Goal: Transaction & Acquisition: Purchase product/service

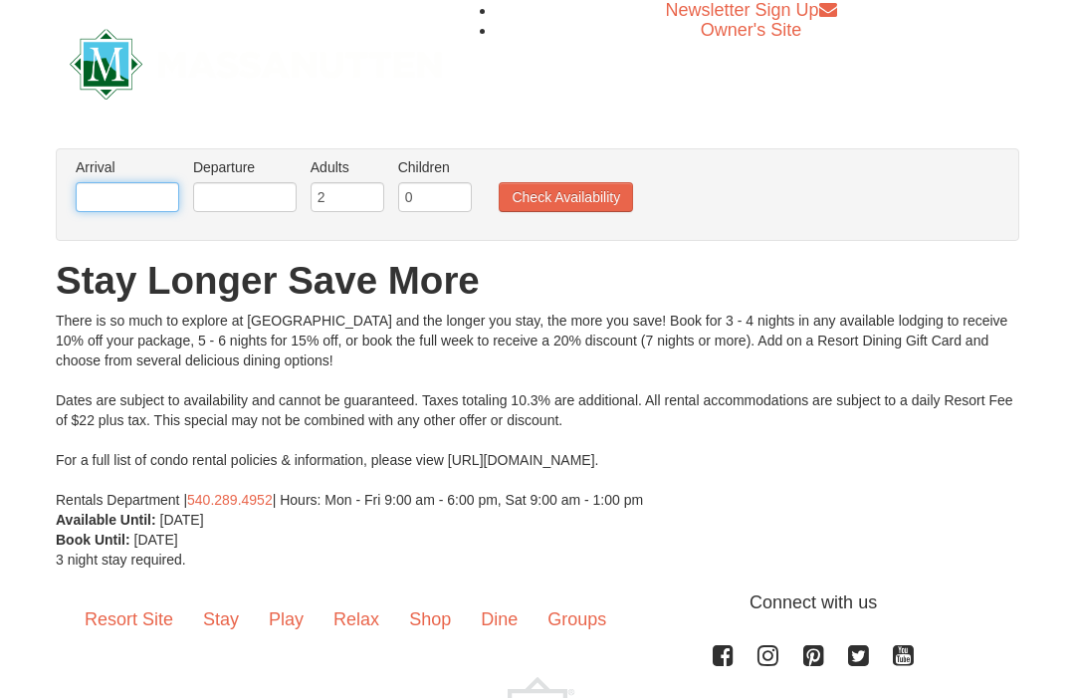
click at [80, 208] on input "text" at bounding box center [127, 197] width 103 height 30
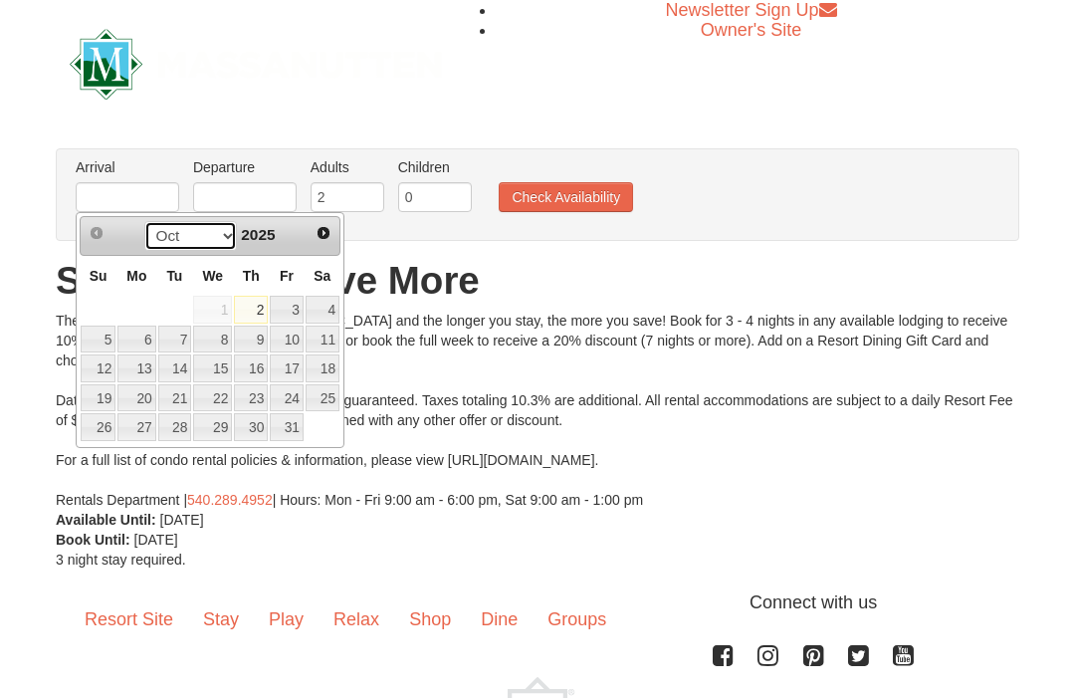
click at [230, 240] on select "Oct Nov Dec" at bounding box center [190, 236] width 93 height 30
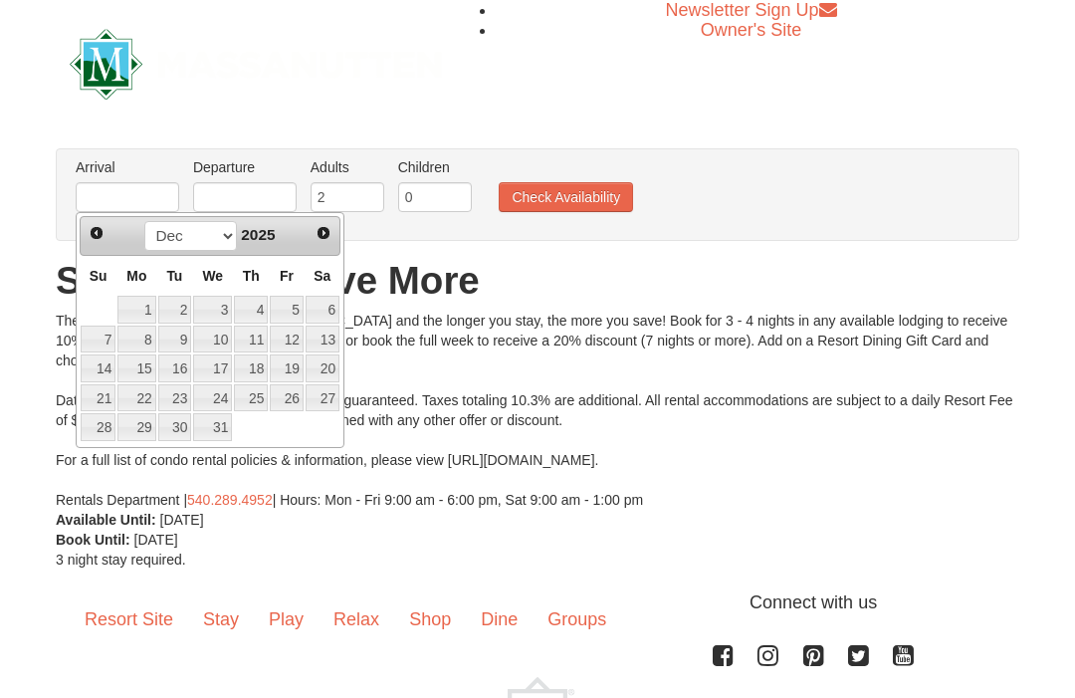
click at [335, 396] on link "27" at bounding box center [322, 398] width 34 height 28
type input "[DATE]"
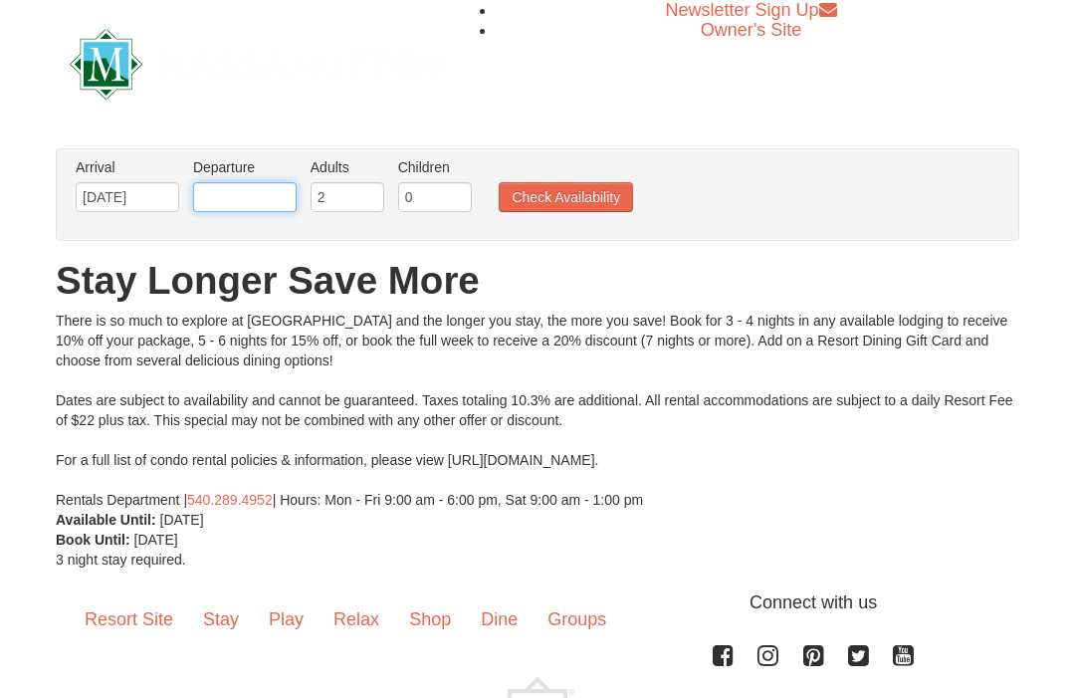
click at [275, 192] on input "text" at bounding box center [244, 197] width 103 height 30
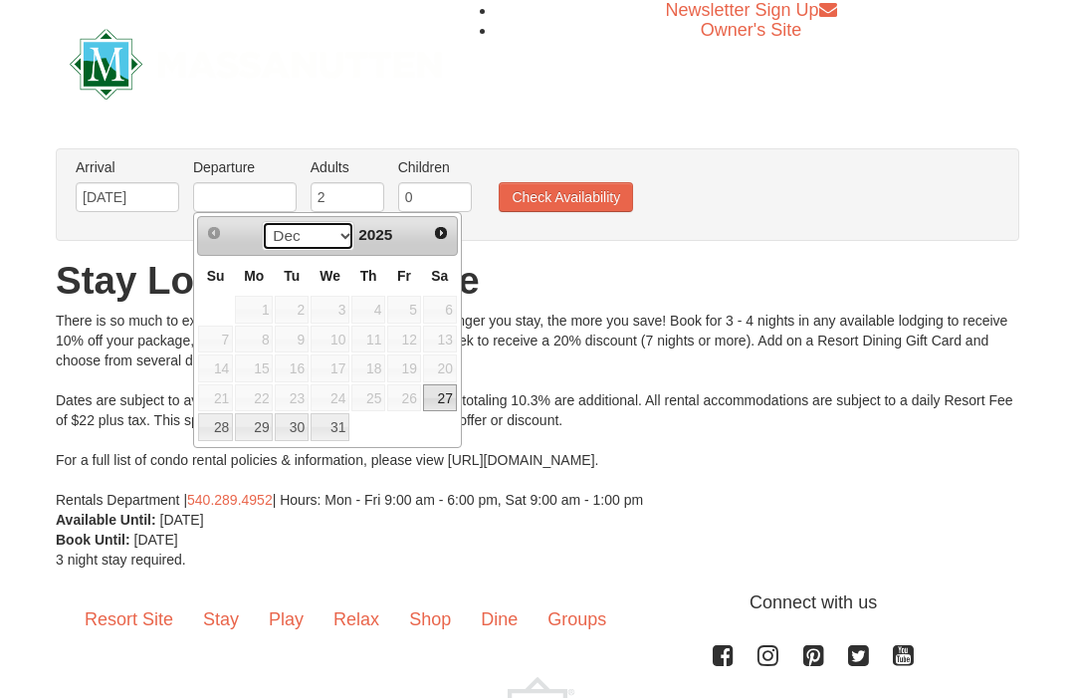
click at [344, 246] on select "Dec" at bounding box center [308, 236] width 93 height 30
click at [443, 235] on span "Next" at bounding box center [441, 233] width 16 height 16
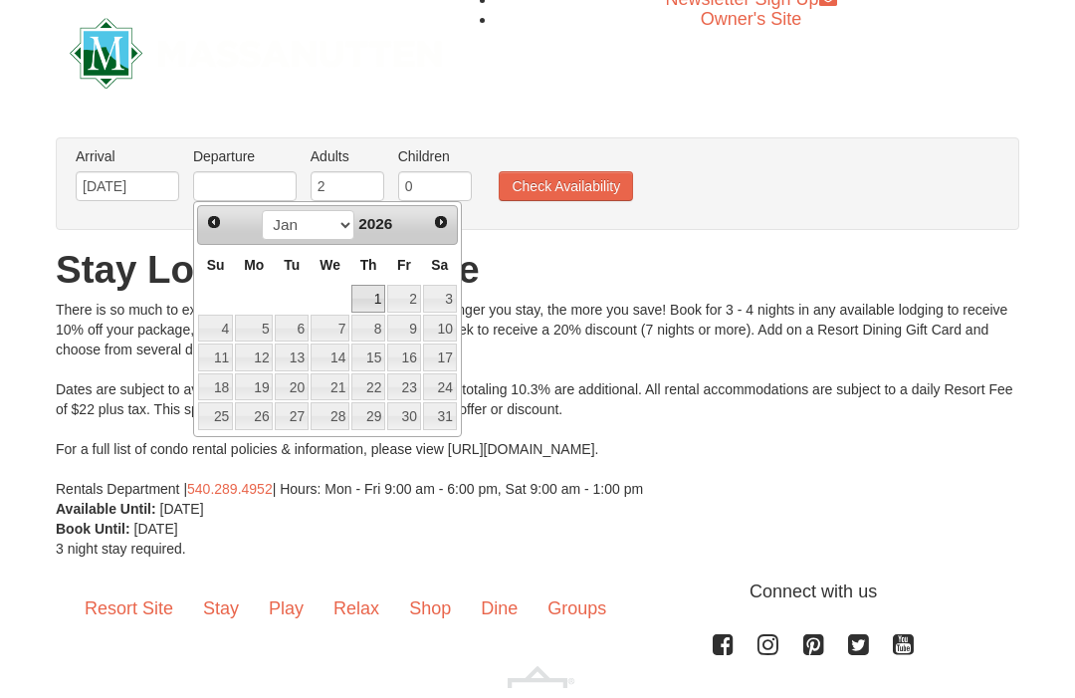
click at [374, 304] on link "1" at bounding box center [368, 310] width 34 height 28
type input "[DATE]"
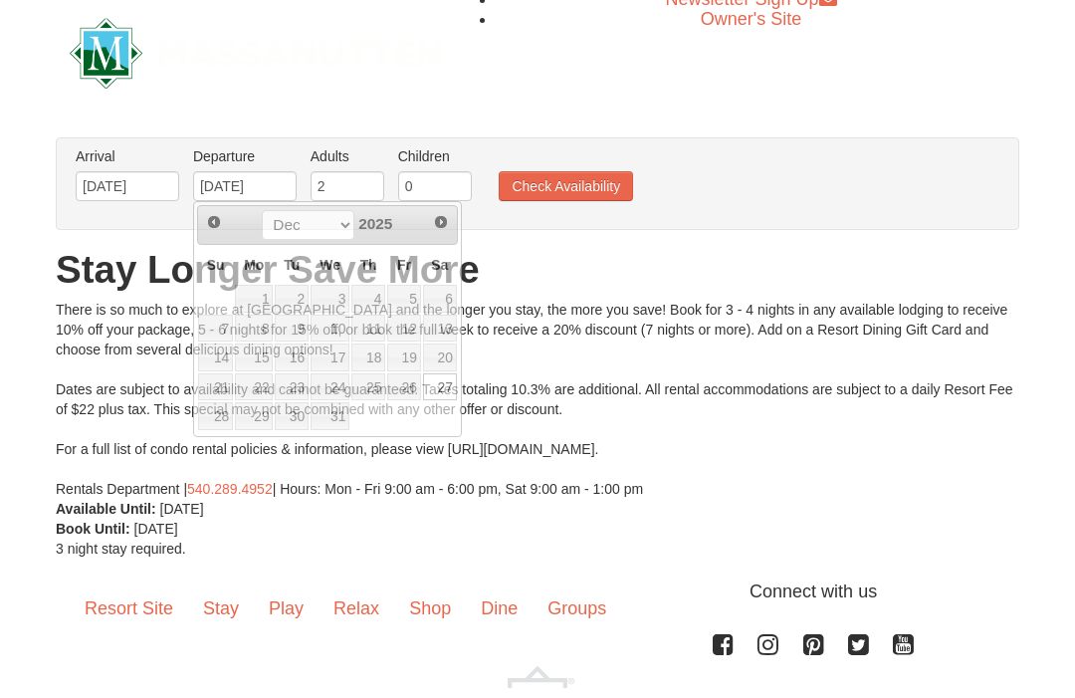
scroll to position [11, 0]
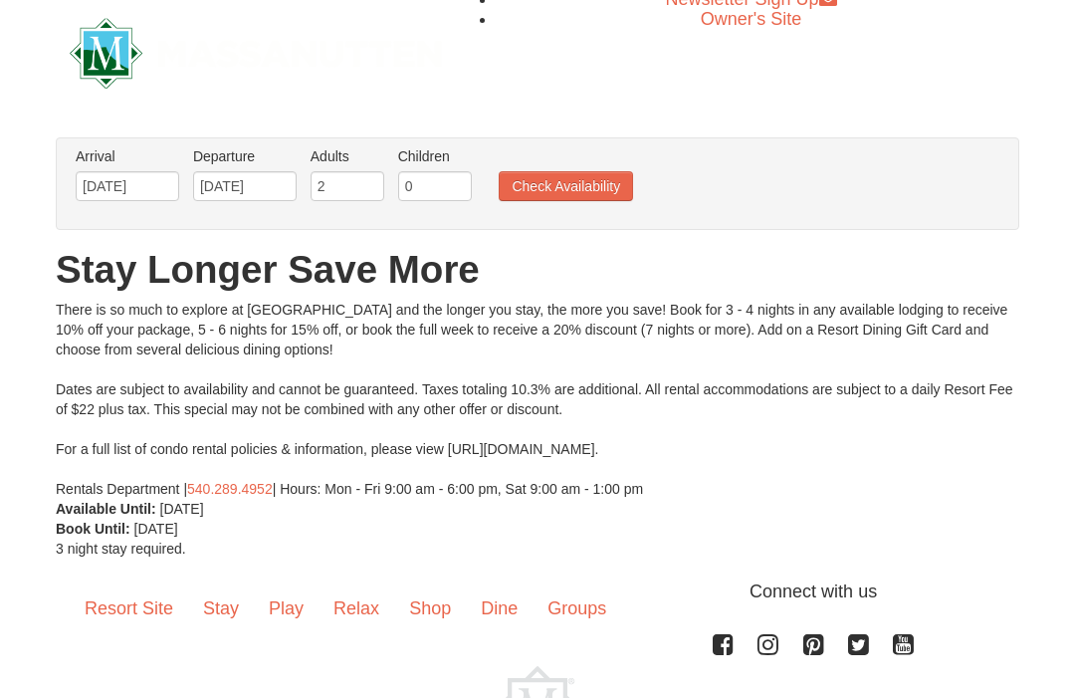
click at [596, 198] on button "Check Availability" at bounding box center [566, 186] width 134 height 30
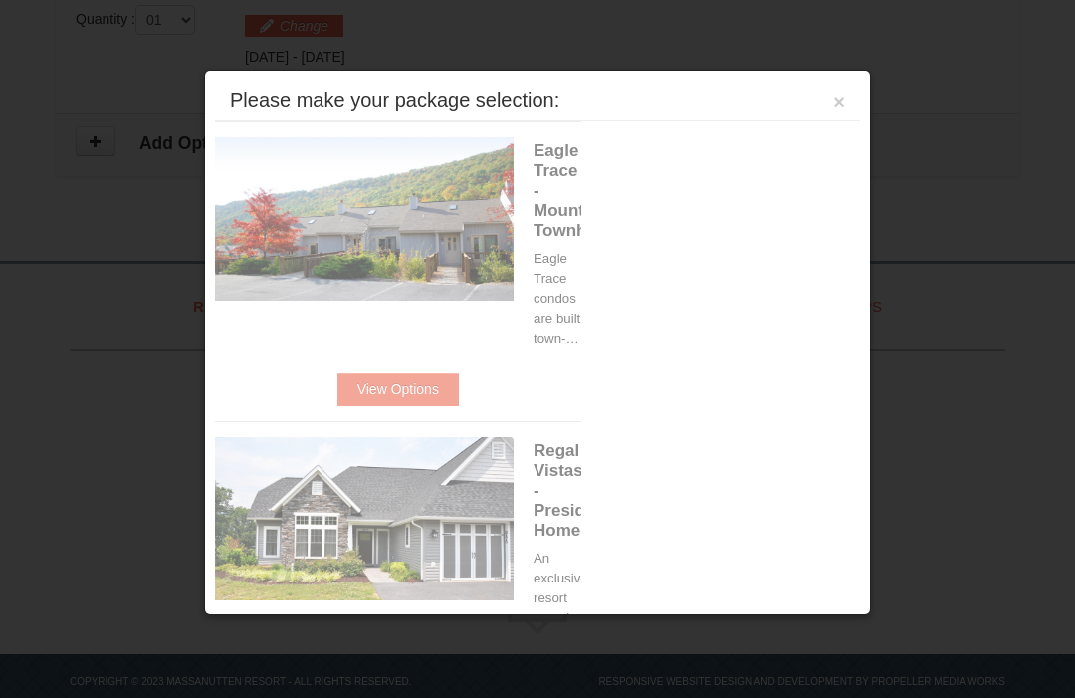
scroll to position [649, 0]
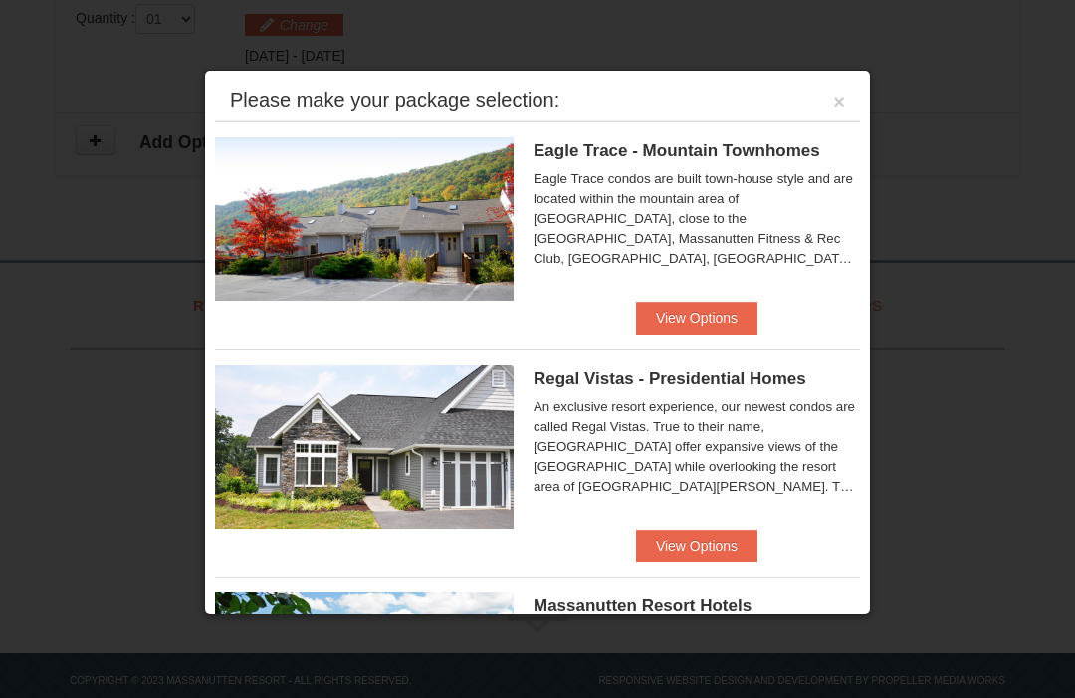
click at [844, 97] on button "×" at bounding box center [839, 102] width 12 height 20
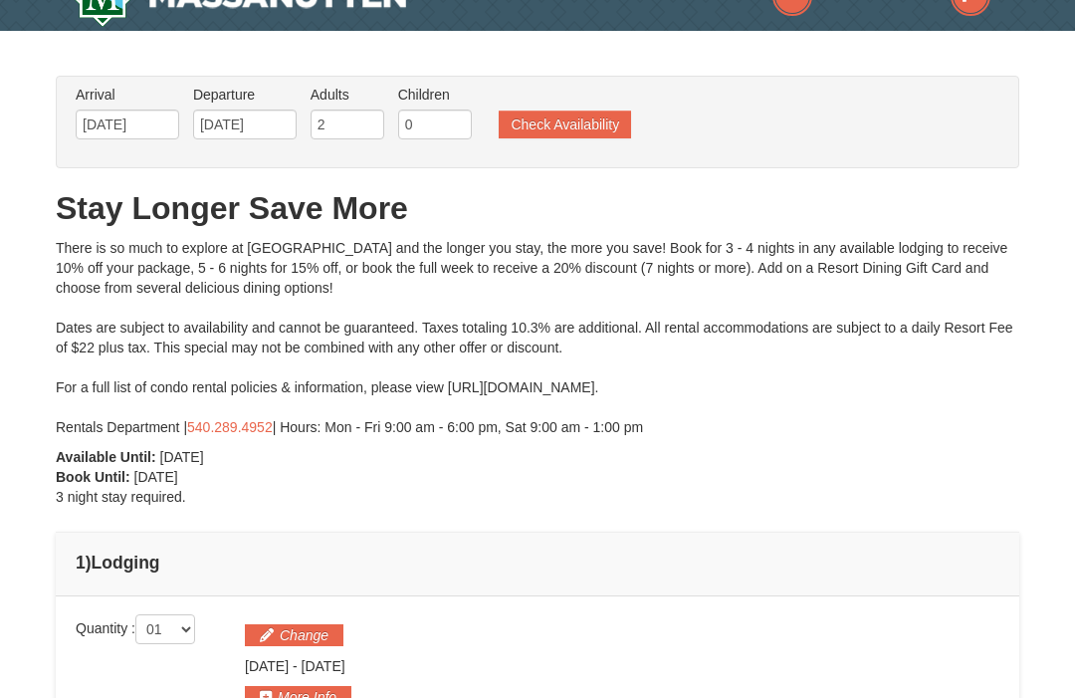
scroll to position [0, 0]
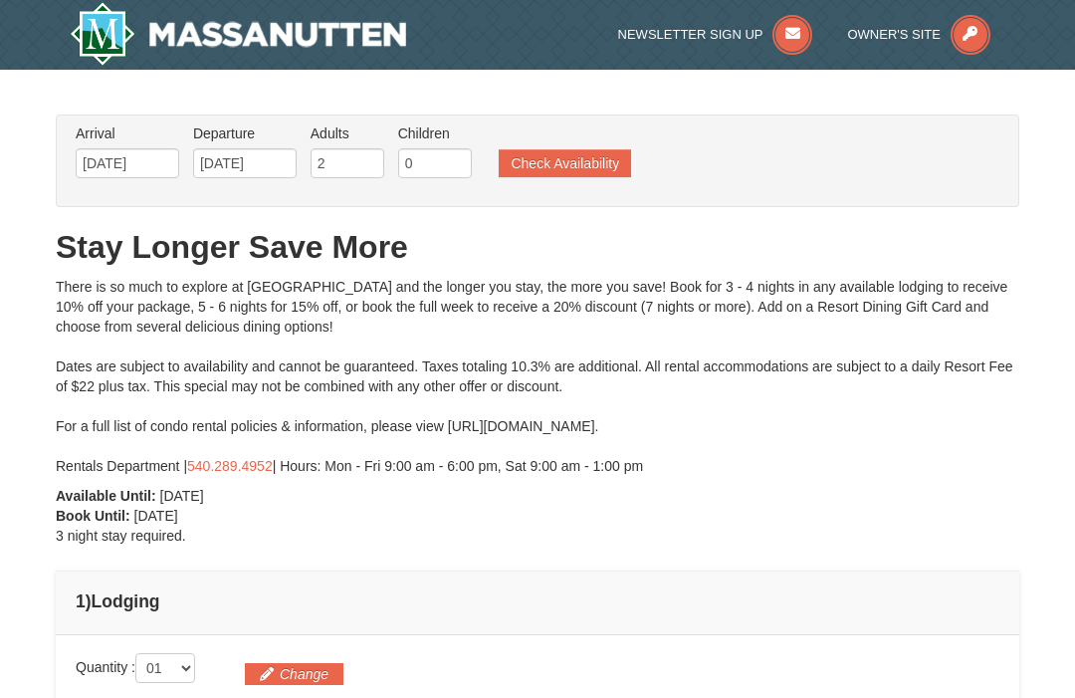
click at [594, 170] on button "Check Availability" at bounding box center [565, 163] width 132 height 28
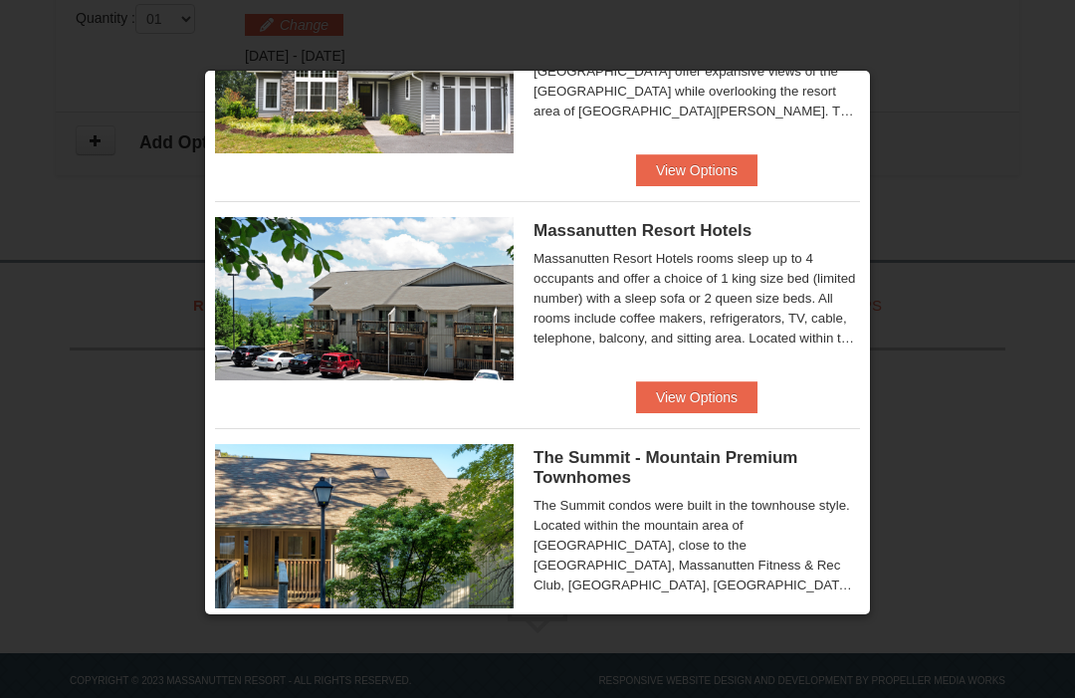
scroll to position [370, 0]
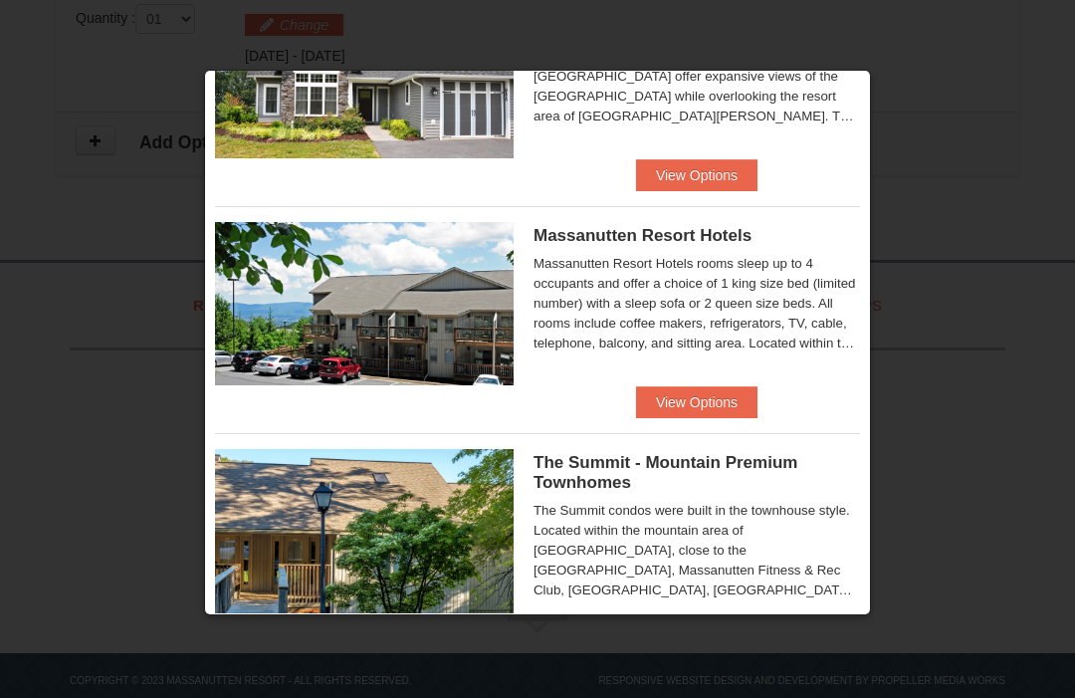
click at [743, 403] on button "View Options" at bounding box center [696, 402] width 121 height 32
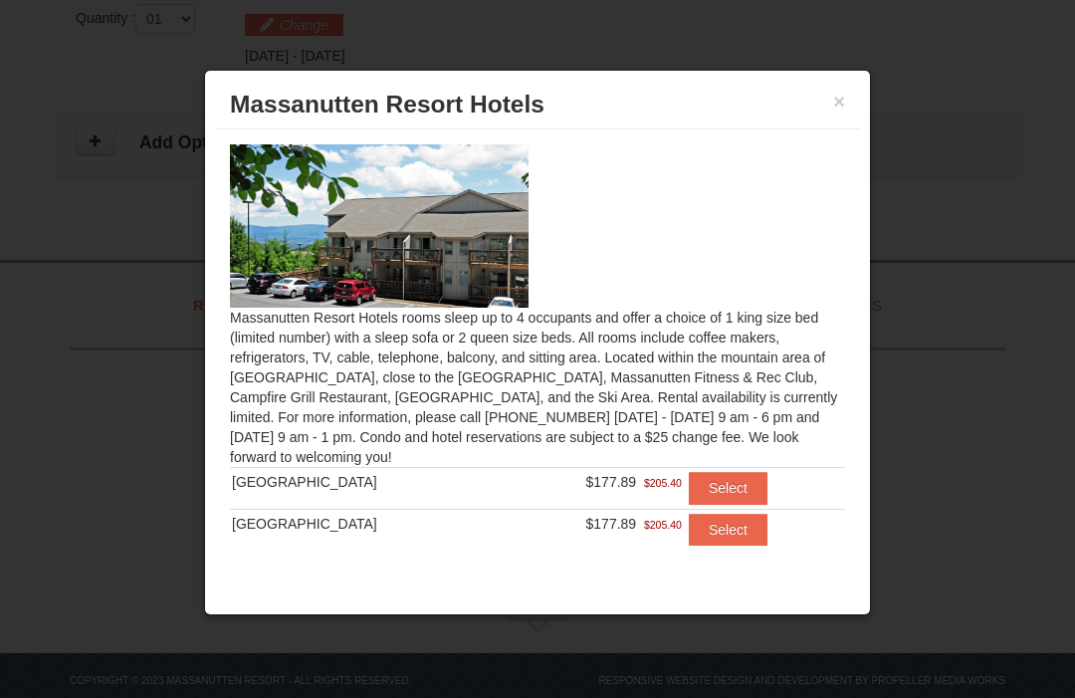
click at [735, 488] on button "Select" at bounding box center [728, 488] width 79 height 32
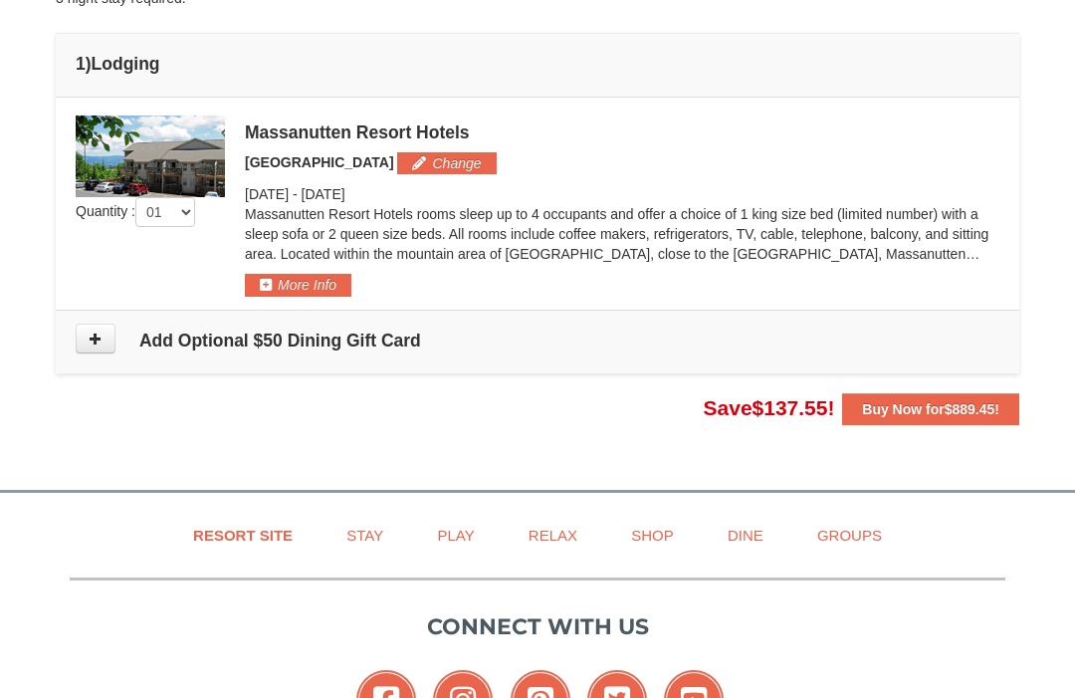
scroll to position [536, 0]
click at [312, 288] on button "More Info" at bounding box center [298, 286] width 106 height 22
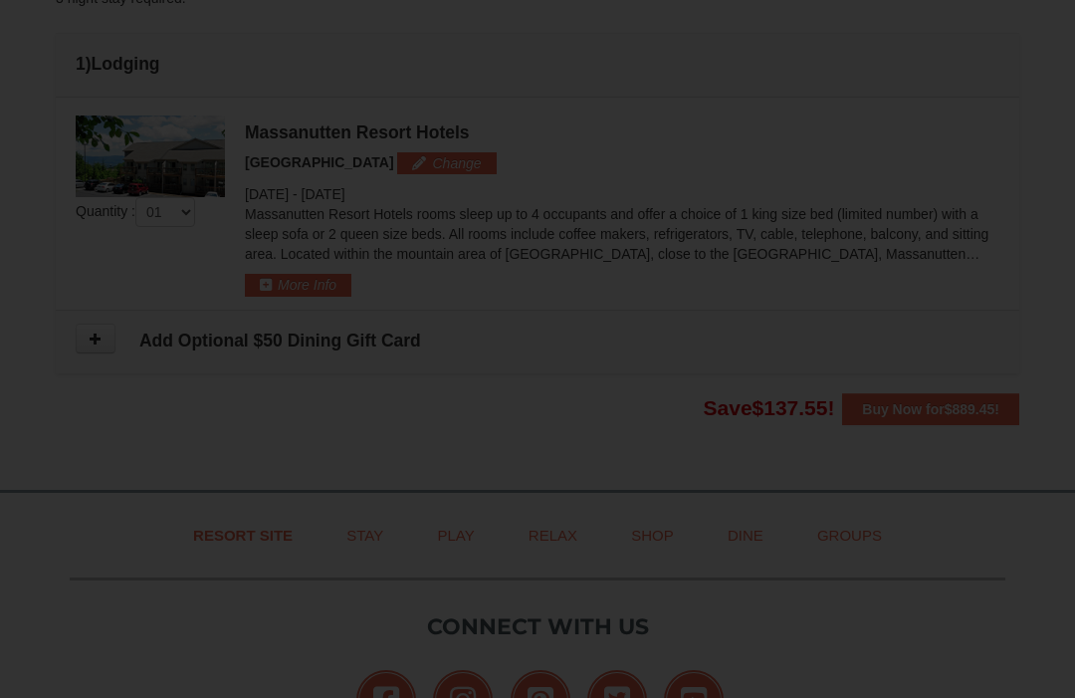
scroll to position [537, 0]
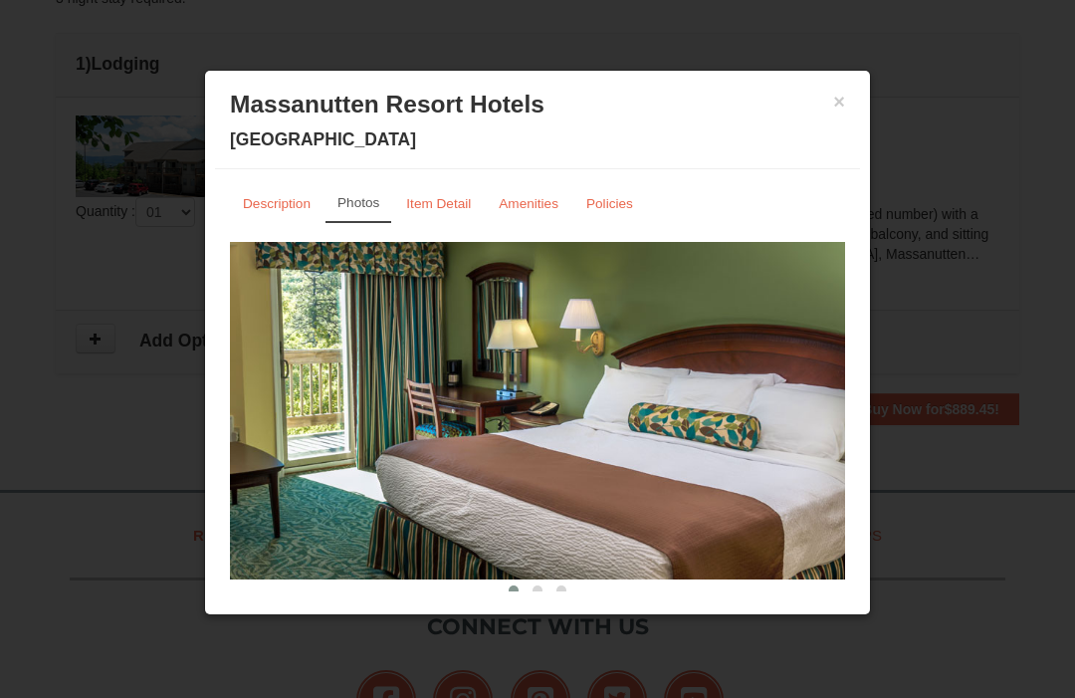
click at [286, 220] on link "Description" at bounding box center [277, 203] width 94 height 39
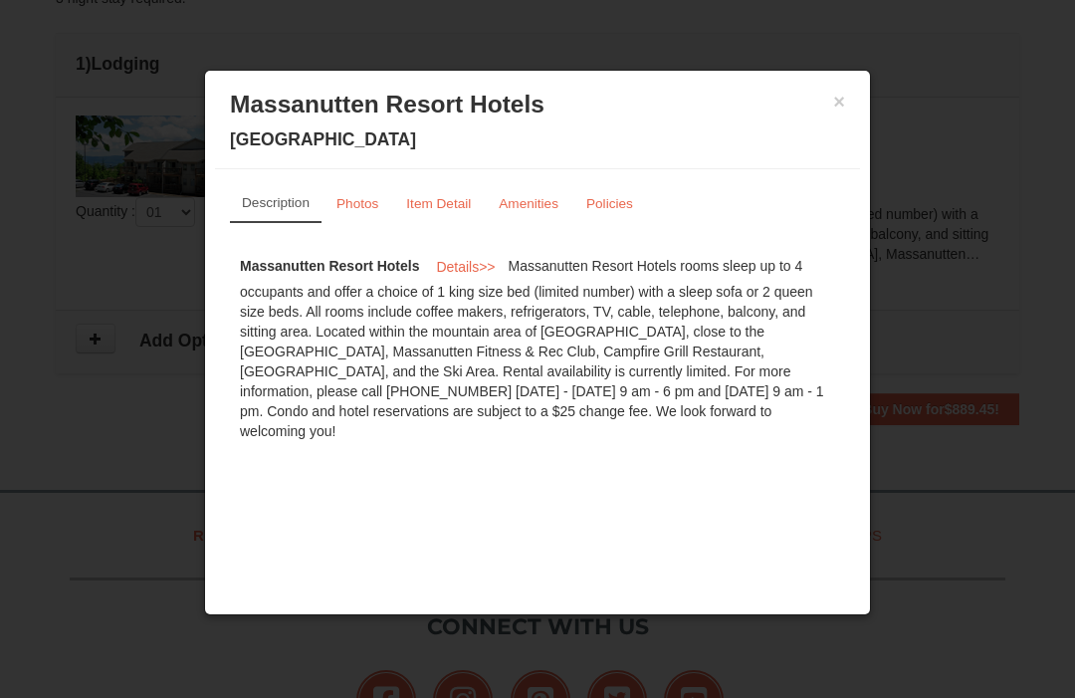
click at [377, 206] on small "Photos" at bounding box center [357, 203] width 42 height 15
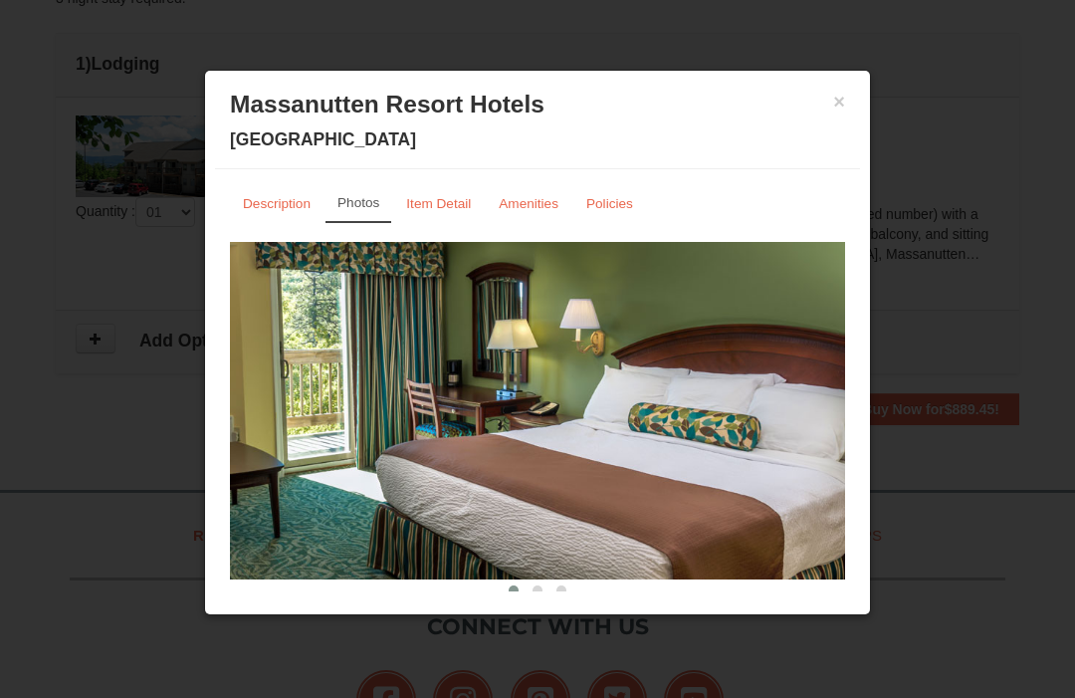
click at [453, 212] on link "Item Detail" at bounding box center [438, 203] width 91 height 39
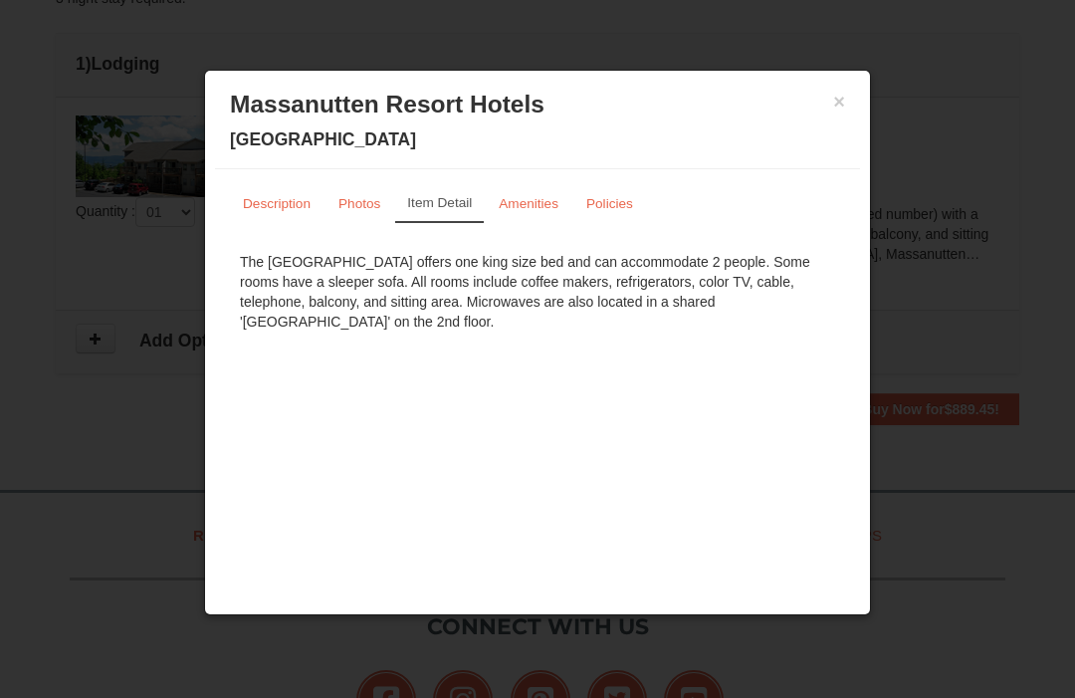
click at [531, 206] on small "Amenities" at bounding box center [529, 203] width 60 height 15
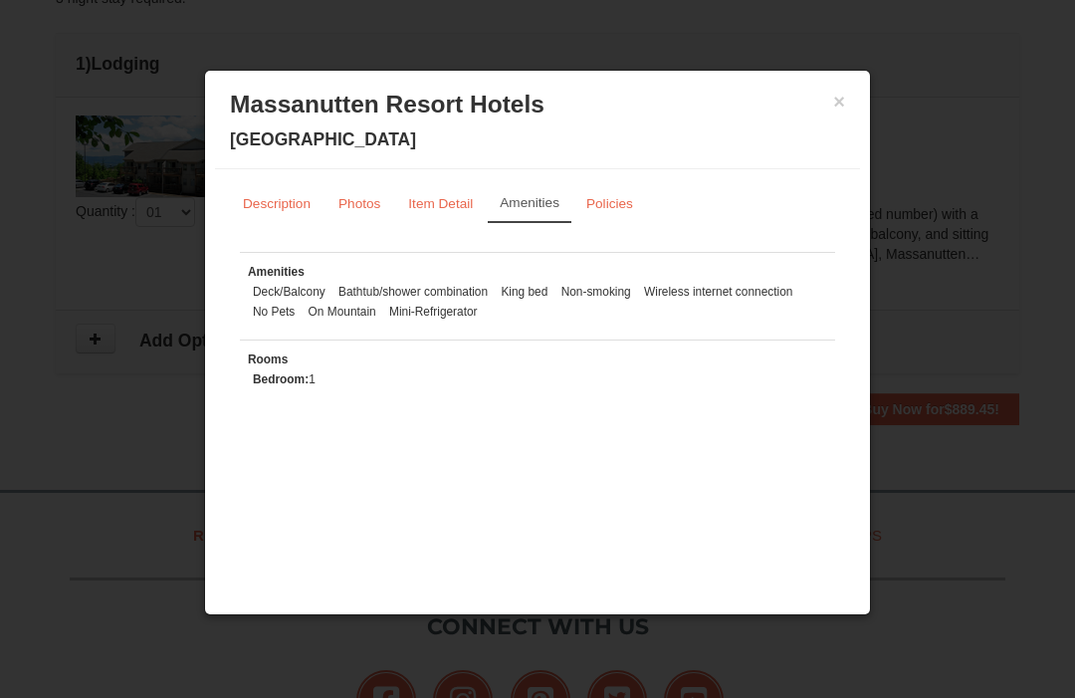
click at [628, 202] on small "Policies" at bounding box center [609, 203] width 47 height 15
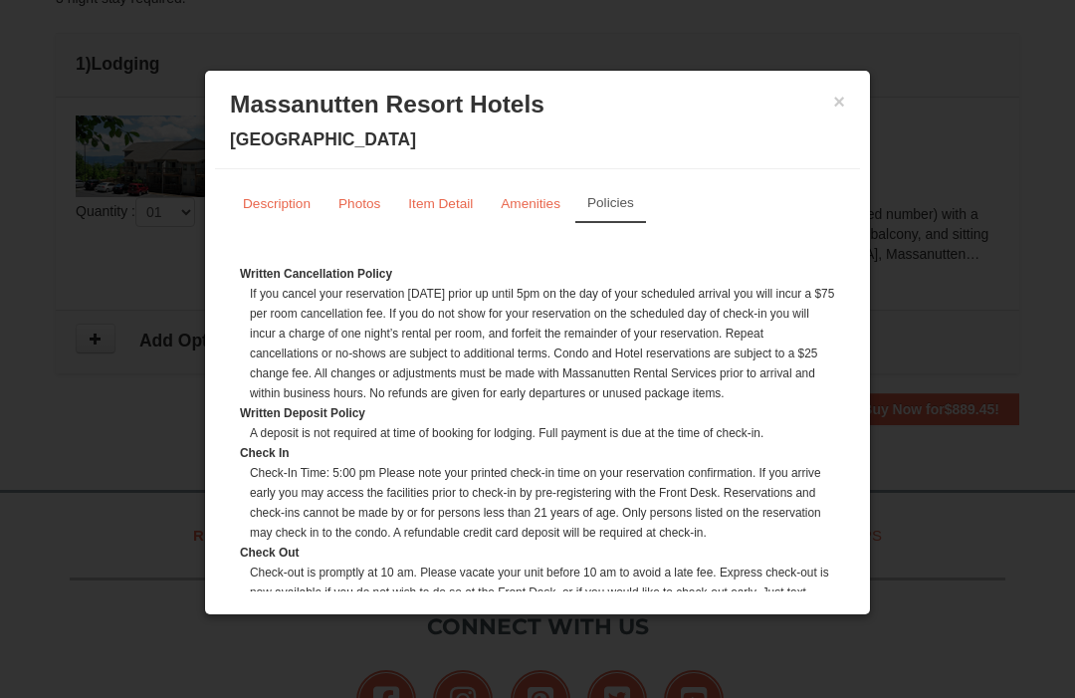
click at [841, 105] on button "×" at bounding box center [839, 102] width 12 height 20
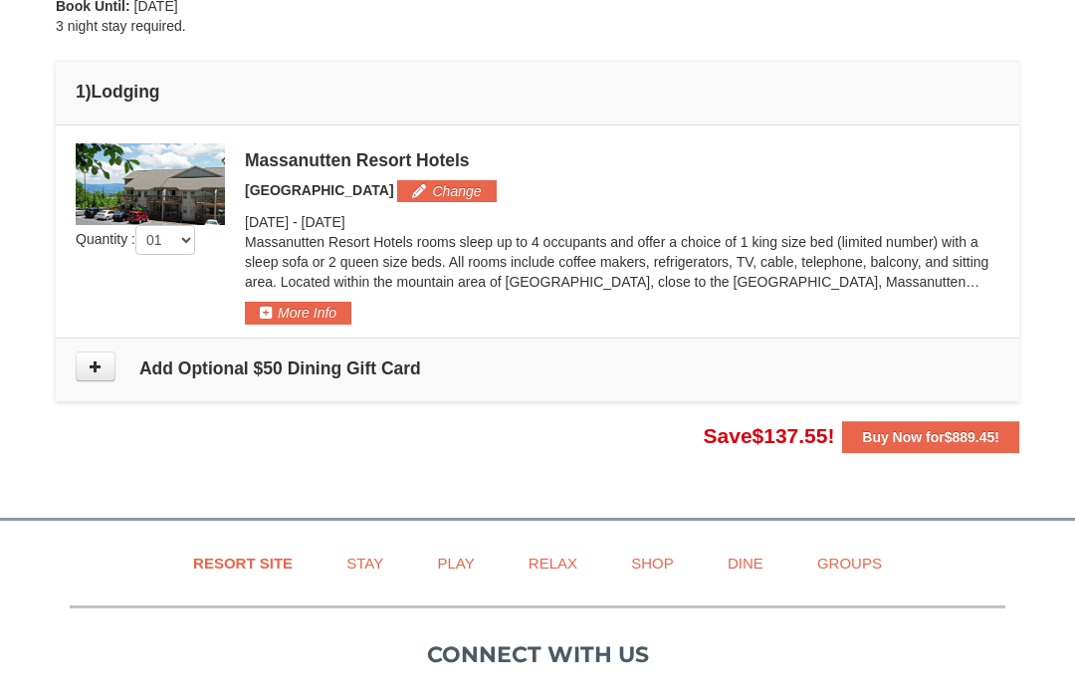
scroll to position [509, 0]
click at [917, 444] on button "Buy Now for $889.45 !" at bounding box center [930, 437] width 177 height 32
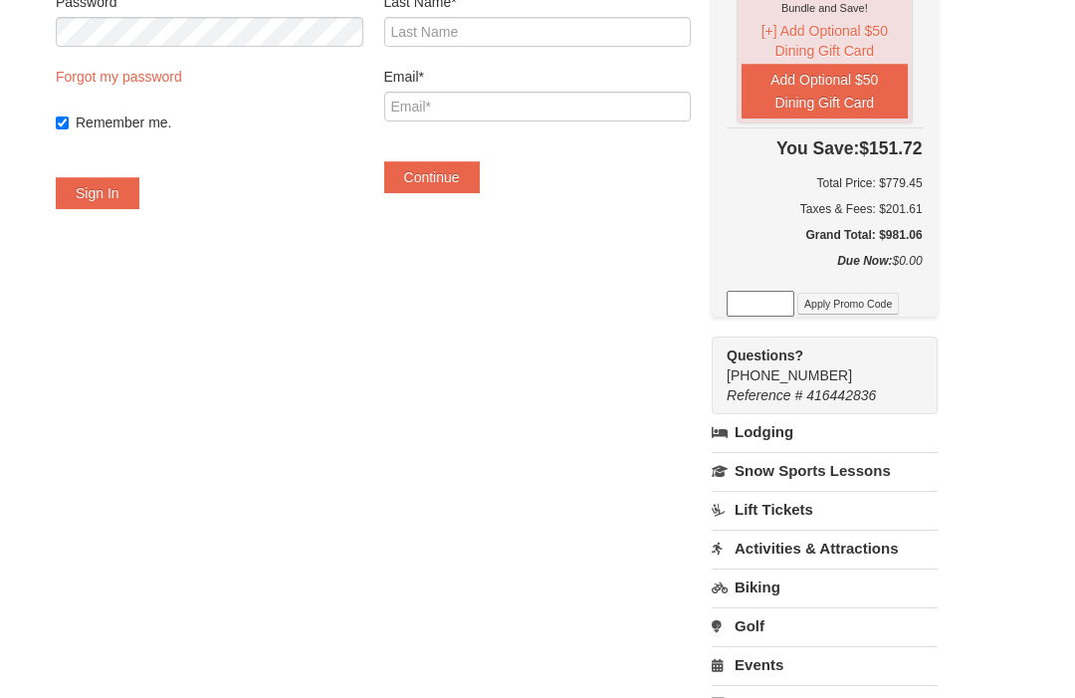
scroll to position [277, 0]
click at [838, 511] on link "Lift Tickets" at bounding box center [824, 509] width 226 height 37
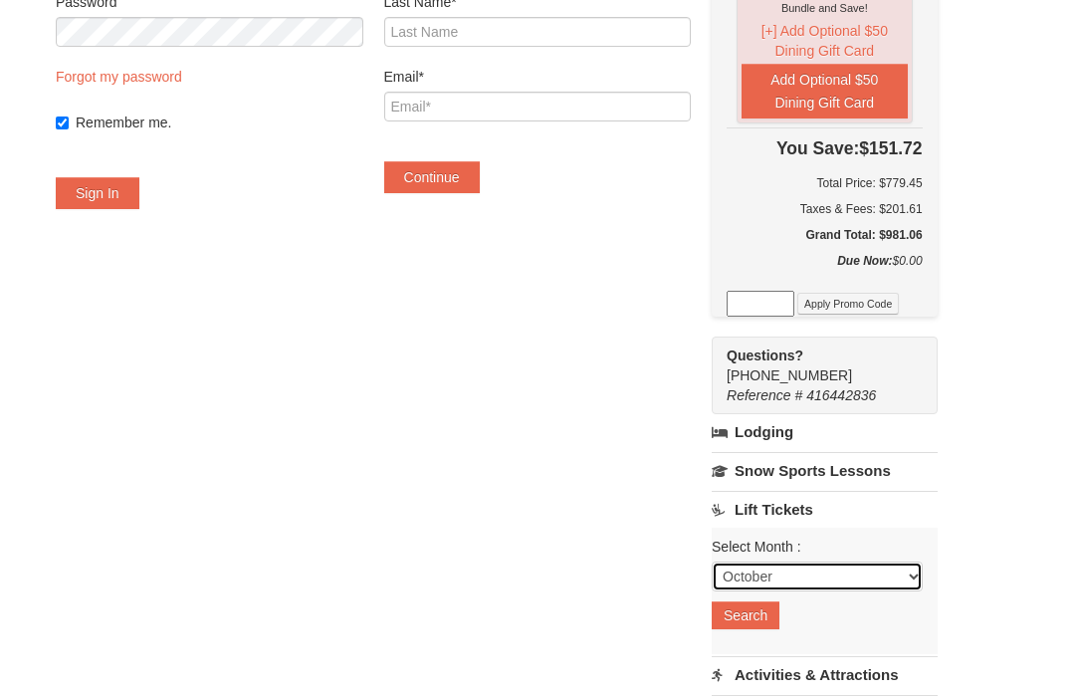
click at [922, 581] on select "October November December January February March April May June July August Sep…" at bounding box center [816, 576] width 211 height 30
select select "12"
click at [779, 612] on button "Search" at bounding box center [745, 615] width 68 height 28
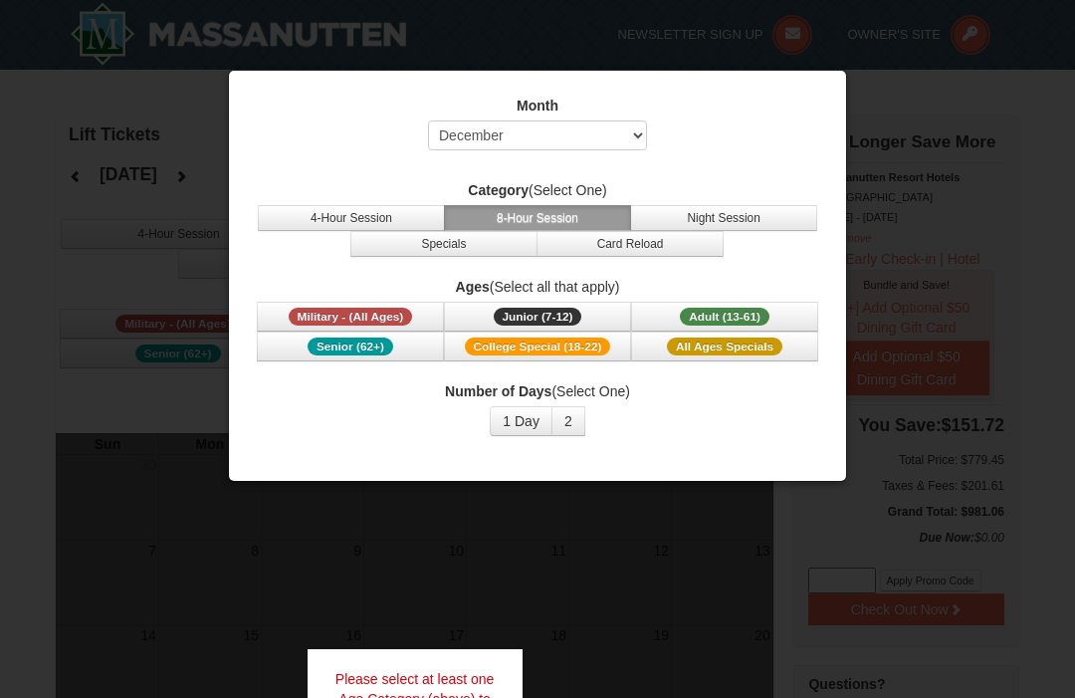
select select "12"
click at [362, 359] on button "Senior (62+)" at bounding box center [350, 346] width 187 height 30
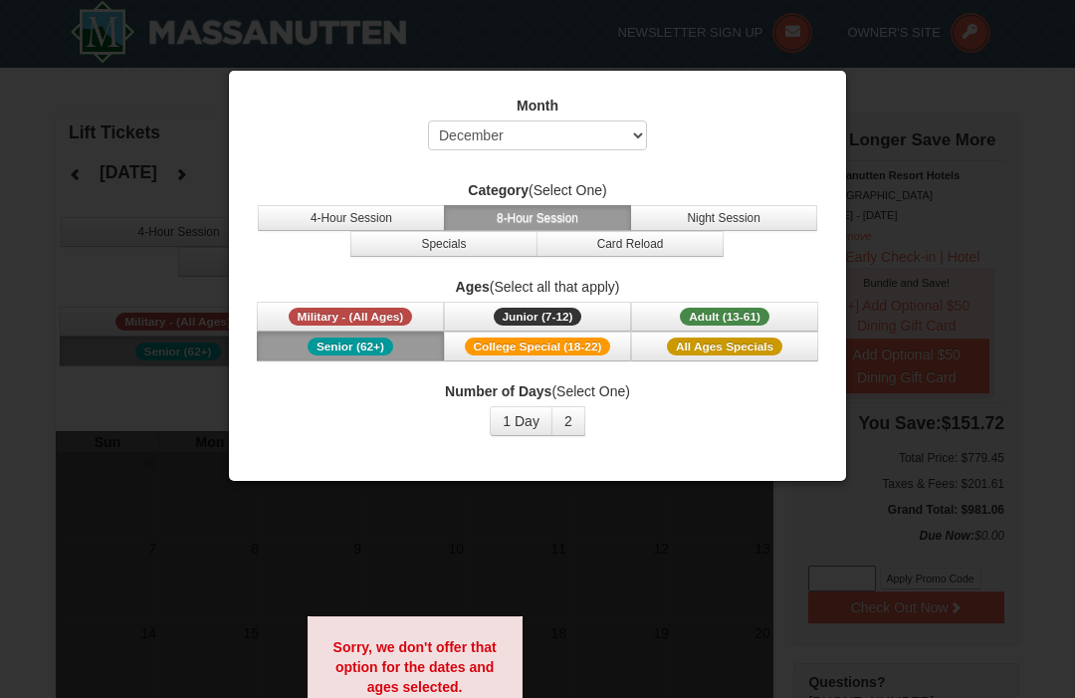
scroll to position [1, 0]
click at [391, 354] on span "Senior (62+)" at bounding box center [350, 346] width 86 height 18
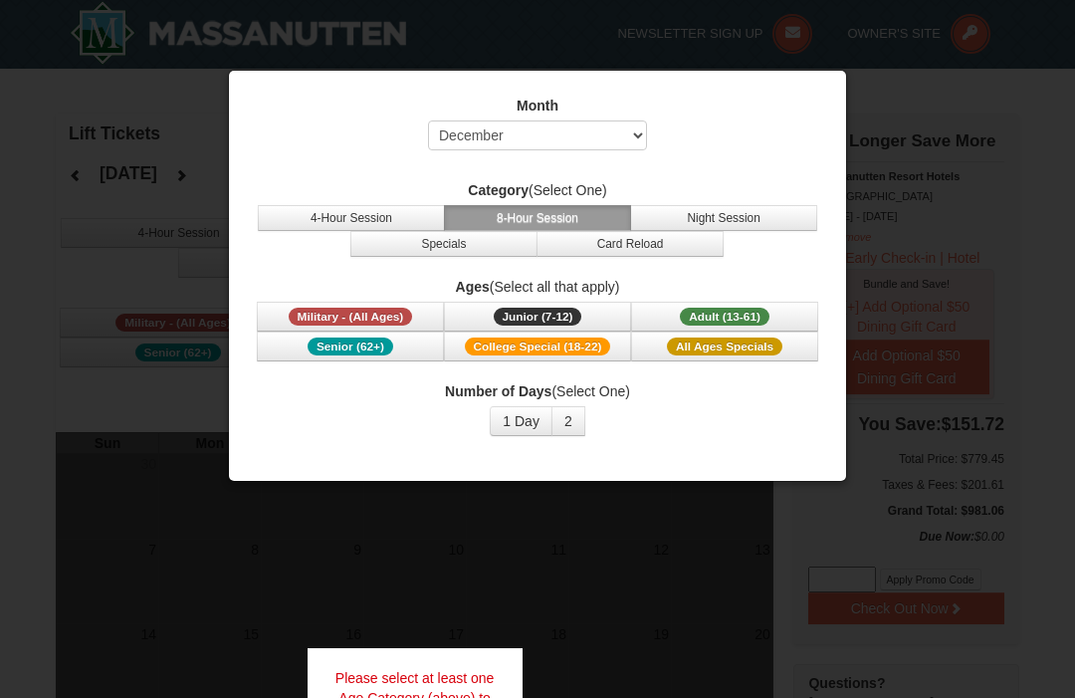
click at [745, 355] on span "All Ages Specials" at bounding box center [724, 346] width 115 height 18
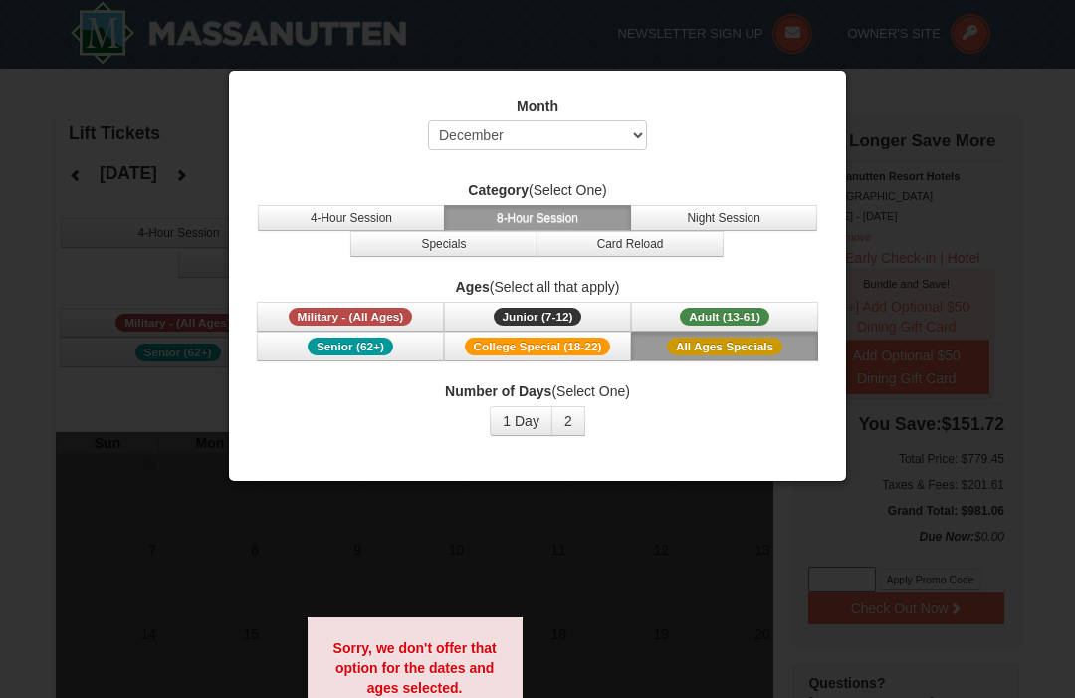
click at [758, 320] on span "Adult (13-61)" at bounding box center [725, 316] width 90 height 18
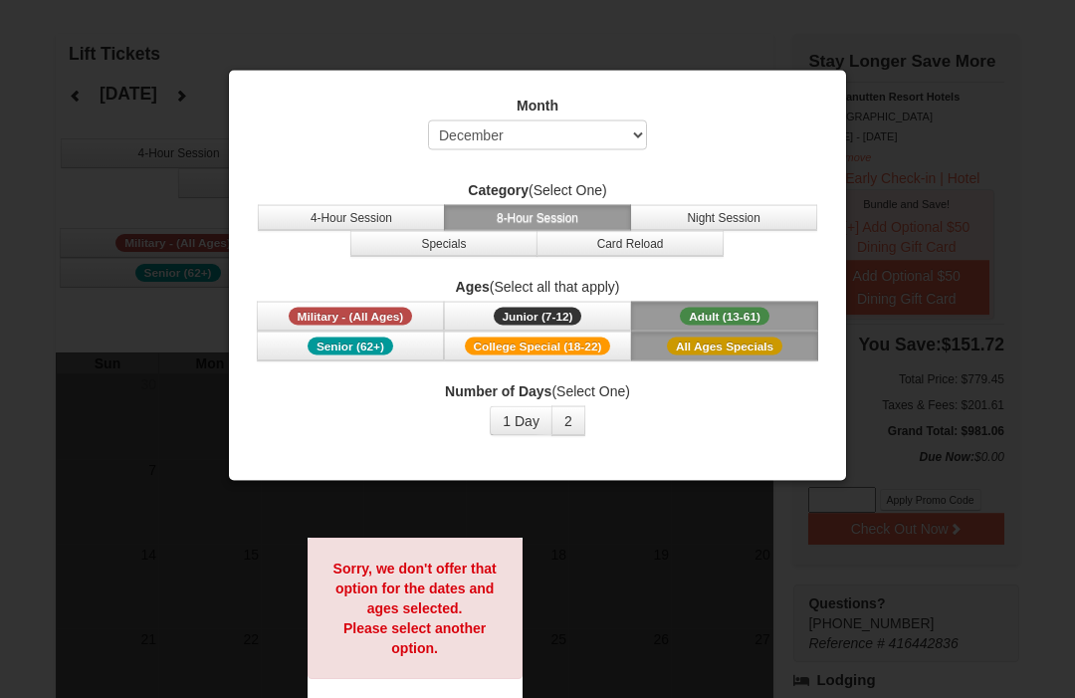
scroll to position [78, 0]
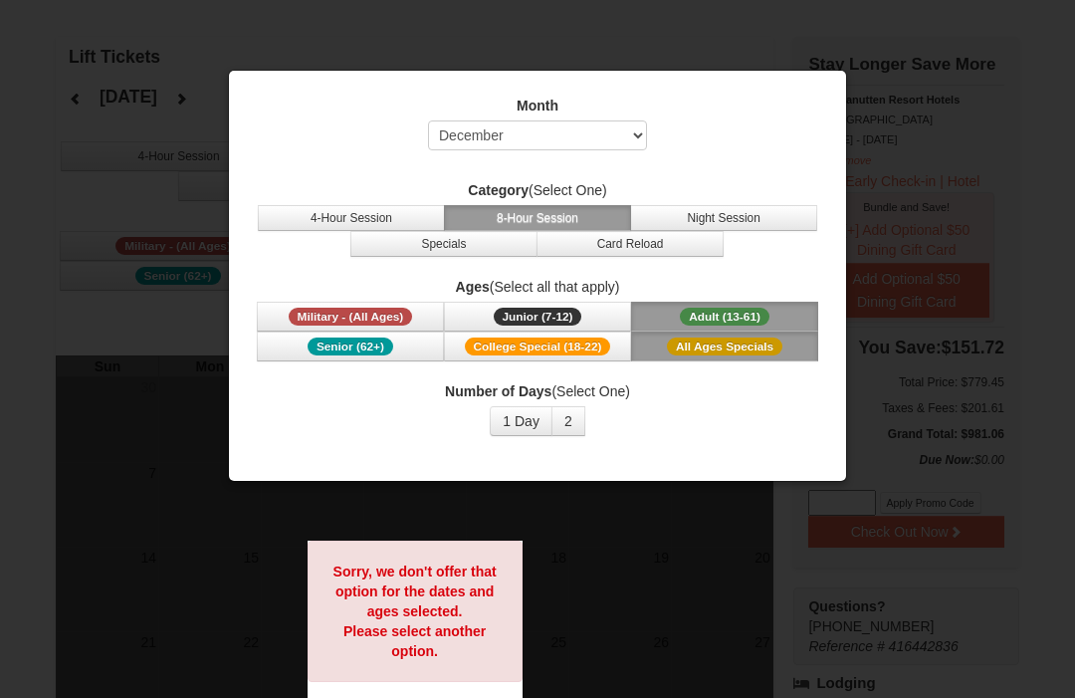
click at [575, 426] on button "2" at bounding box center [568, 421] width 34 height 30
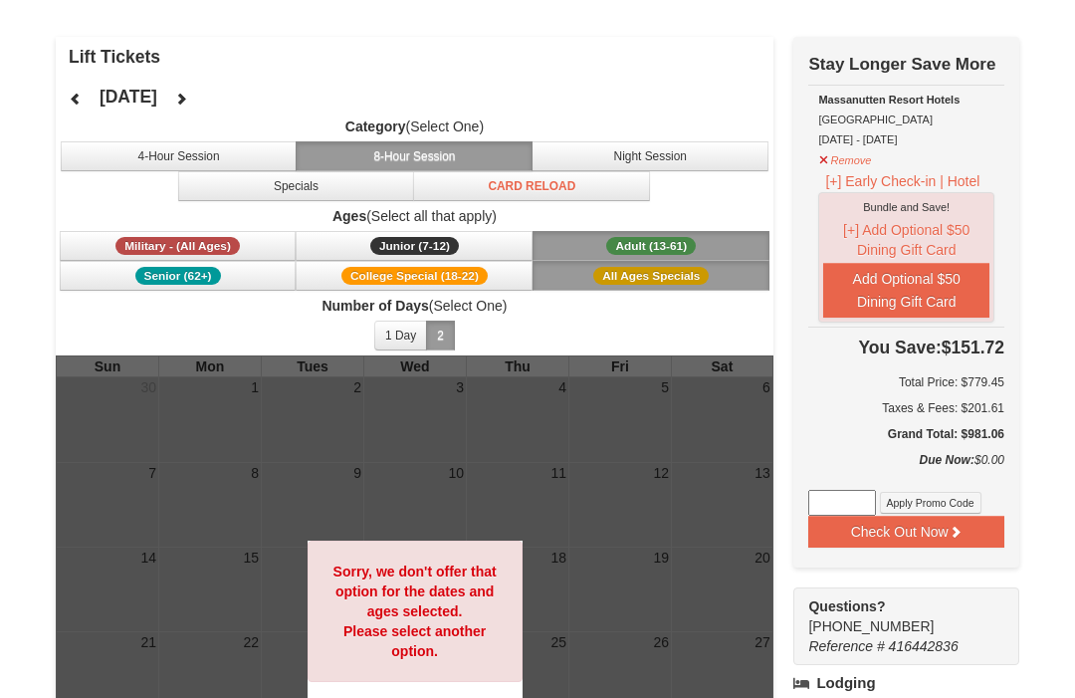
click at [247, 158] on button "4-Hour Session" at bounding box center [179, 156] width 237 height 30
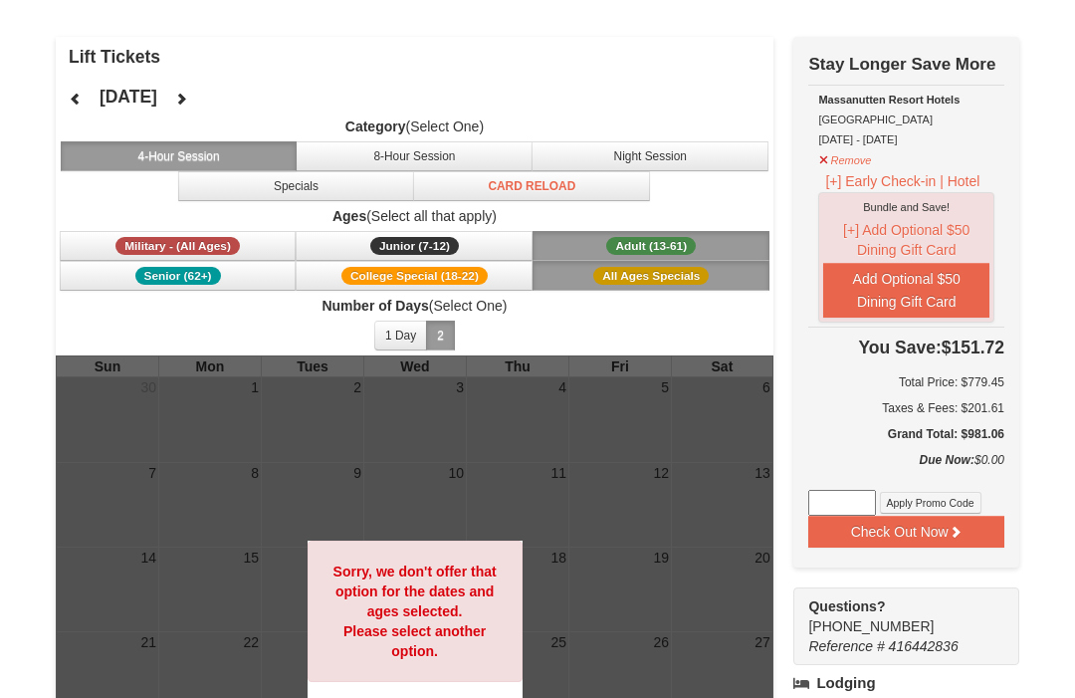
click at [219, 273] on span "Senior (62+)" at bounding box center [178, 276] width 86 height 18
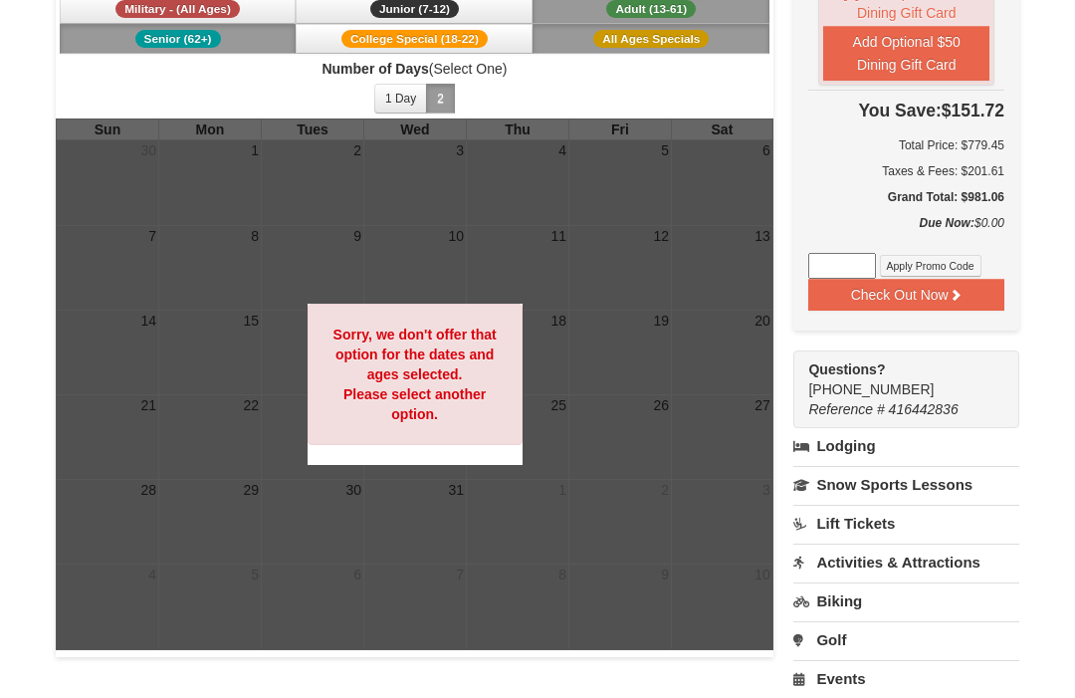
scroll to position [279, 0]
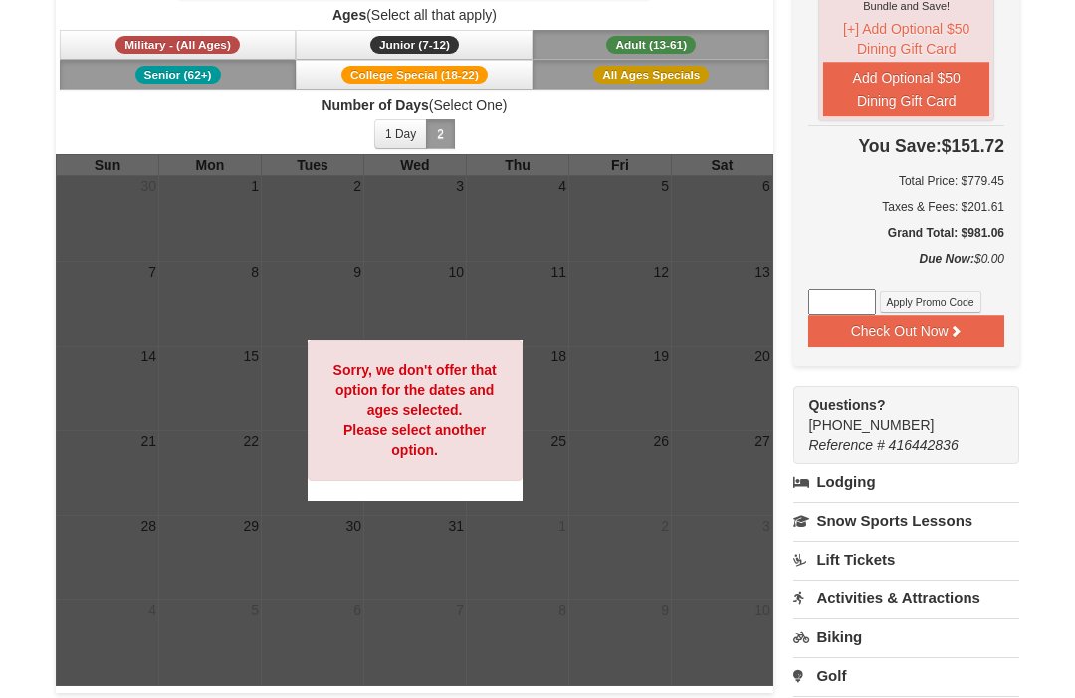
click at [887, 559] on link "Lift Tickets" at bounding box center [906, 558] width 226 height 37
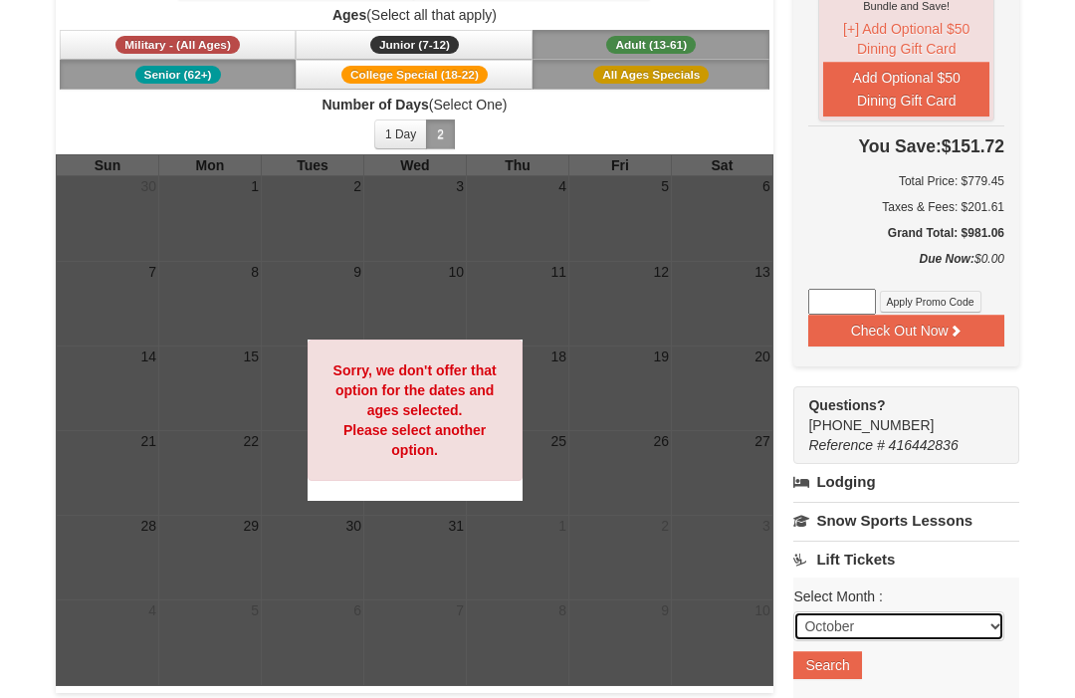
click at [986, 616] on select "October November December January February March April May June July August Sep…" at bounding box center [898, 626] width 211 height 30
click at [1001, 616] on select "October November December January February March April May June July August Sep…" at bounding box center [898, 626] width 211 height 30
click at [1003, 618] on select "October November December January February March April May June July August Sep…" at bounding box center [898, 626] width 211 height 30
select select "12"
click at [856, 675] on button "Search" at bounding box center [827, 665] width 68 height 28
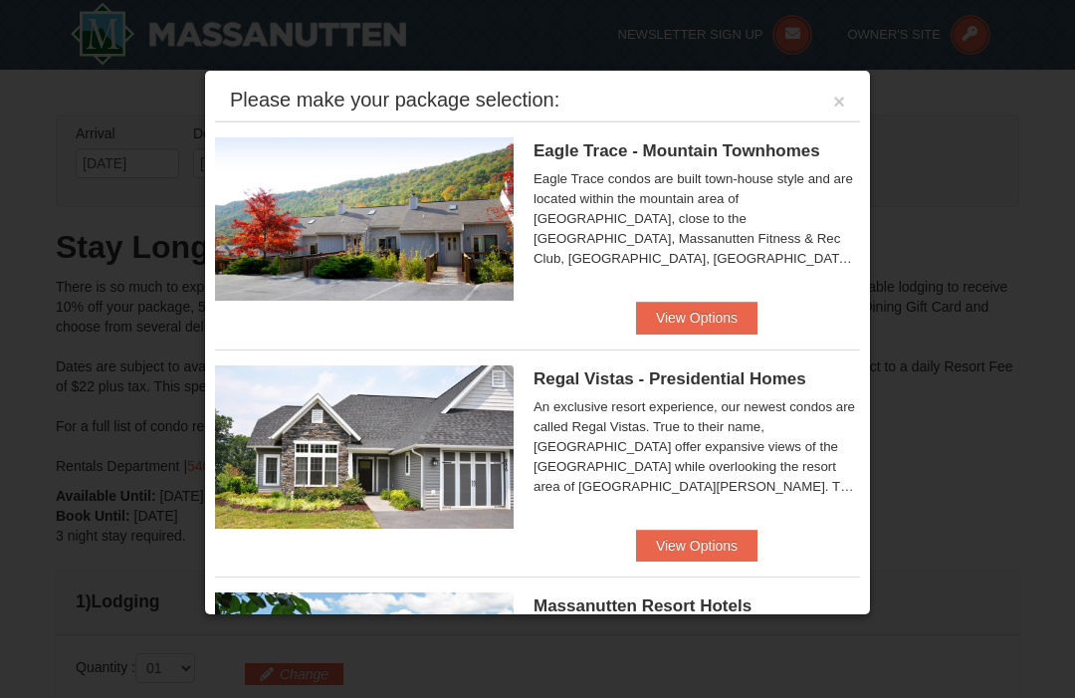
click at [700, 326] on button "View Options" at bounding box center [696, 317] width 121 height 32
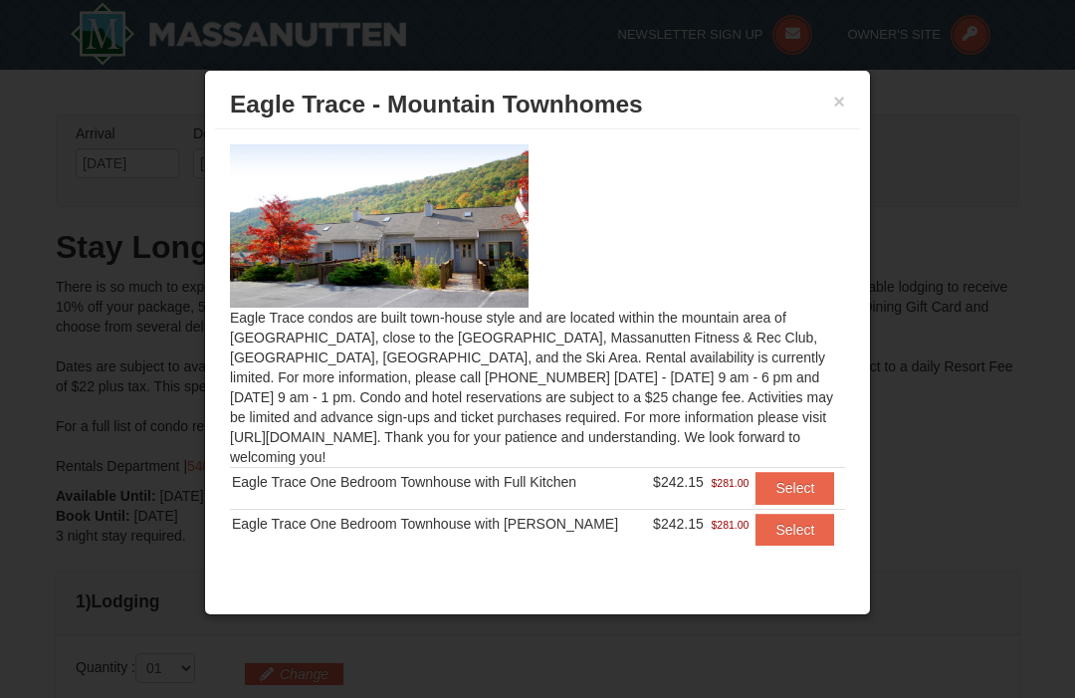
click at [817, 526] on button "Select" at bounding box center [794, 529] width 79 height 32
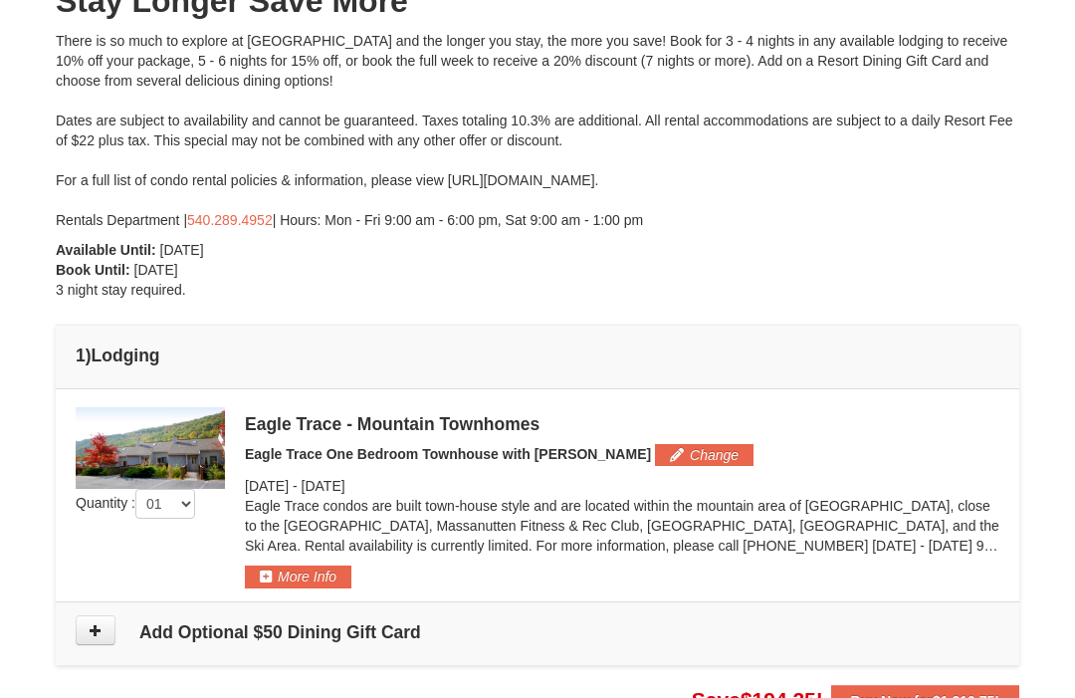
scroll to position [245, 0]
click at [333, 580] on button "More Info" at bounding box center [298, 577] width 106 height 22
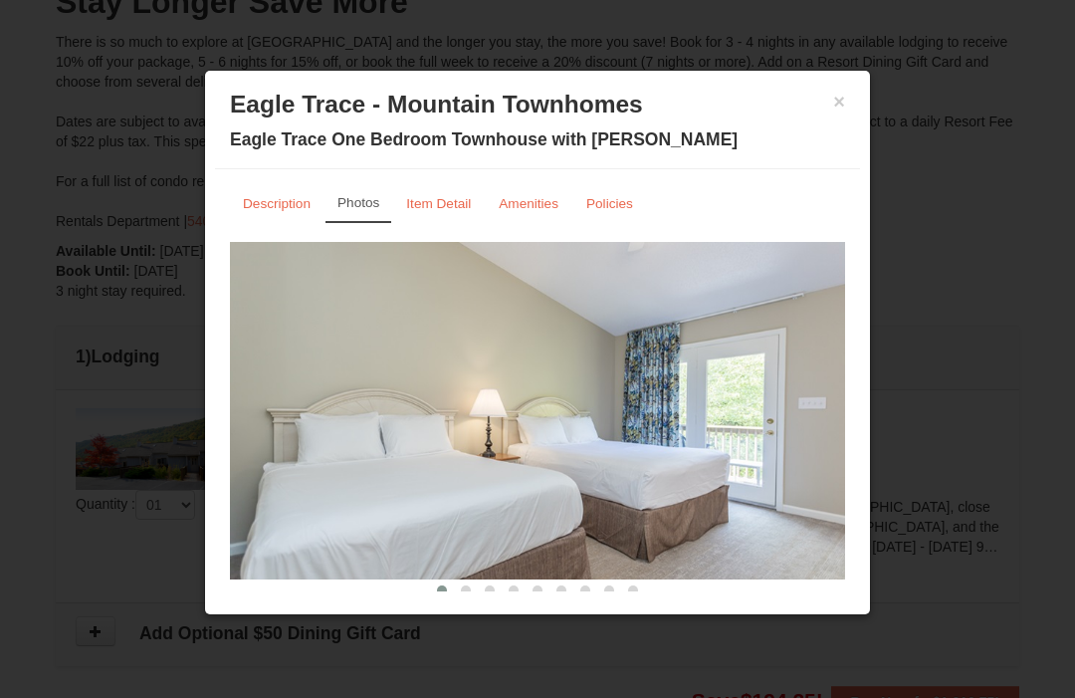
click at [284, 211] on small "Description" at bounding box center [277, 203] width 68 height 15
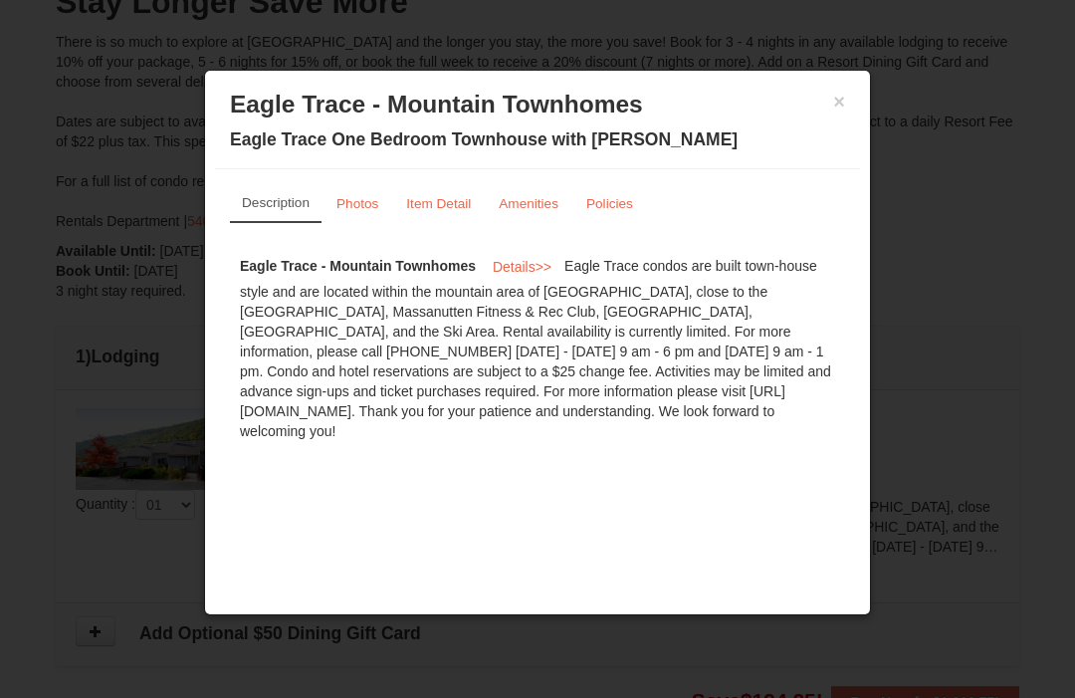
click at [376, 211] on small "Photos" at bounding box center [357, 203] width 42 height 15
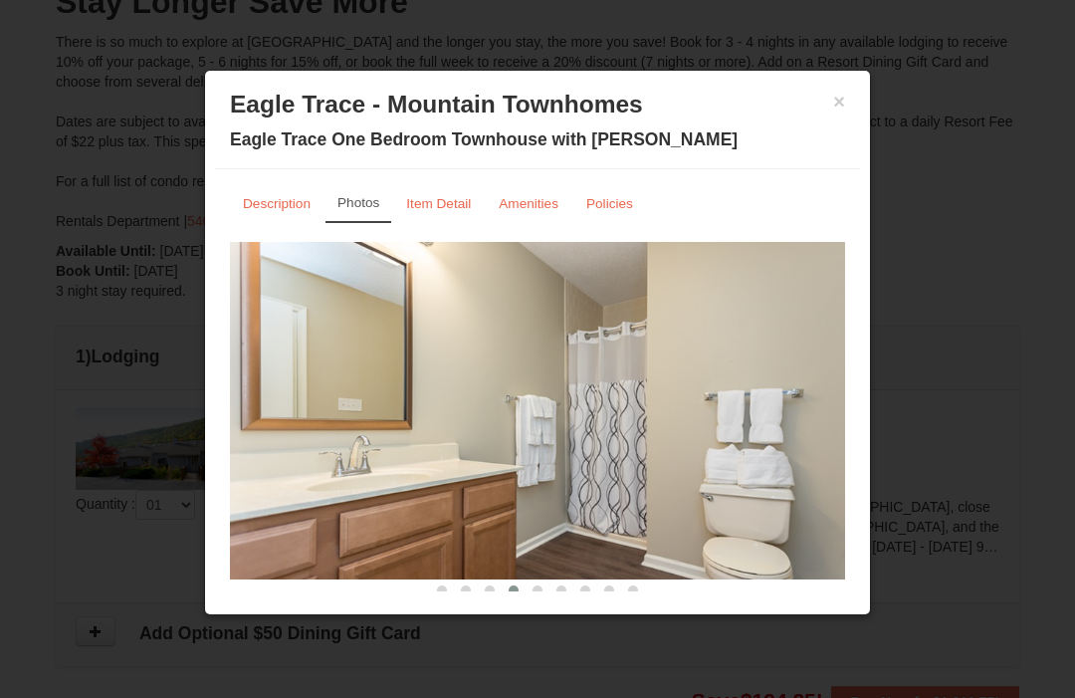
click at [539, 207] on small "Amenities" at bounding box center [529, 203] width 60 height 15
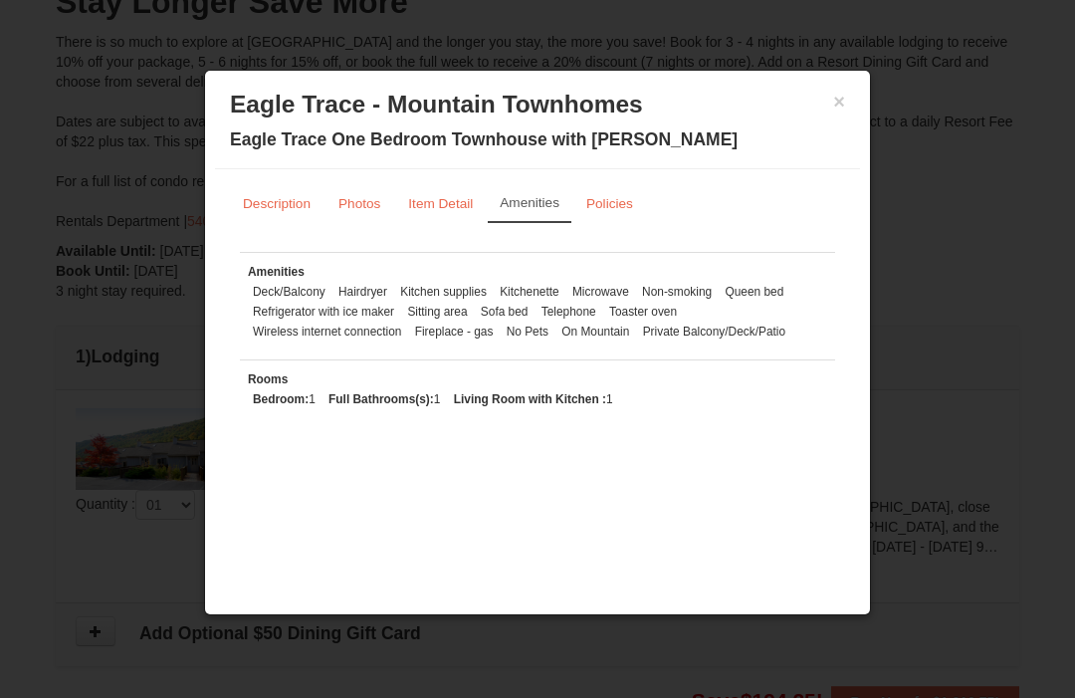
click at [455, 211] on small "Item Detail" at bounding box center [440, 203] width 65 height 15
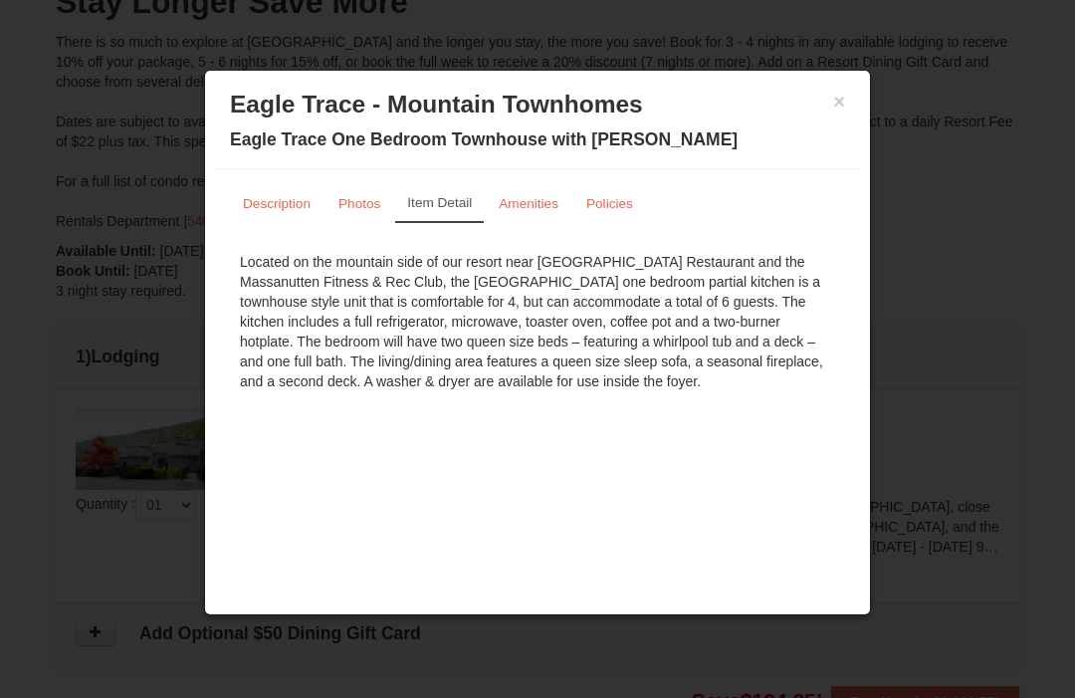
click at [839, 103] on button "×" at bounding box center [839, 102] width 12 height 20
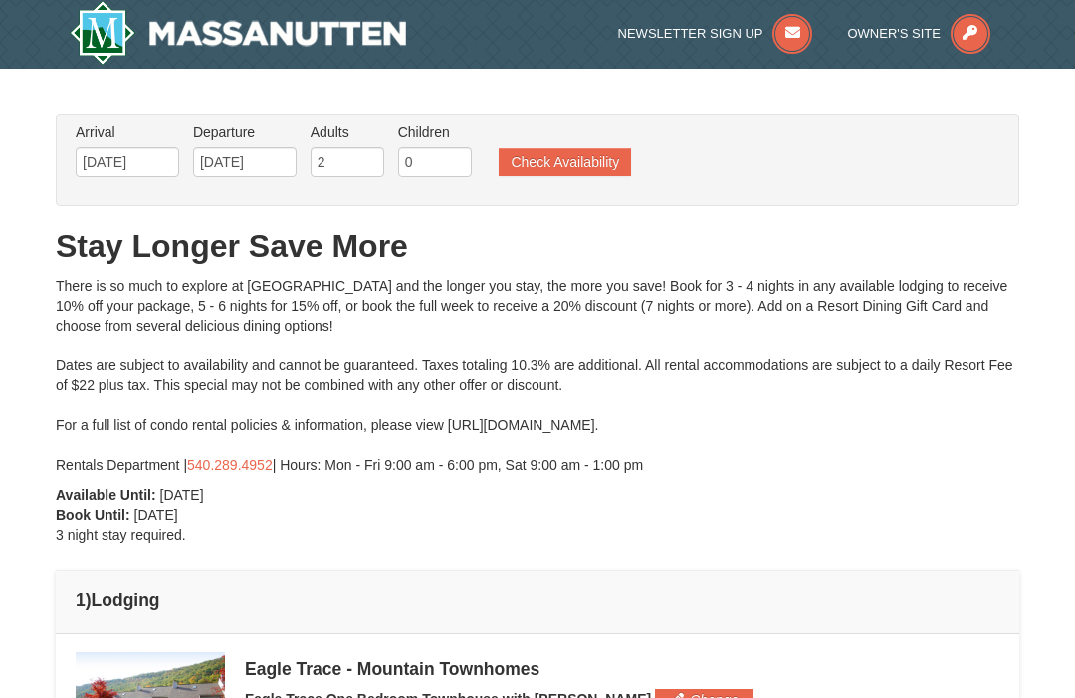
scroll to position [0, 0]
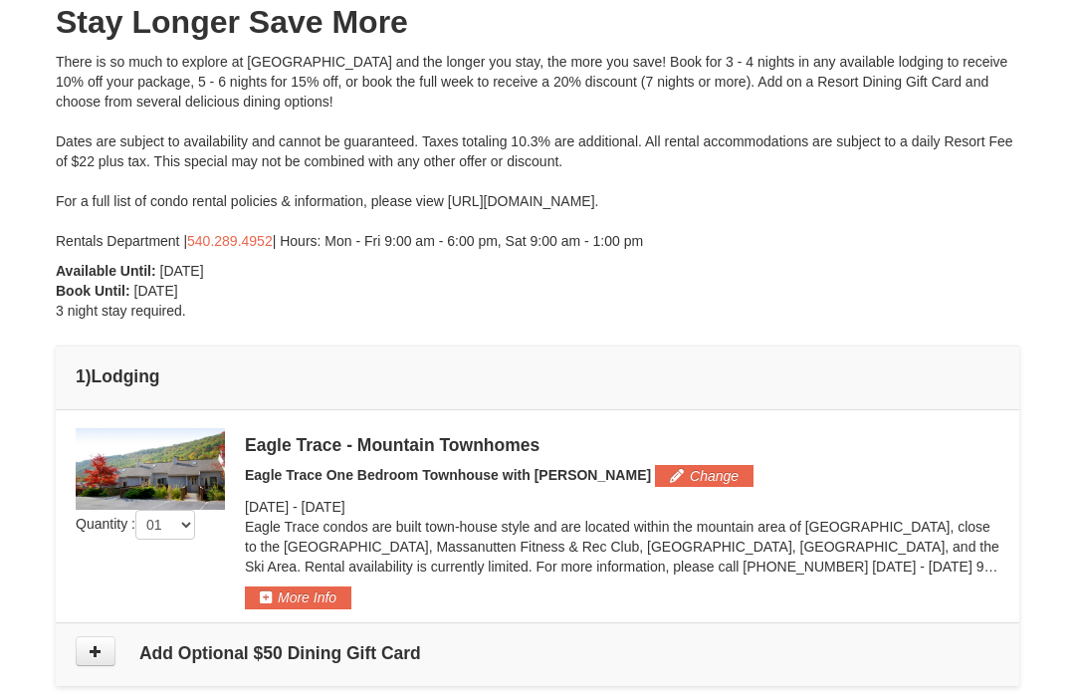
click at [664, 474] on button "Change" at bounding box center [704, 477] width 99 height 22
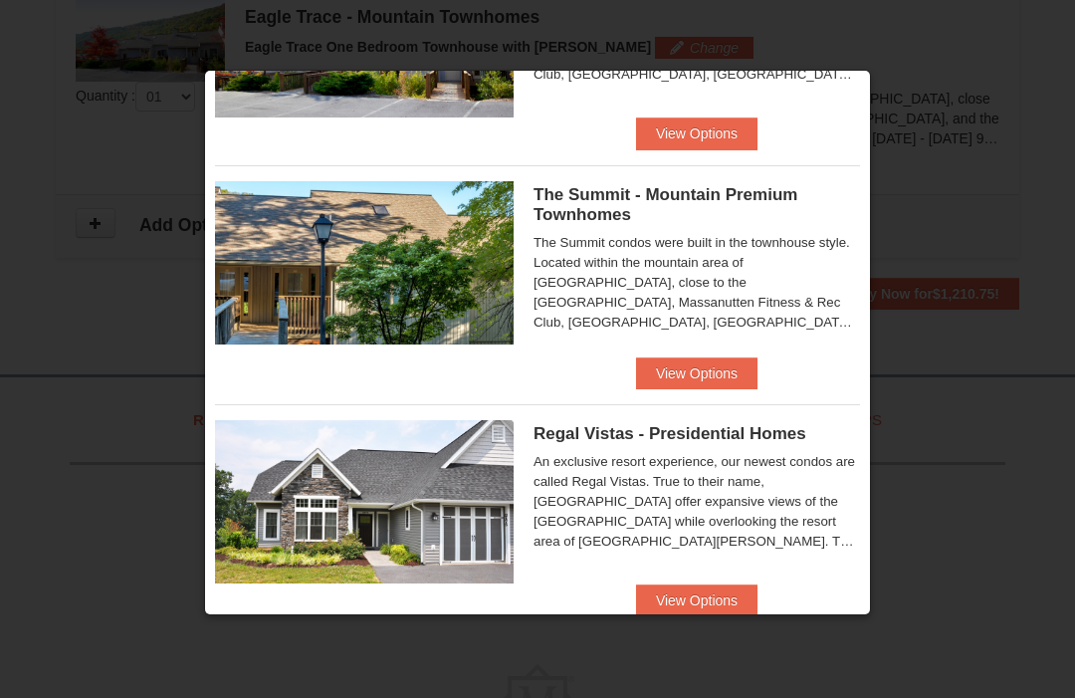
scroll to position [877, 0]
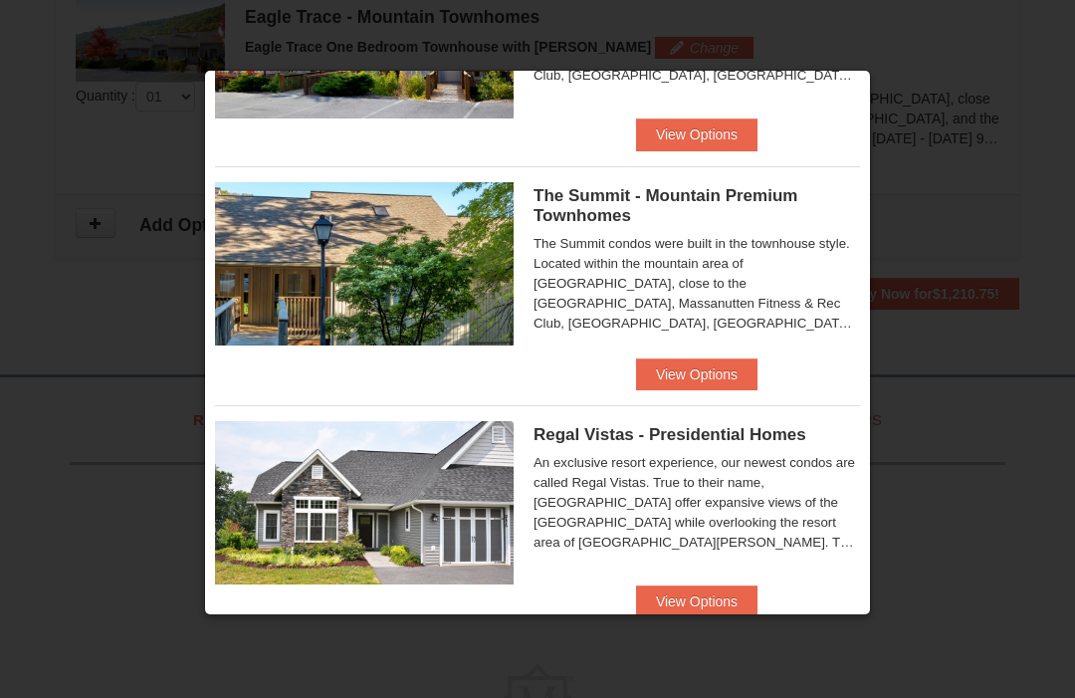
click at [707, 383] on button "View Options" at bounding box center [696, 374] width 121 height 32
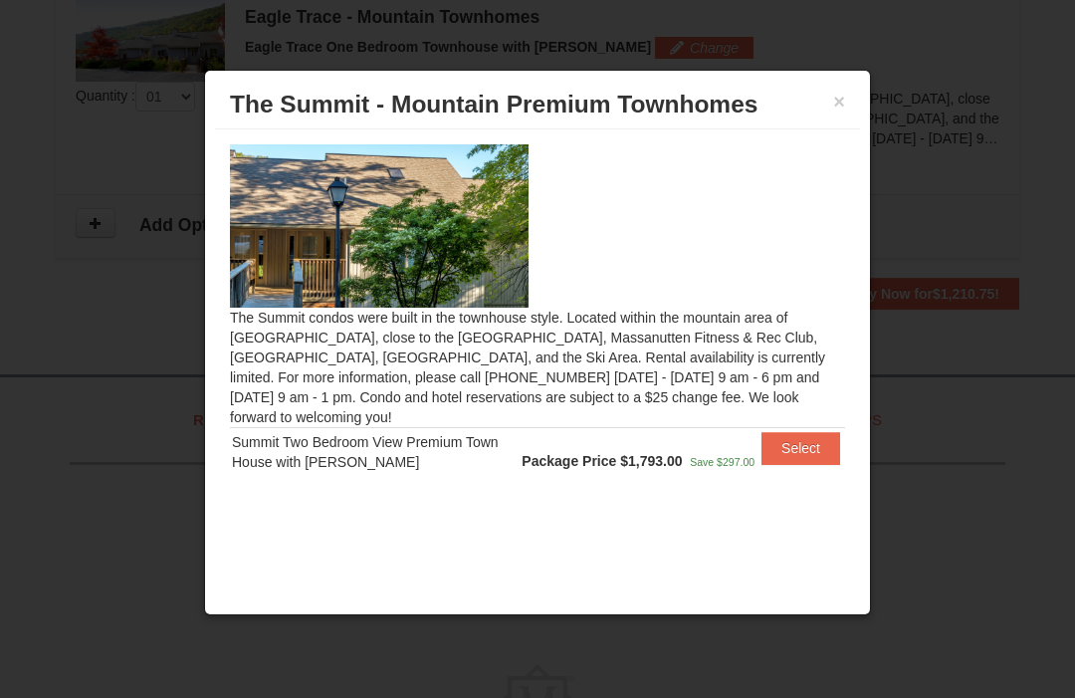
click at [460, 253] on img at bounding box center [379, 225] width 299 height 163
click at [861, 102] on div "× The Summit - Mountain Premium Townhomes The Summit condos were built in the t…" at bounding box center [537, 342] width 667 height 545
click at [835, 111] on button "×" at bounding box center [839, 102] width 12 height 20
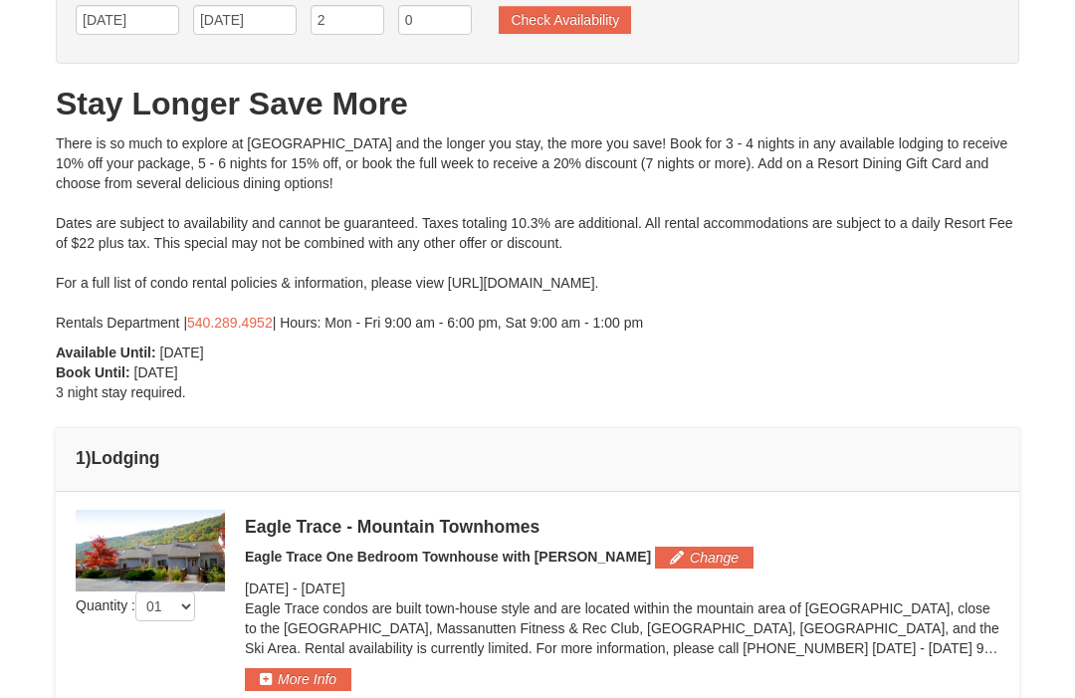
scroll to position [143, 0]
click at [195, 597] on select "01 02 03 04 05" at bounding box center [165, 606] width 60 height 30
click at [535, 377] on div "From: To: Adults: 2 Children: 0 Change Arrival Please format dates MM/DD/YYYY P…" at bounding box center [537, 395] width 963 height 848
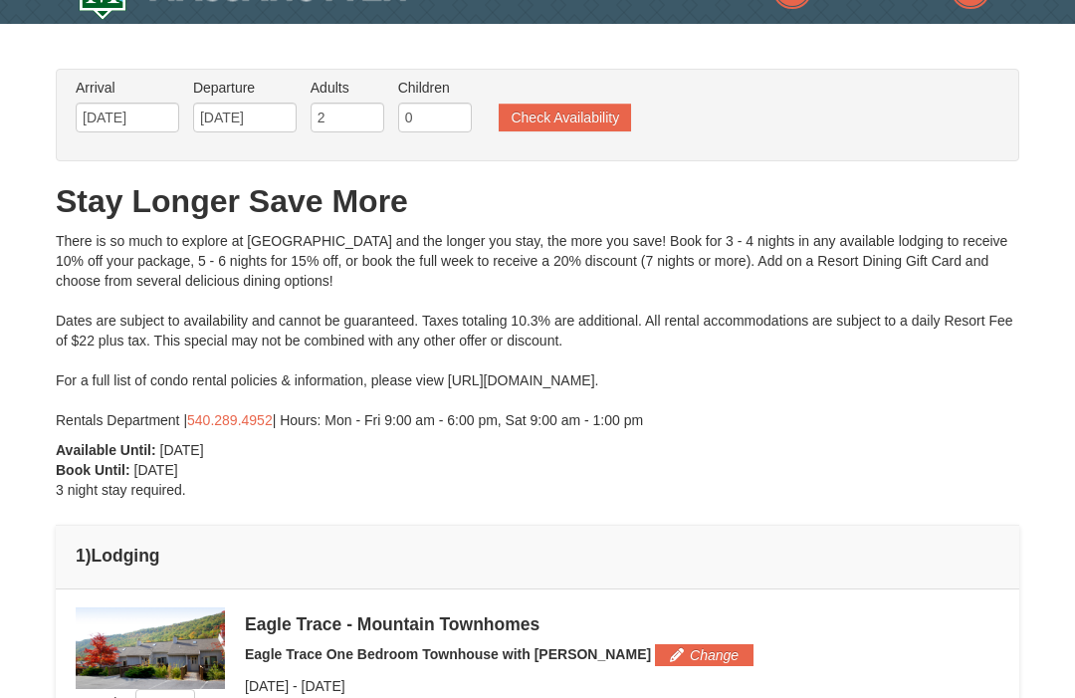
scroll to position [0, 0]
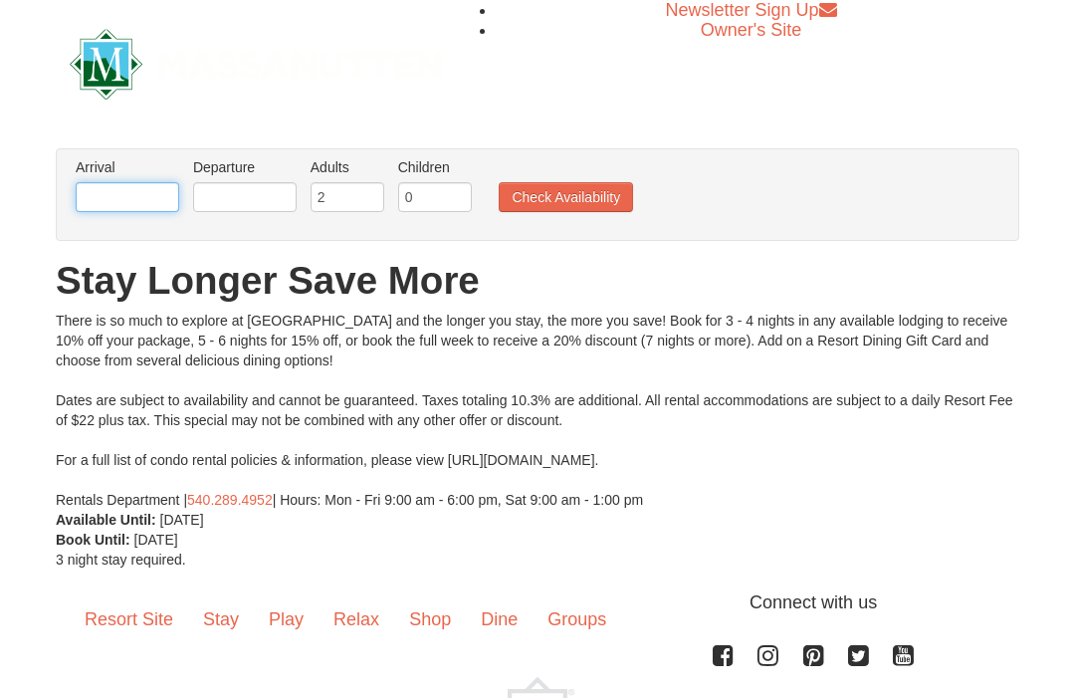
click at [147, 189] on input "text" at bounding box center [127, 197] width 103 height 30
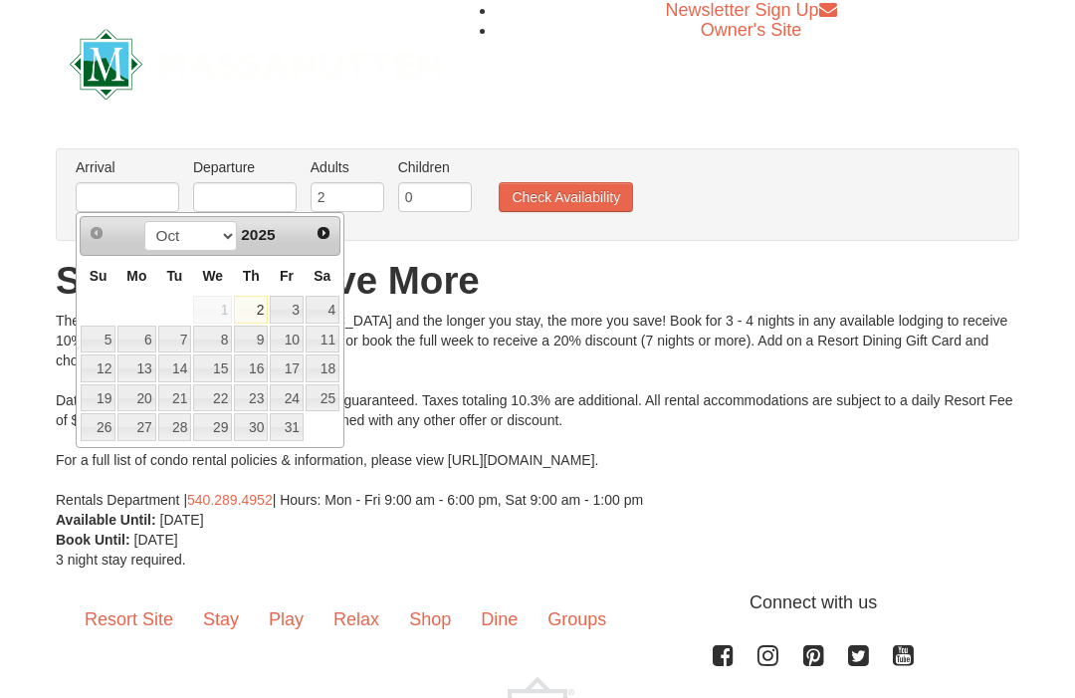
click at [320, 227] on span "Next" at bounding box center [323, 233] width 16 height 16
click at [320, 236] on span "Next" at bounding box center [323, 233] width 16 height 16
click at [334, 403] on link "27" at bounding box center [322, 398] width 34 height 28
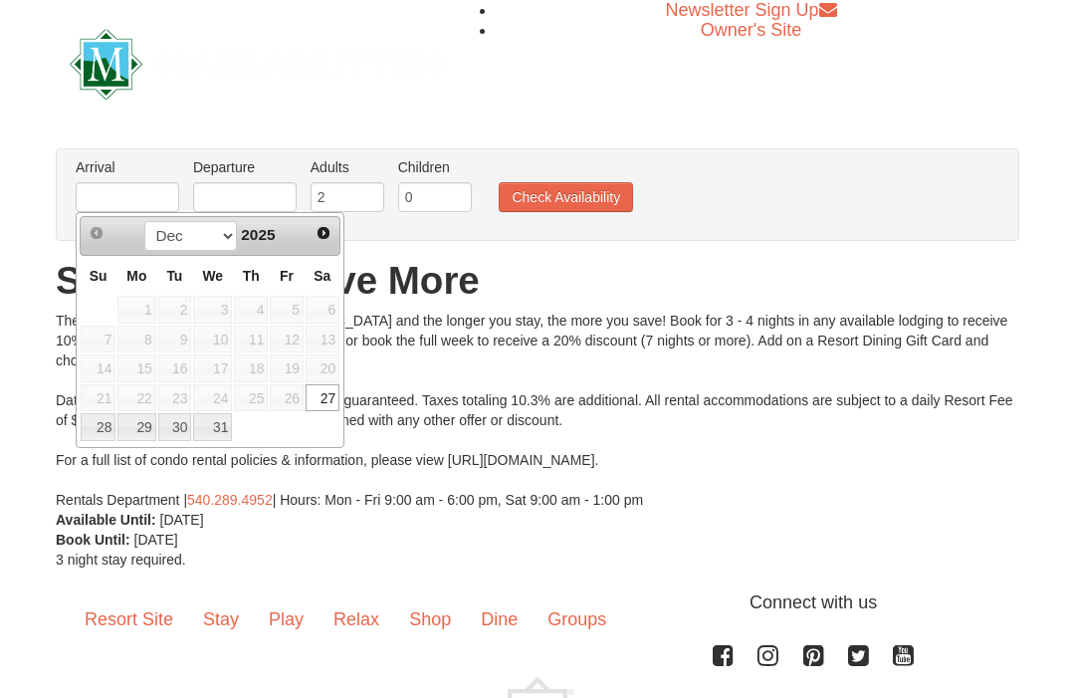
type input "[DATE]"
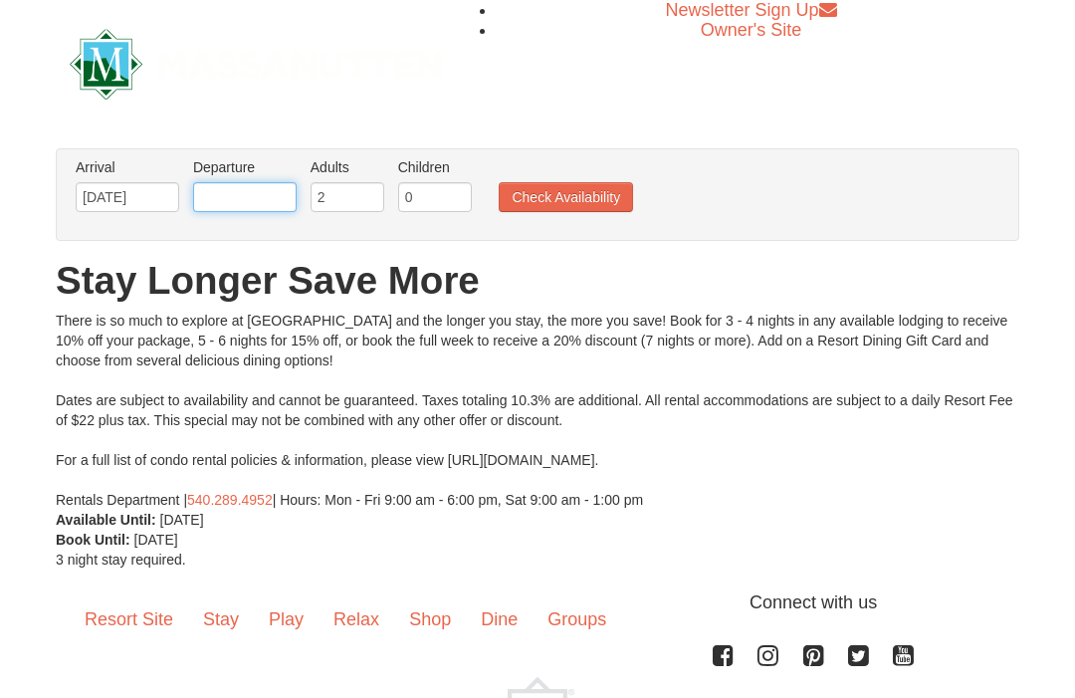
click at [279, 195] on input "text" at bounding box center [244, 197] width 103 height 30
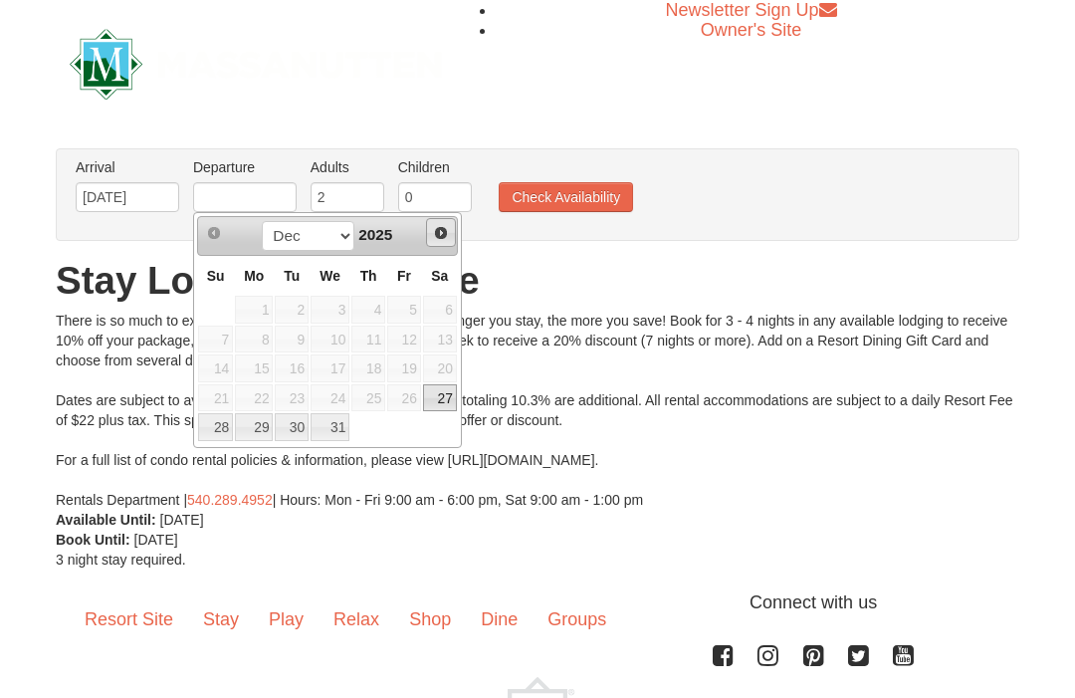
click at [449, 239] on link "Next" at bounding box center [441, 233] width 30 height 30
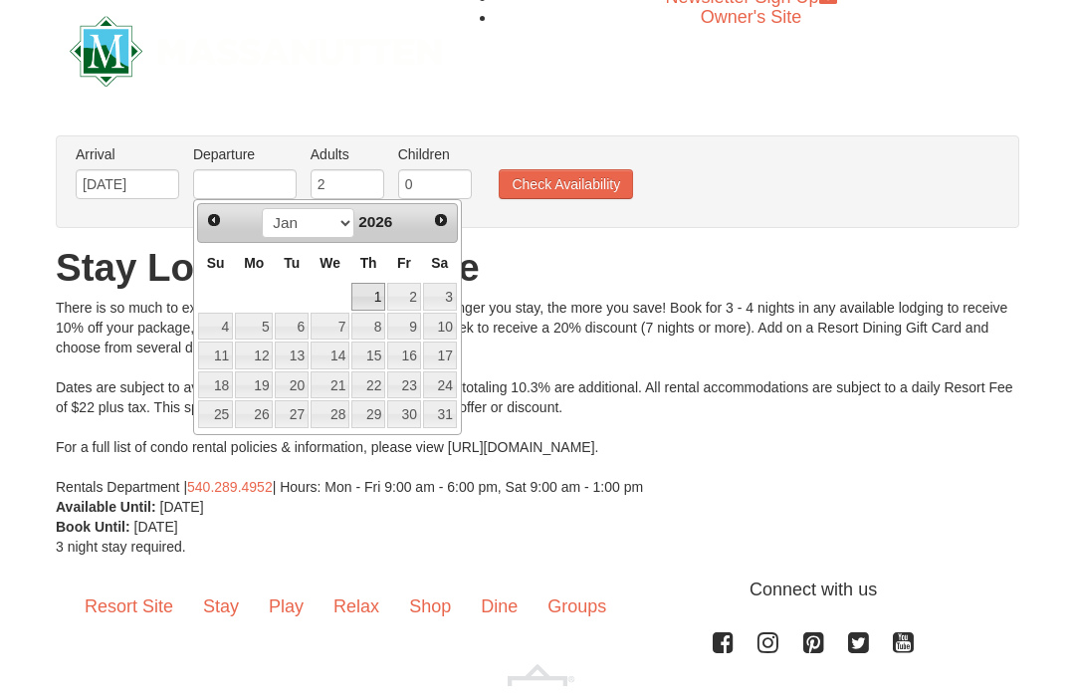
click at [384, 296] on link "1" at bounding box center [368, 310] width 34 height 28
type input "[DATE]"
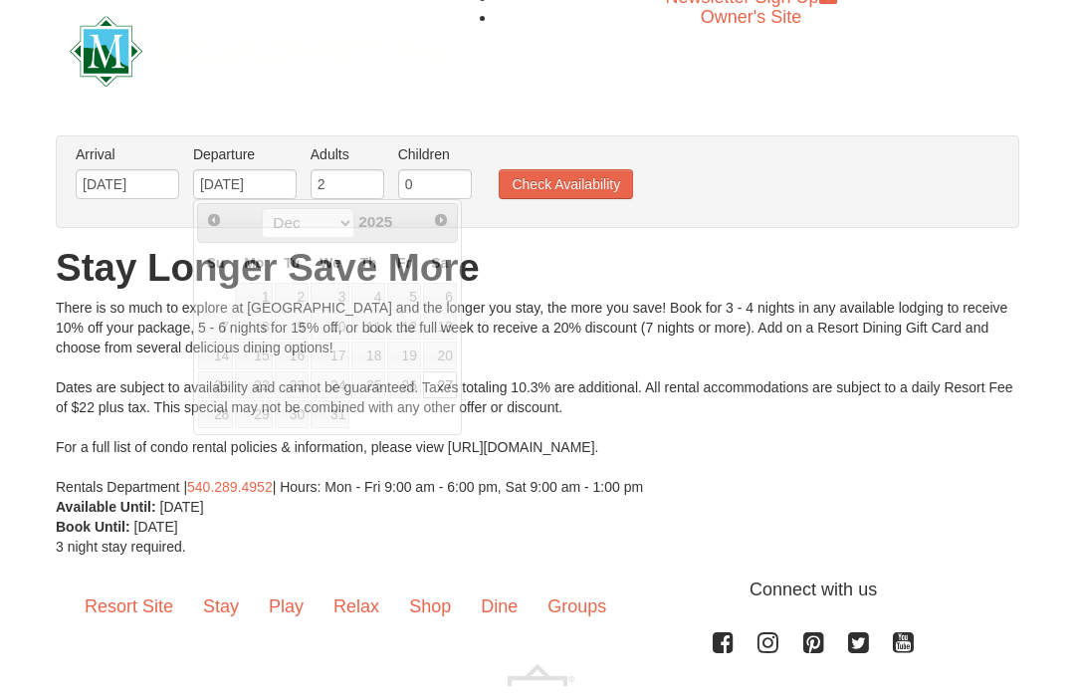
scroll to position [13, 0]
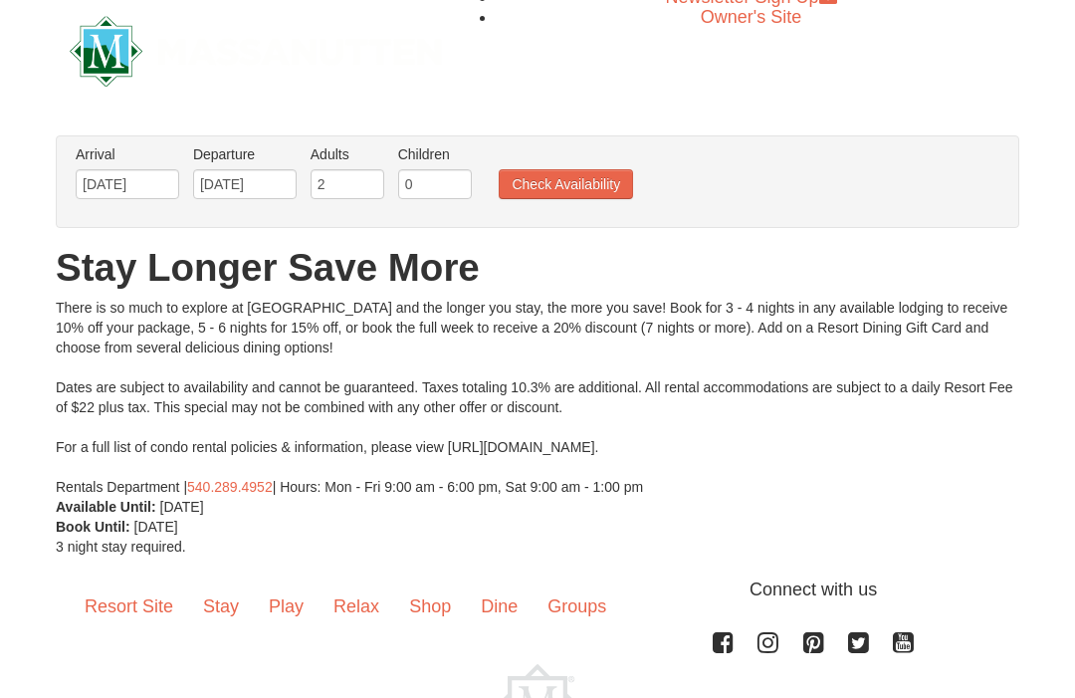
click at [582, 193] on button "Check Availability" at bounding box center [566, 184] width 134 height 30
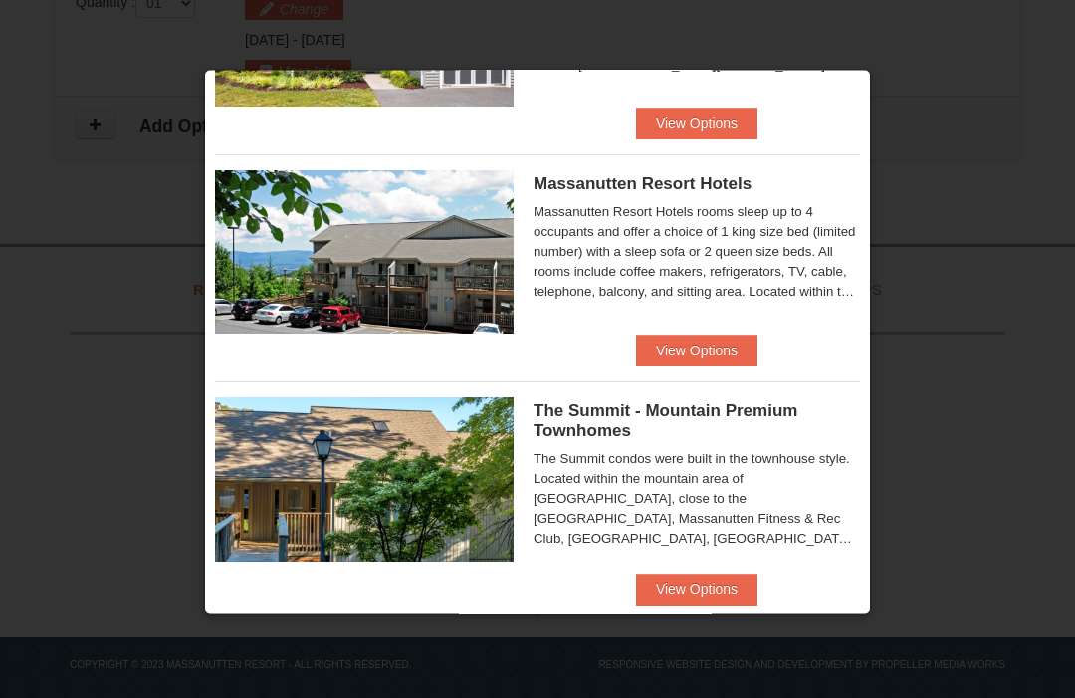
scroll to position [442, 0]
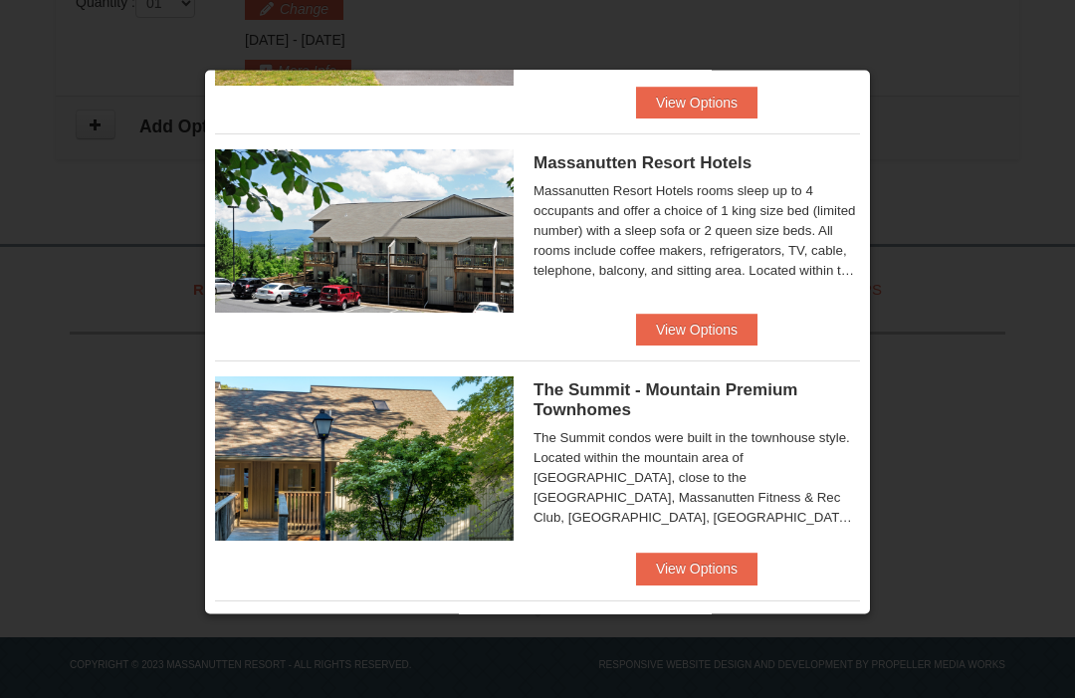
click at [684, 577] on button "View Options" at bounding box center [696, 569] width 121 height 32
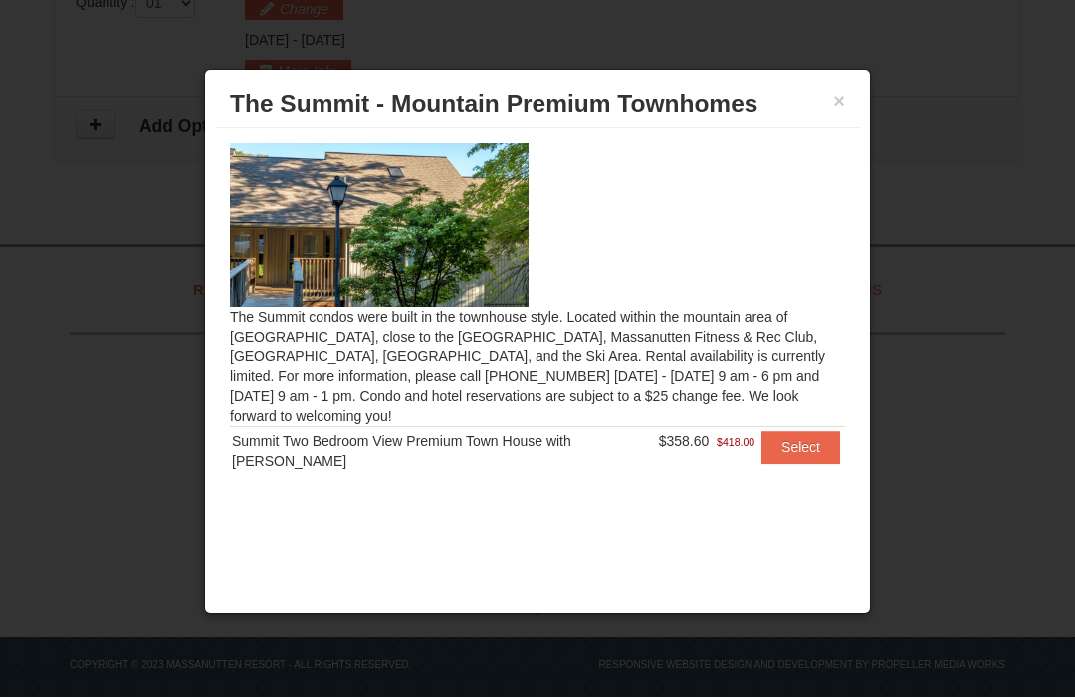
click at [810, 446] on button "Select" at bounding box center [800, 448] width 79 height 32
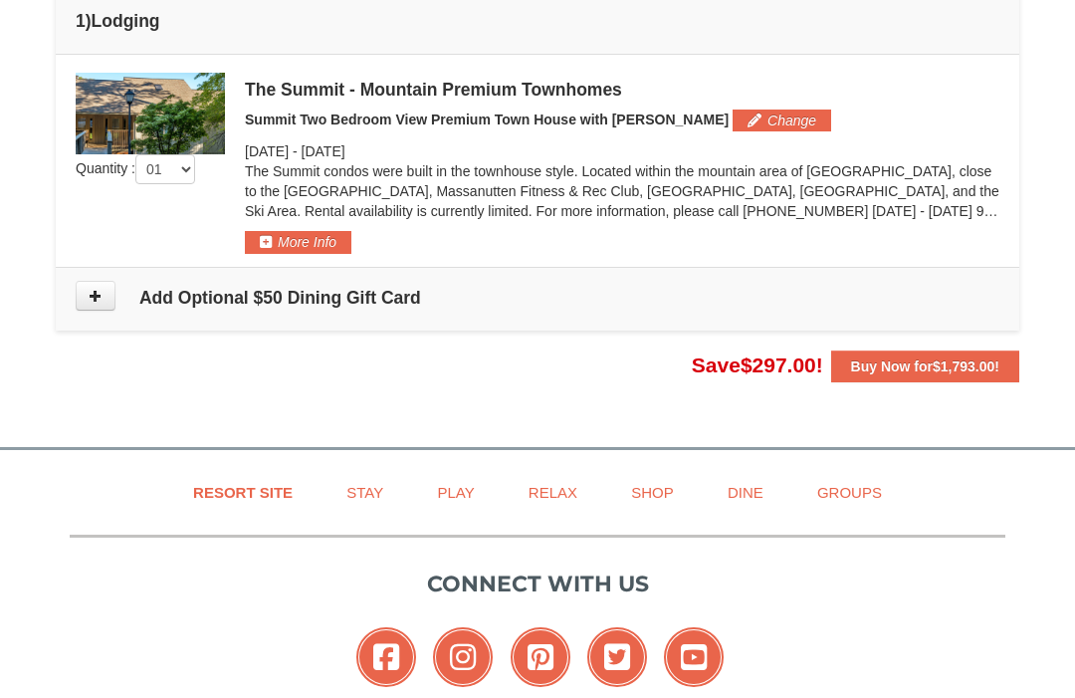
scroll to position [473, 0]
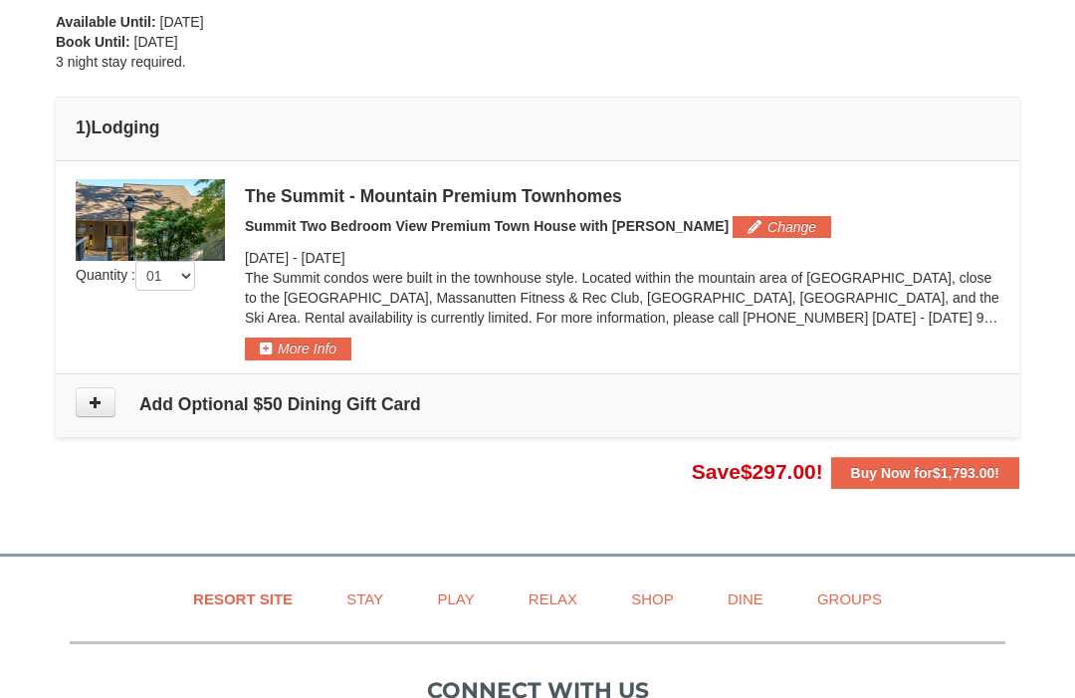
click at [314, 343] on button "More Info" at bounding box center [298, 349] width 106 height 22
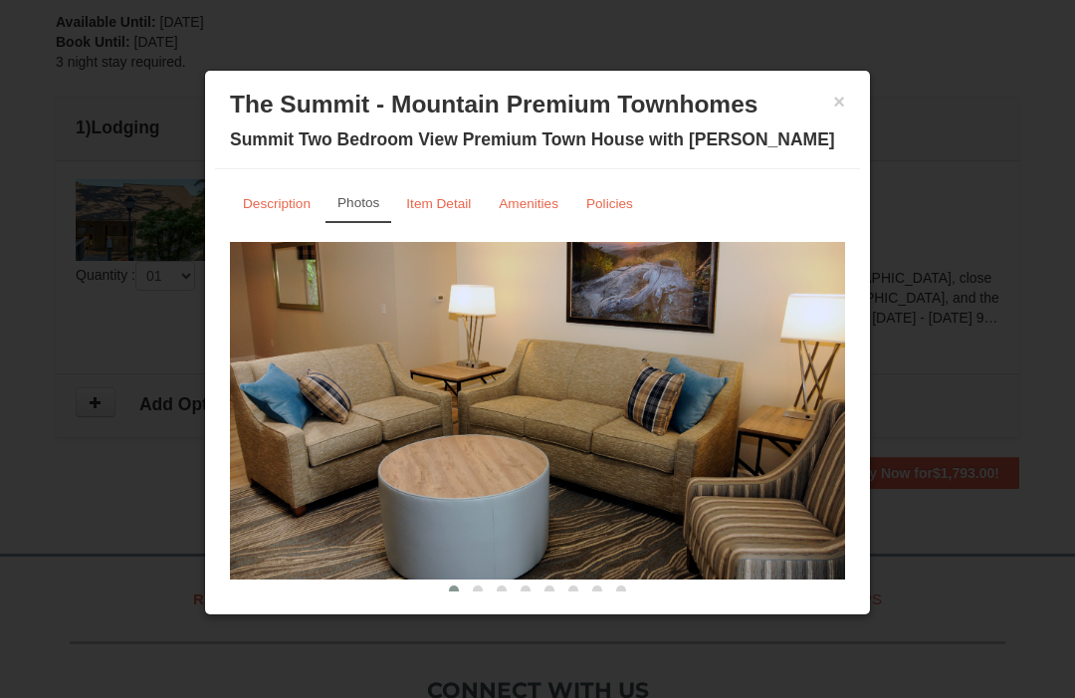
click at [292, 205] on small "Description" at bounding box center [277, 203] width 68 height 15
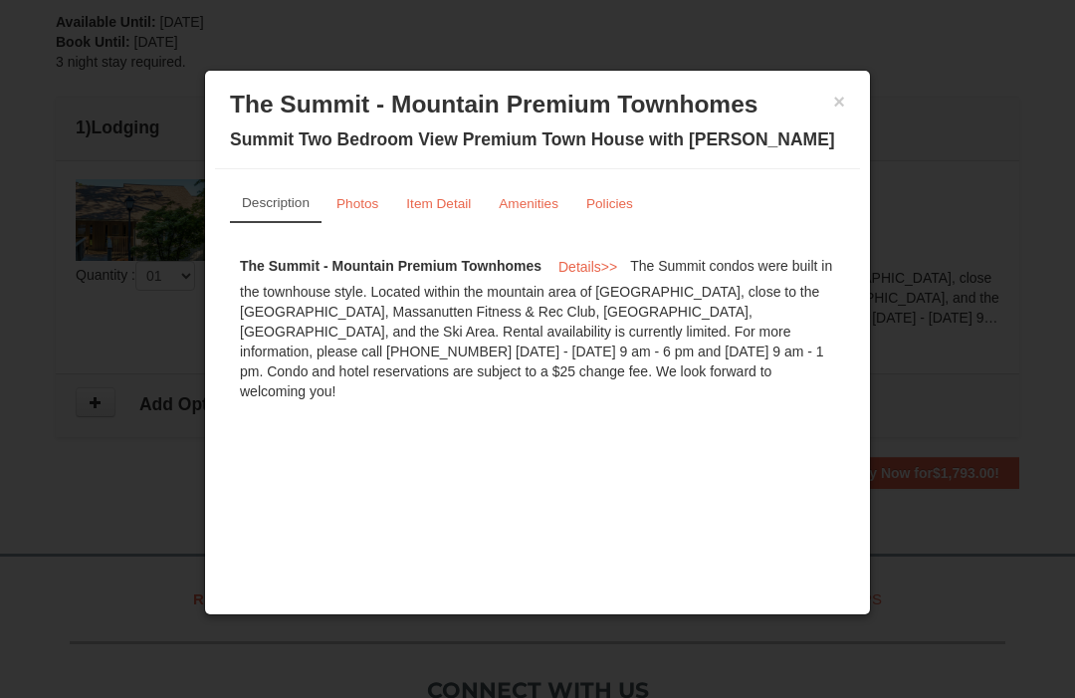
click at [452, 211] on small "Item Detail" at bounding box center [438, 203] width 65 height 15
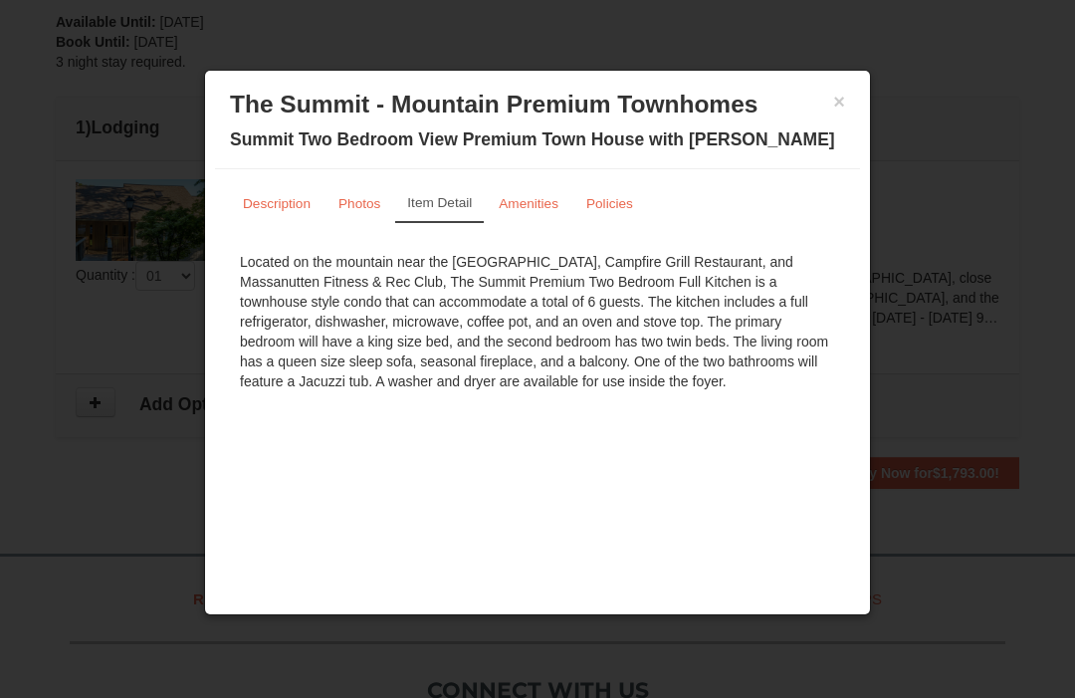
click at [361, 211] on small "Photos" at bounding box center [359, 203] width 42 height 15
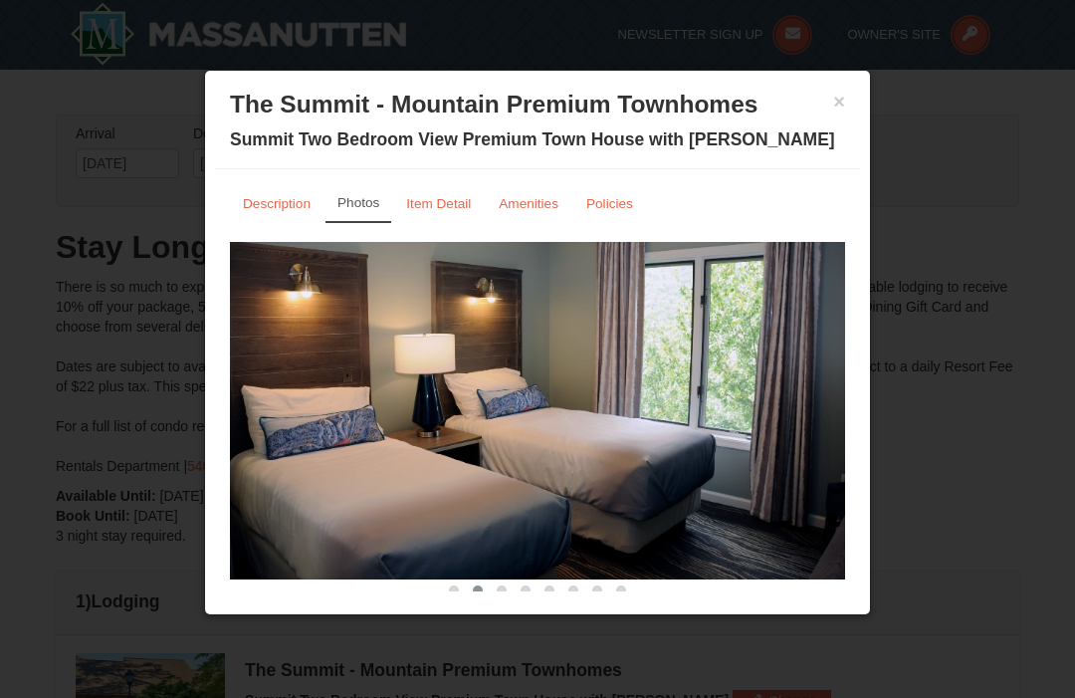
scroll to position [0, 0]
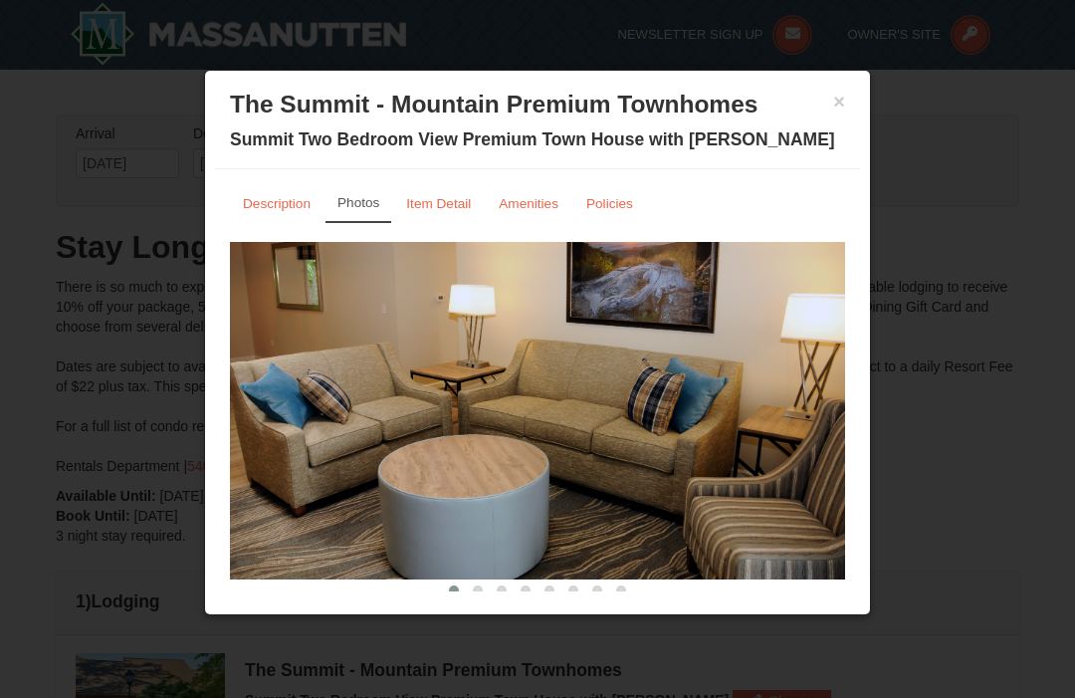
click at [843, 95] on button "×" at bounding box center [839, 102] width 12 height 20
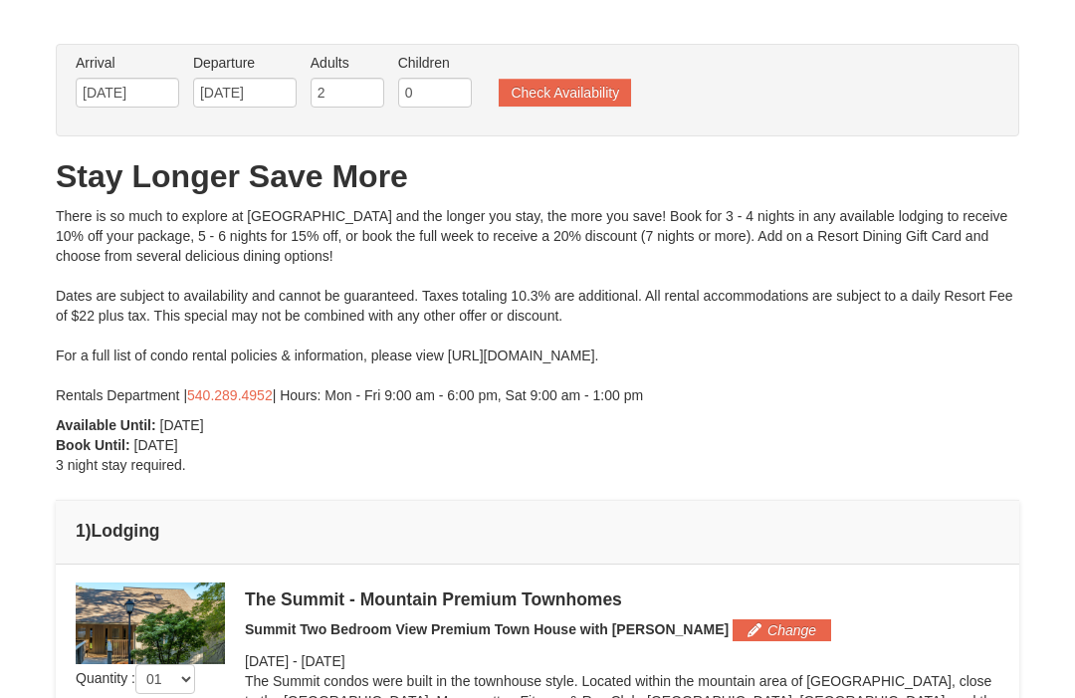
scroll to position [72, 0]
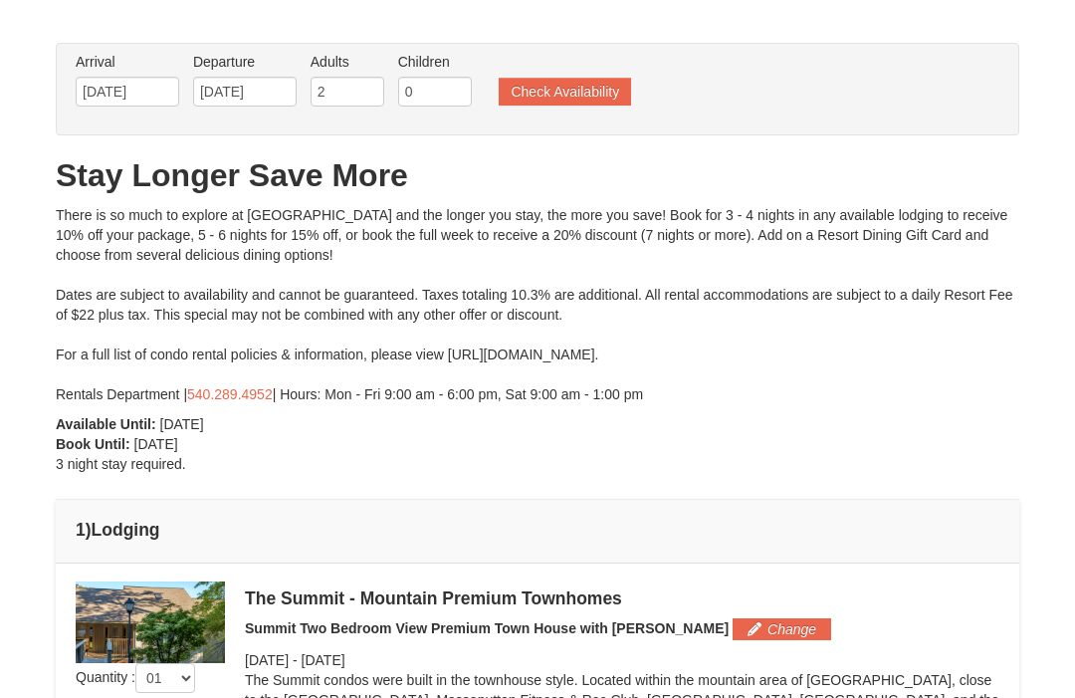
click at [578, 88] on button "Check Availability" at bounding box center [565, 92] width 132 height 28
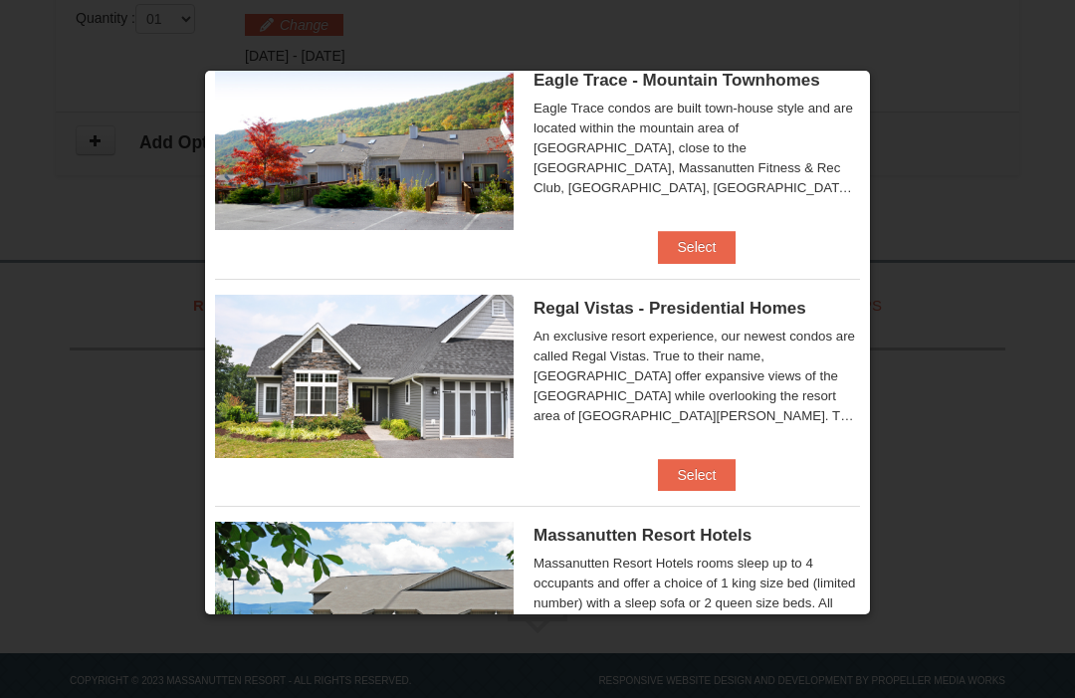
scroll to position [62, 0]
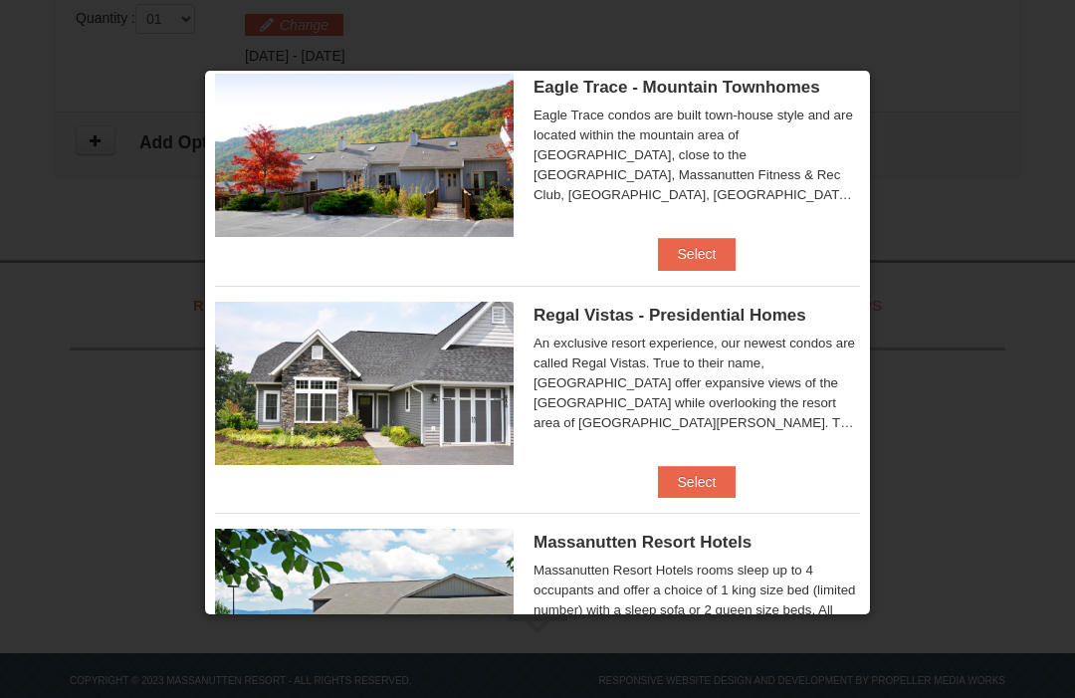
click at [719, 482] on button "Select" at bounding box center [697, 482] width 79 height 32
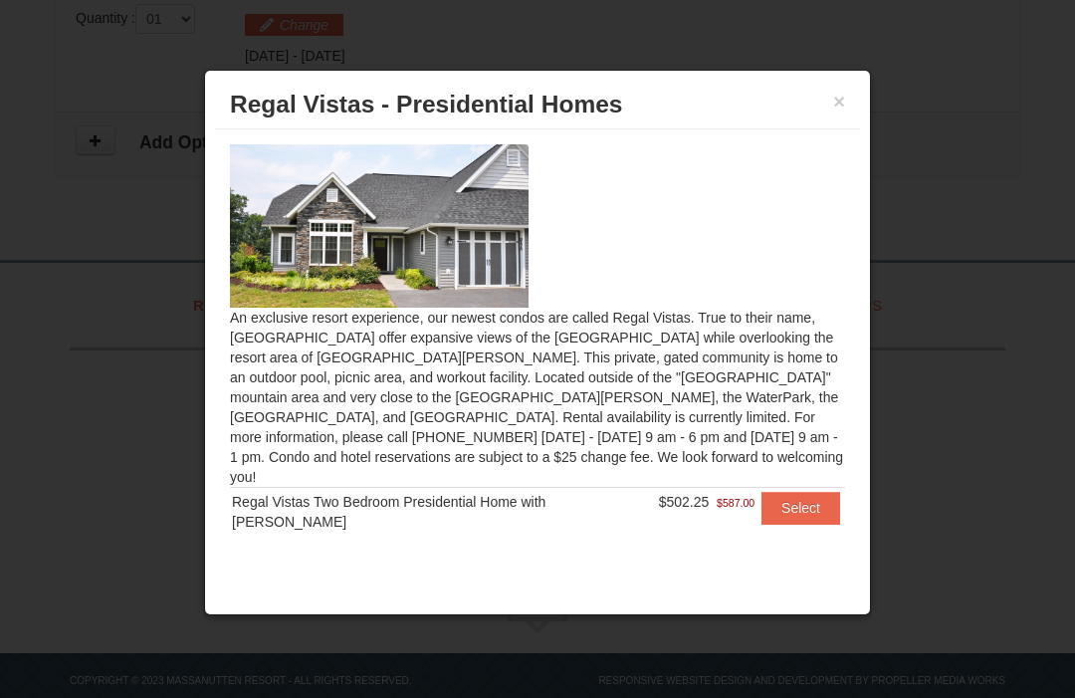
click at [842, 95] on button "×" at bounding box center [839, 102] width 12 height 20
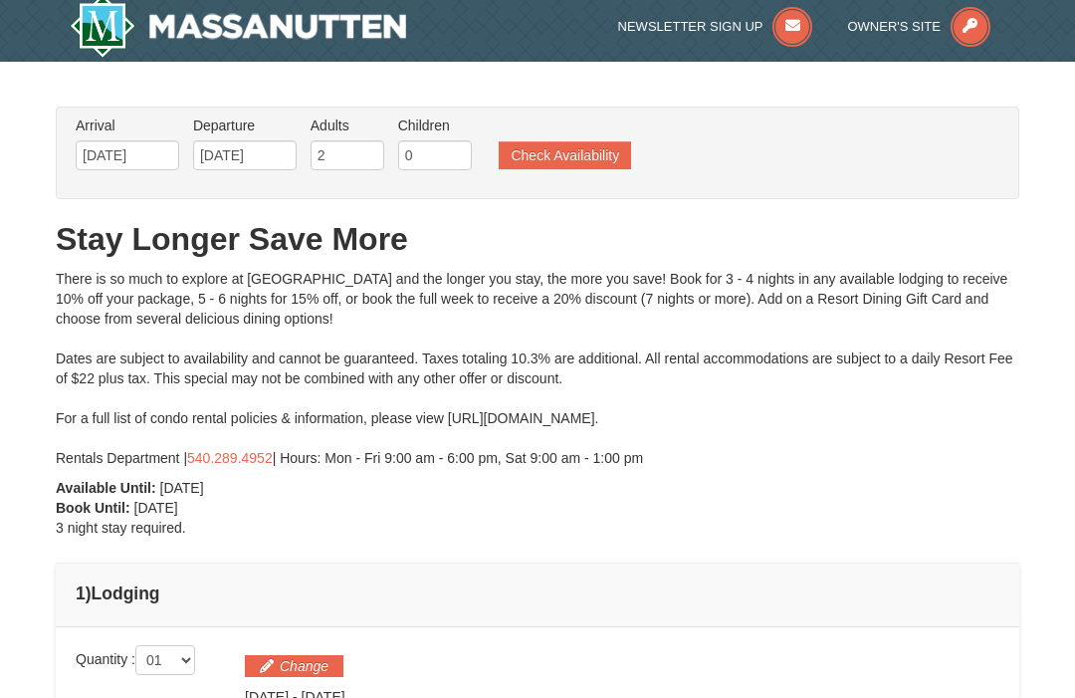
scroll to position [0, 0]
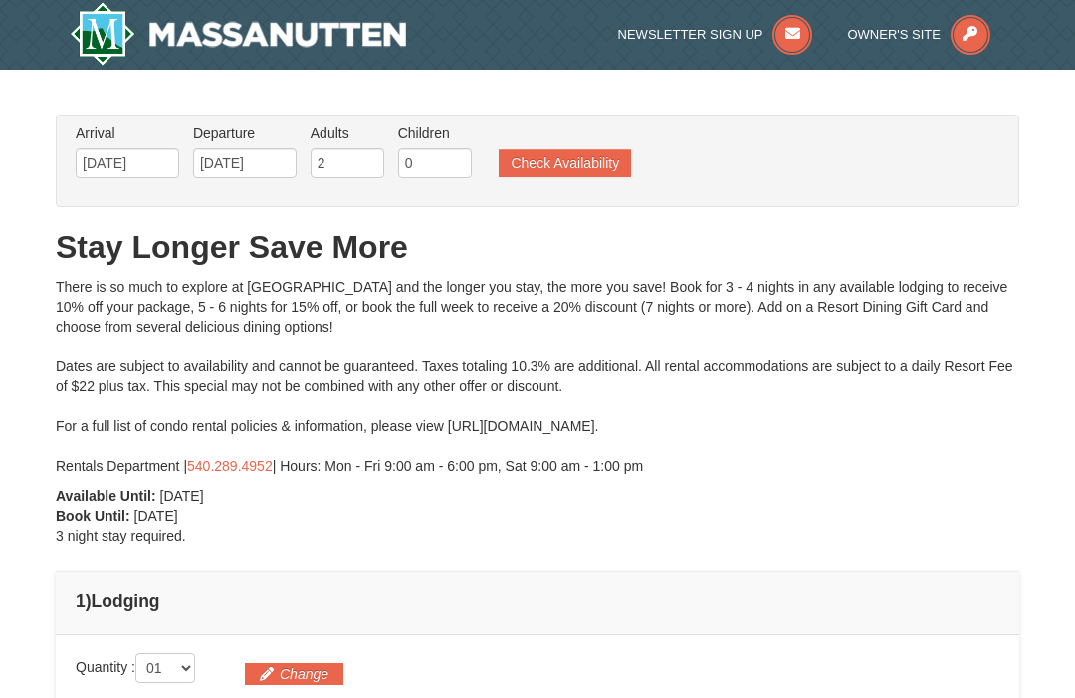
click at [596, 165] on button "Check Availability" at bounding box center [565, 163] width 132 height 28
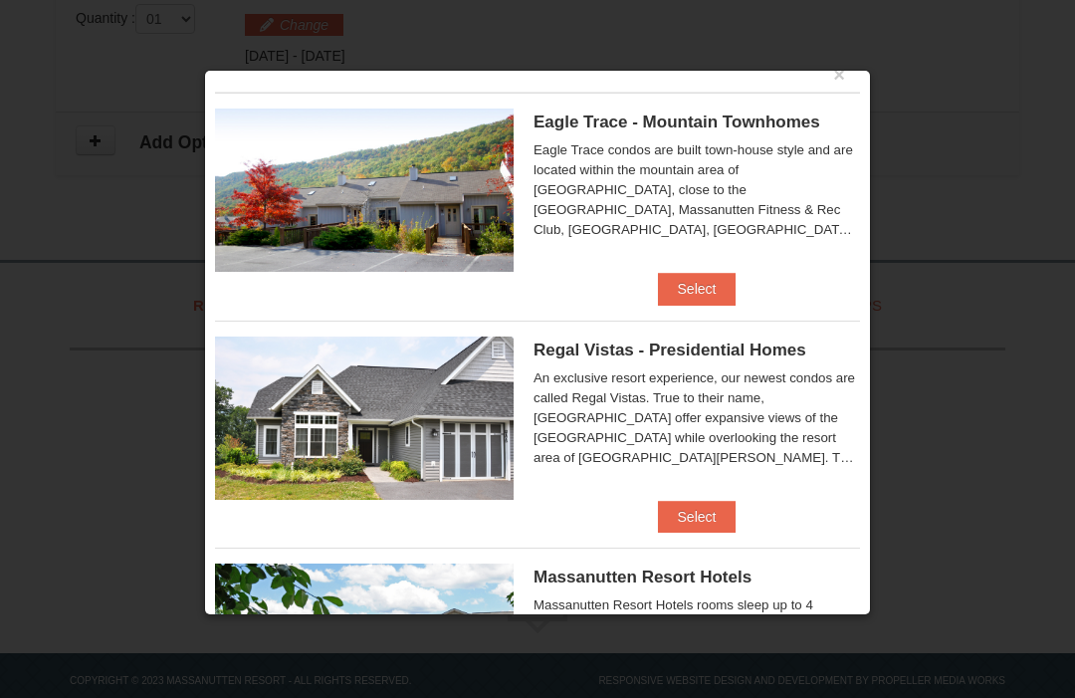
scroll to position [25, 0]
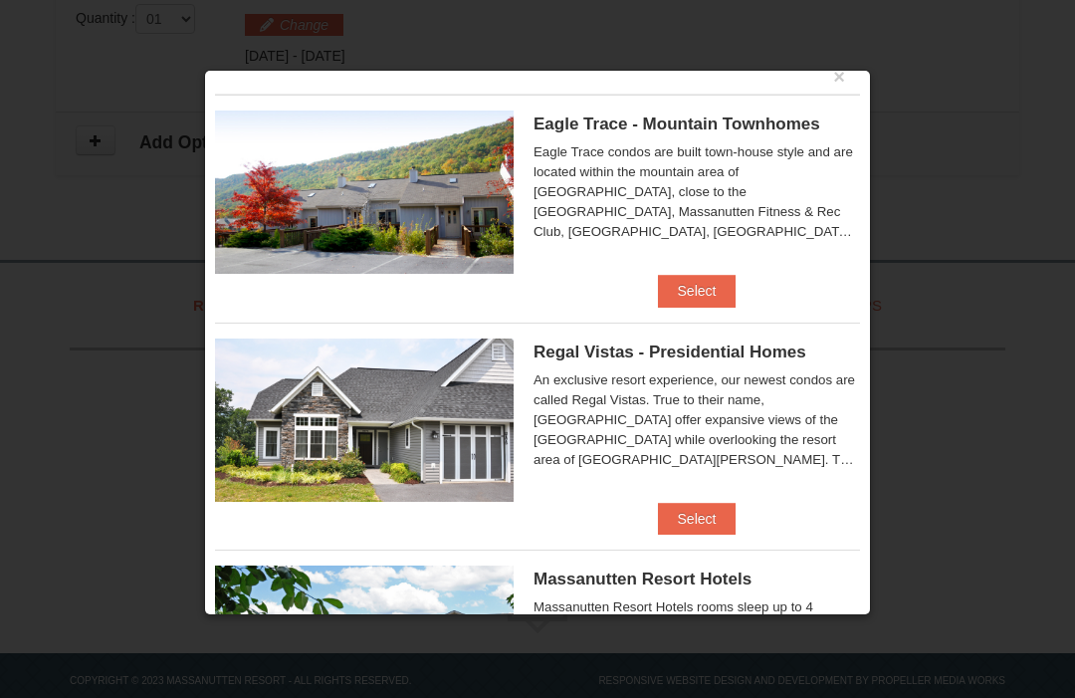
click at [454, 209] on img at bounding box center [364, 191] width 299 height 163
click at [713, 289] on button "Select" at bounding box center [697, 291] width 79 height 32
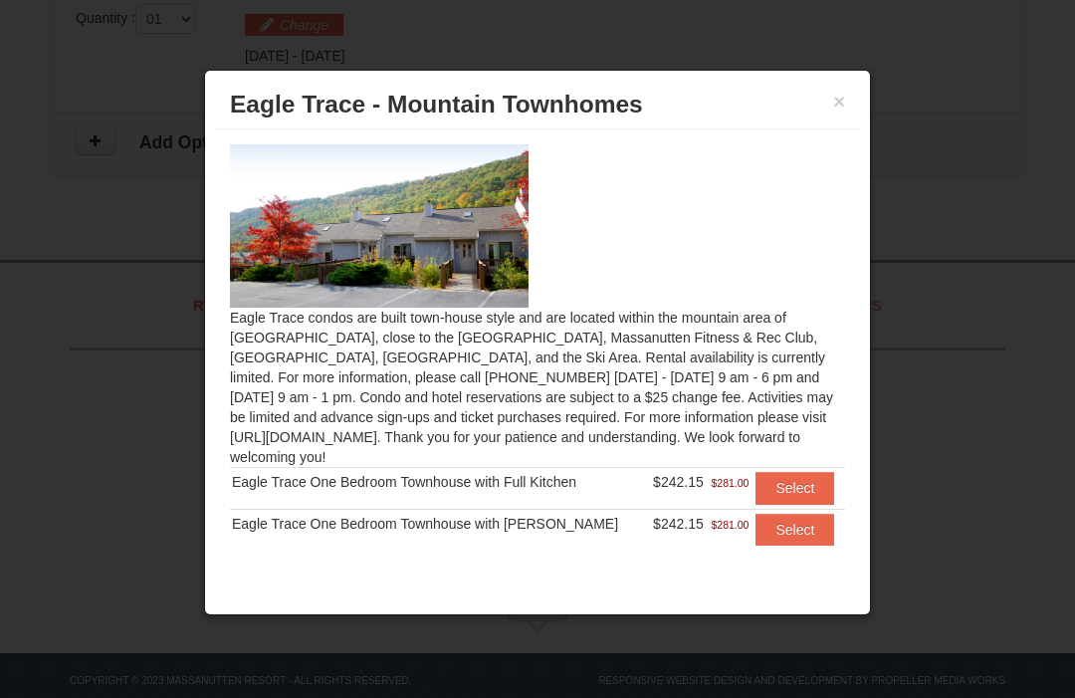
click at [792, 490] on button "Select" at bounding box center [794, 488] width 79 height 32
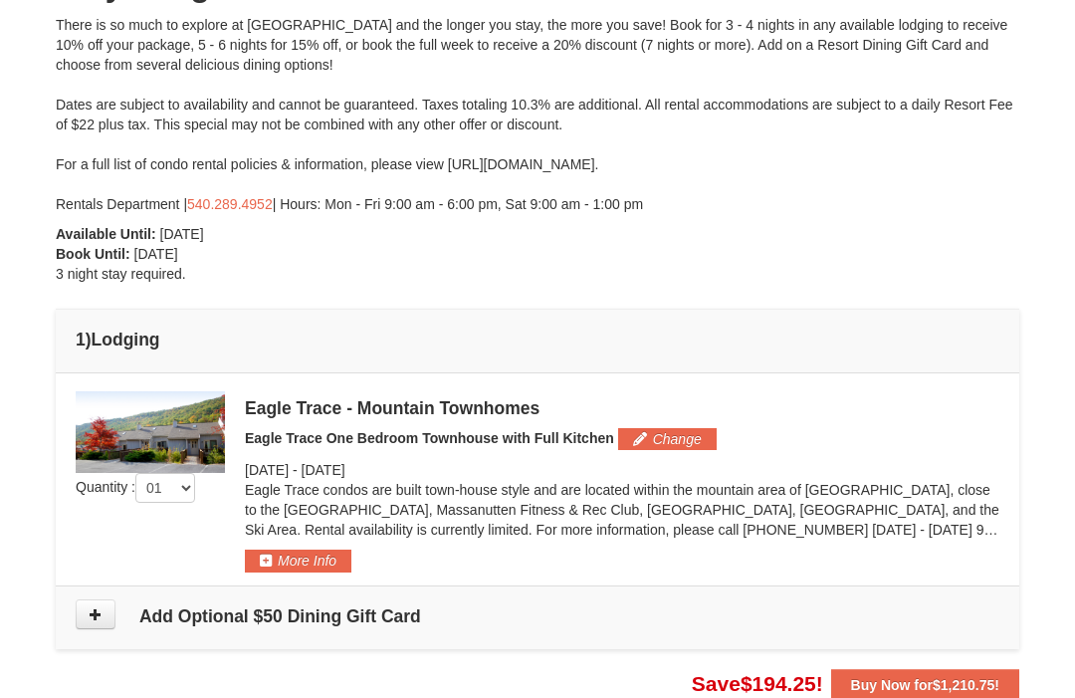
scroll to position [266, 0]
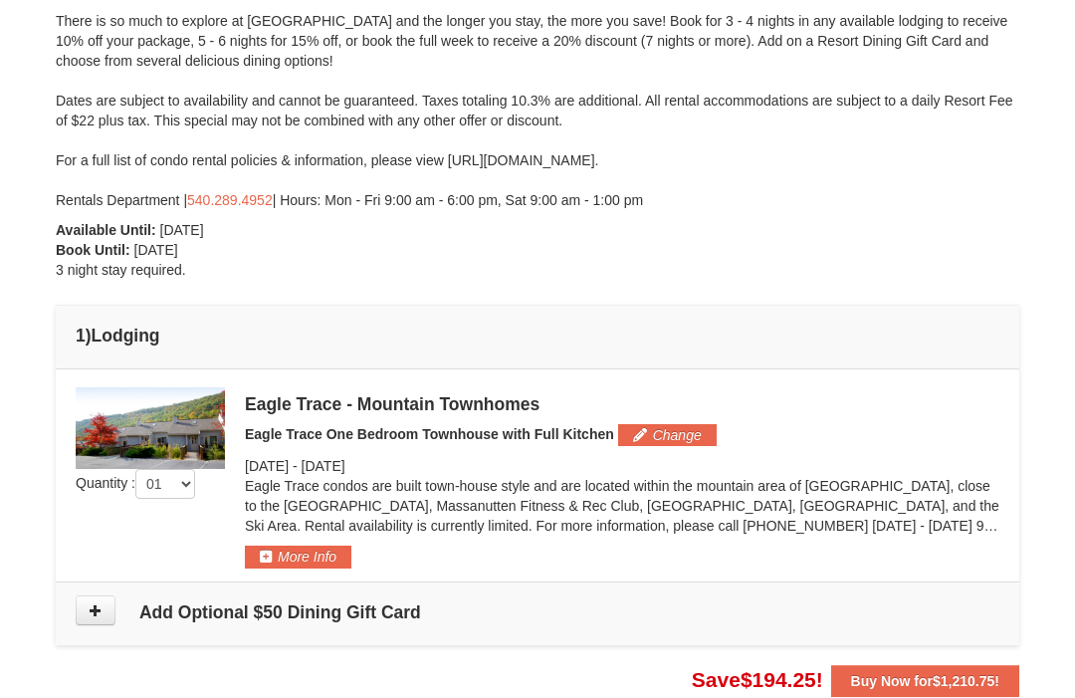
click at [306, 563] on button "More Info" at bounding box center [298, 556] width 106 height 22
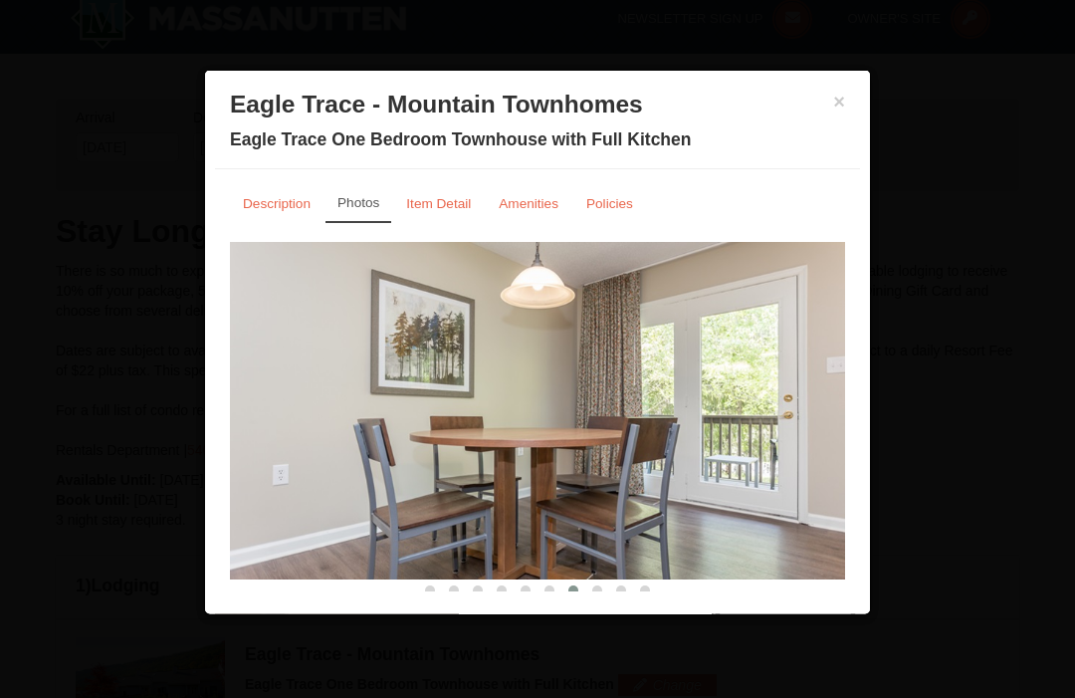
scroll to position [0, 0]
click at [270, 206] on small "Description" at bounding box center [277, 203] width 68 height 15
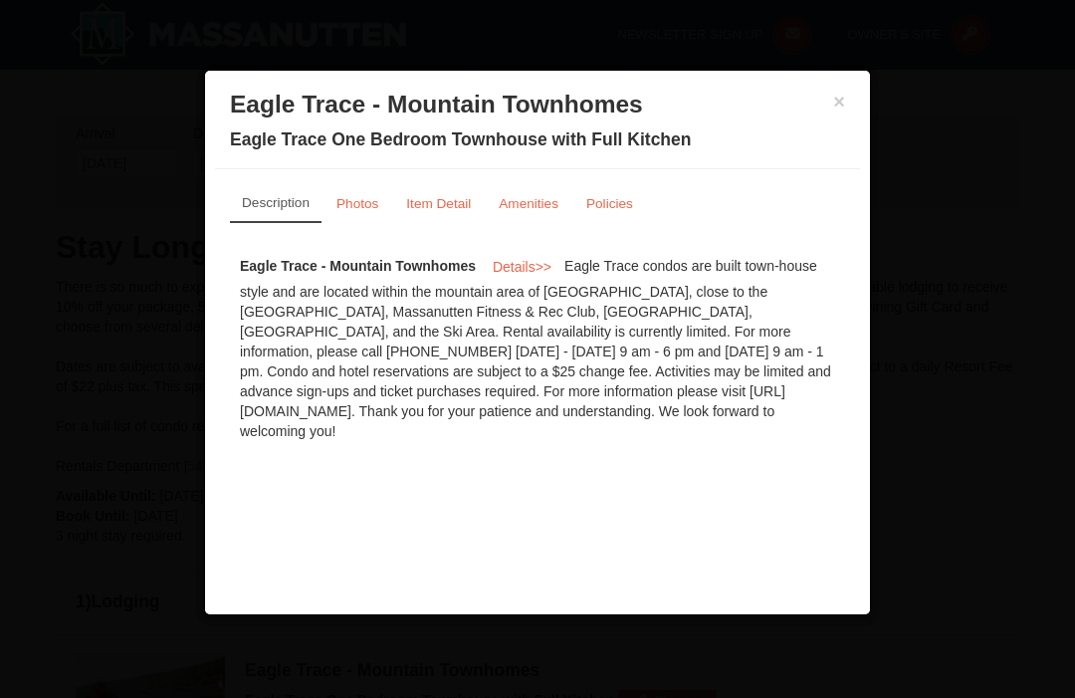
click at [861, 92] on div "× Eagle Trace - Mountain Townhomes [GEOGRAPHIC_DATA] One Bedroom Townhouse with…" at bounding box center [537, 342] width 667 height 545
click at [842, 92] on button "×" at bounding box center [839, 102] width 12 height 20
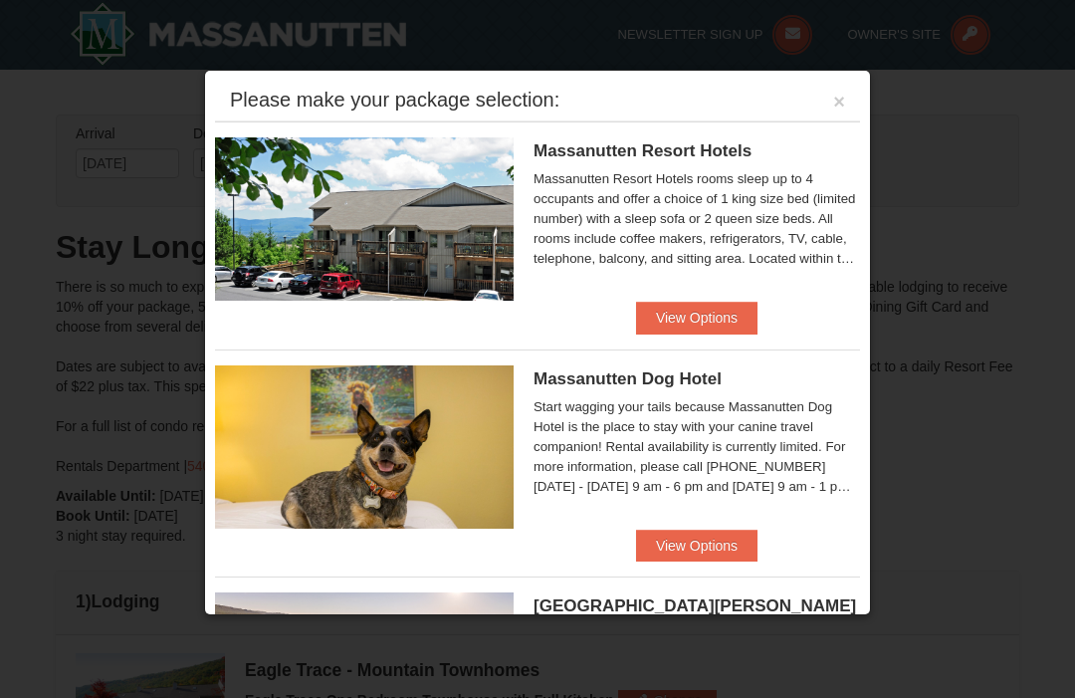
click at [858, 99] on div "Please make your package selection: ×" at bounding box center [537, 101] width 645 height 41
click at [844, 103] on button "×" at bounding box center [839, 102] width 12 height 20
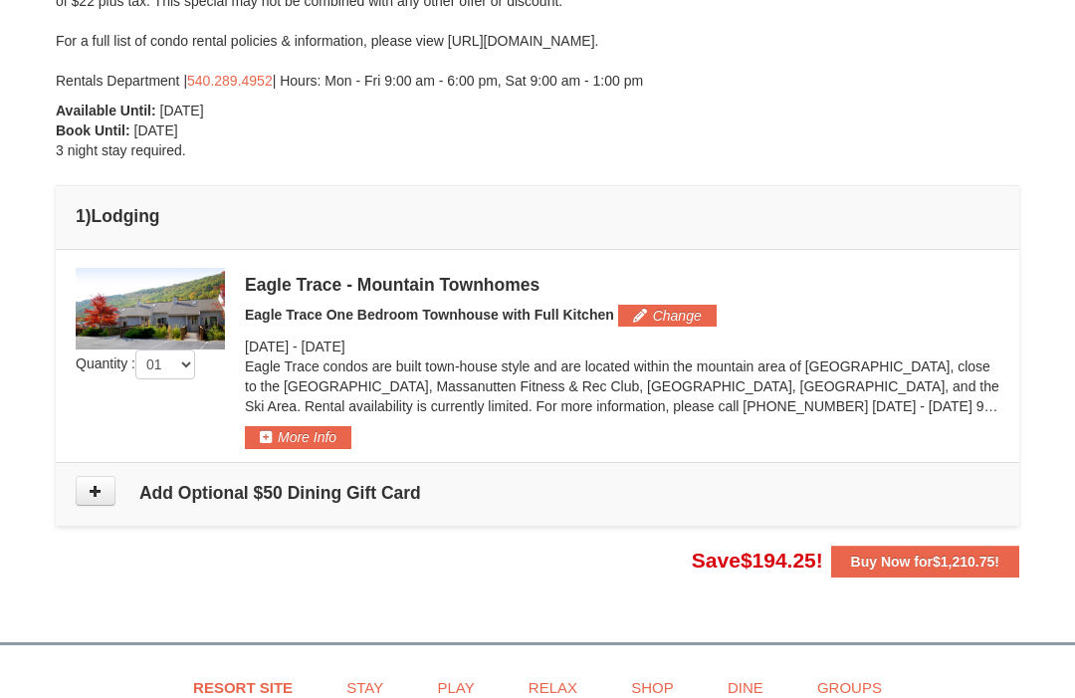
scroll to position [417, 0]
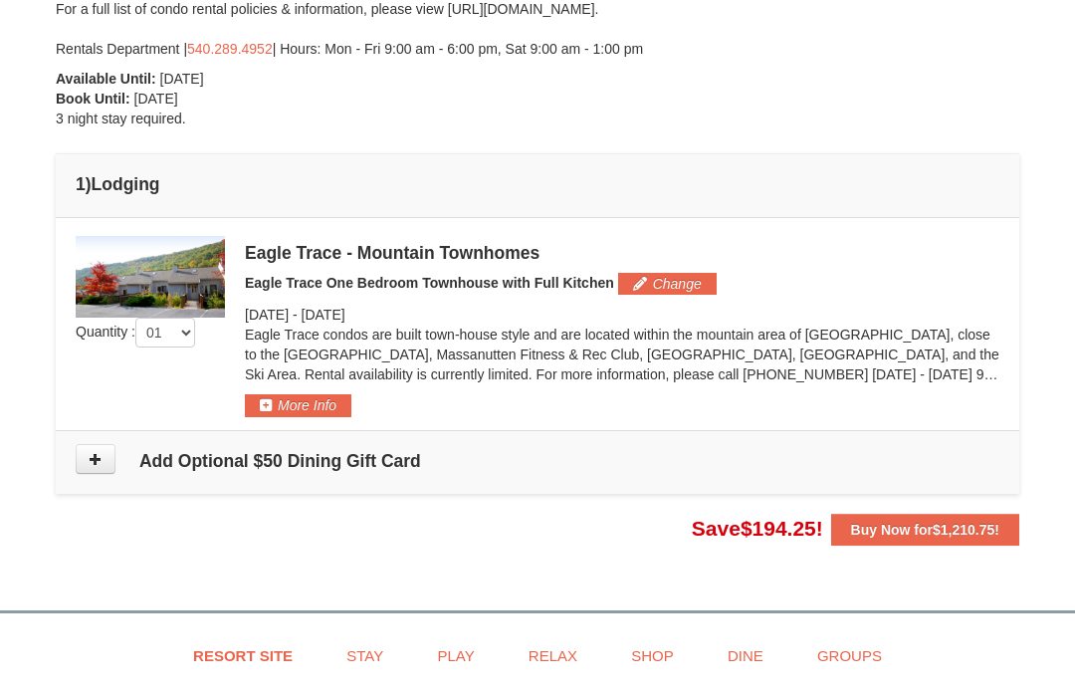
click at [981, 521] on span "$1,210.75" at bounding box center [963, 529] width 62 height 16
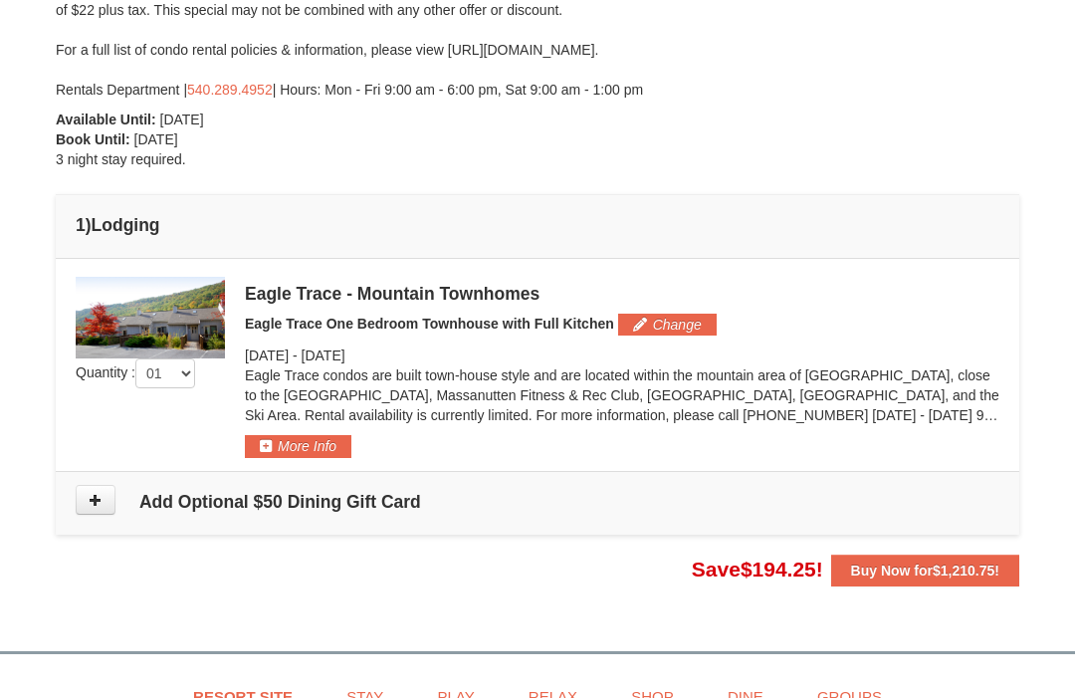
scroll to position [375, 0]
click at [332, 454] on div at bounding box center [537, 349] width 1075 height 698
click at [308, 442] on div at bounding box center [537, 349] width 1075 height 698
click at [300, 454] on div at bounding box center [537, 349] width 1075 height 698
click at [305, 451] on div at bounding box center [537, 349] width 1075 height 698
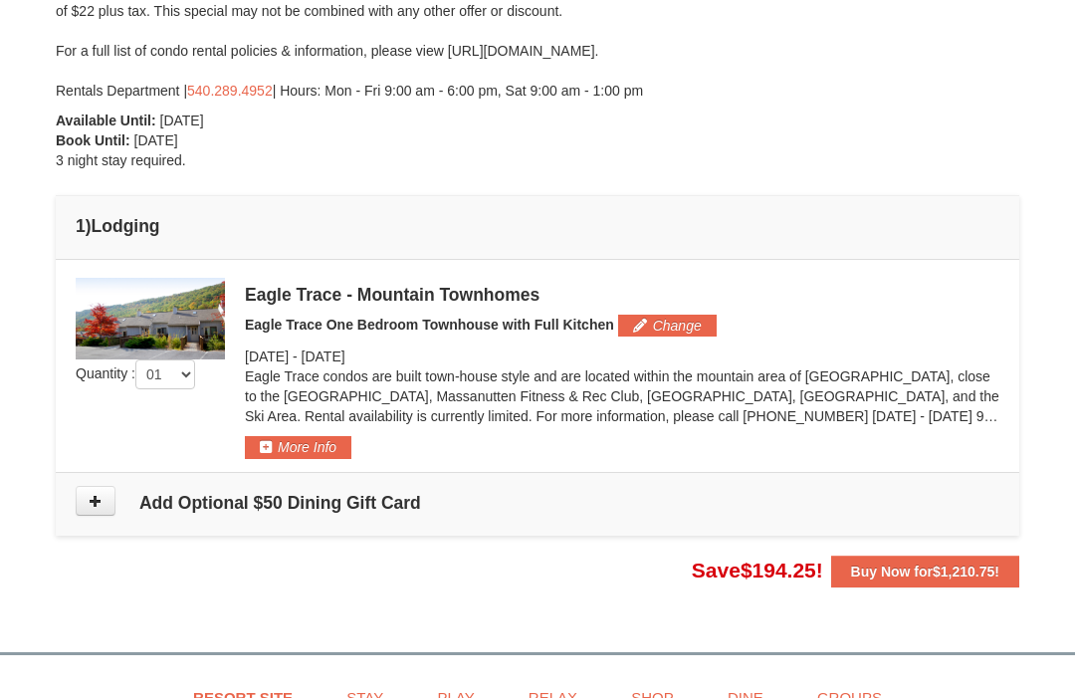
click at [316, 448] on div at bounding box center [537, 349] width 1075 height 698
click at [692, 336] on div at bounding box center [537, 349] width 1075 height 698
click at [671, 329] on div at bounding box center [537, 349] width 1075 height 698
click at [681, 317] on div at bounding box center [537, 349] width 1075 height 698
click at [313, 453] on div at bounding box center [537, 349] width 1075 height 698
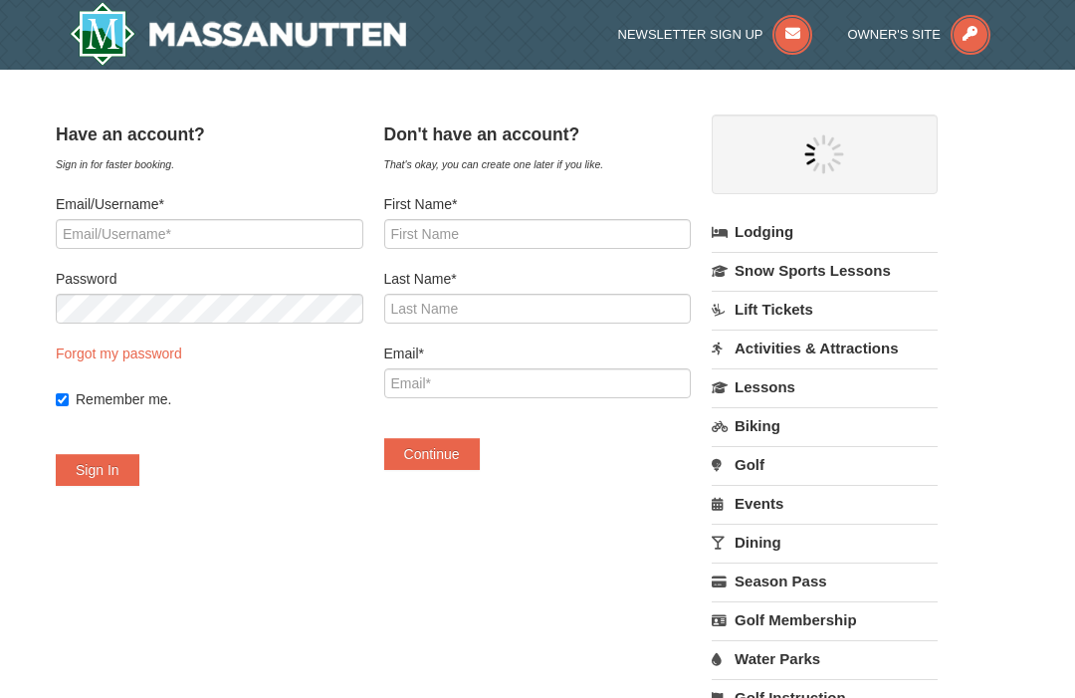
select select "10"
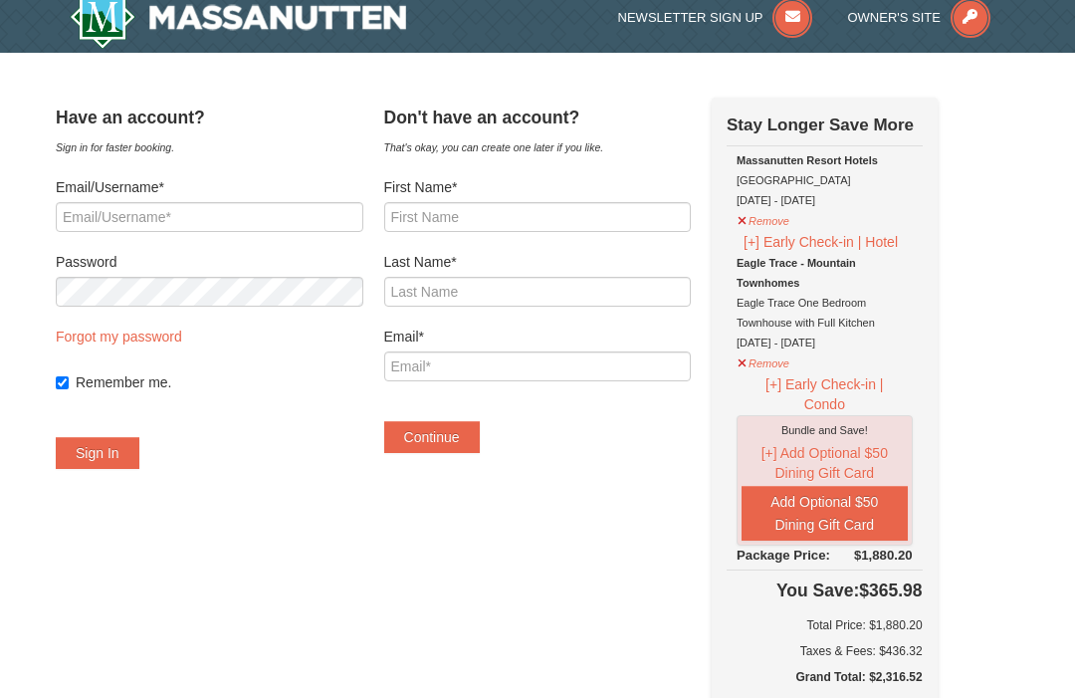
scroll to position [4, 0]
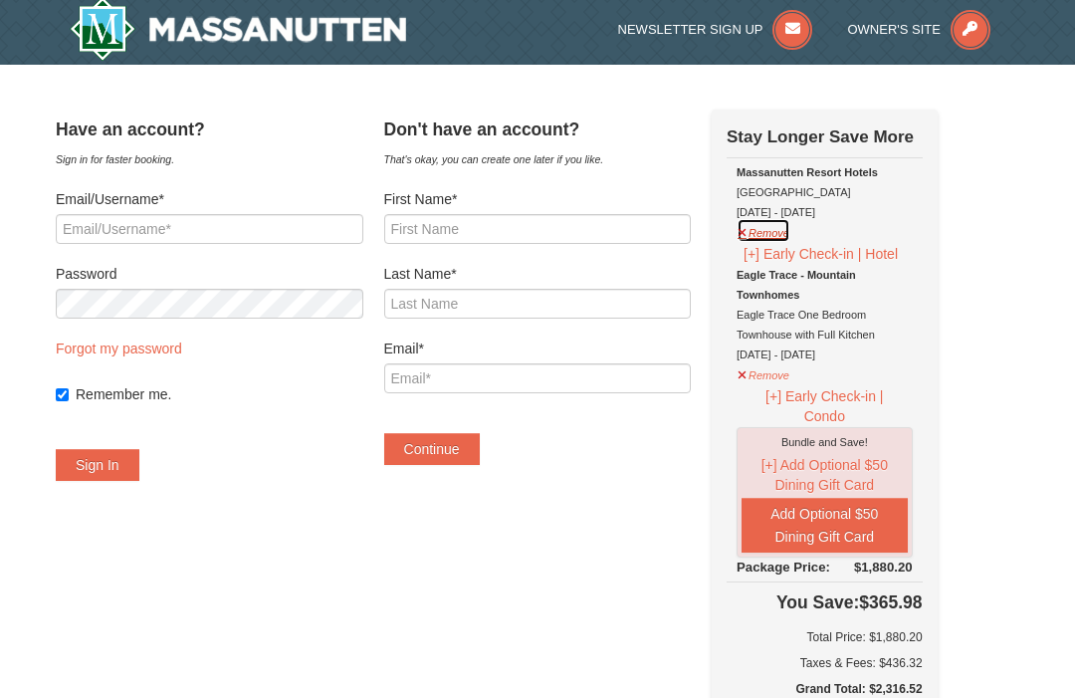
click at [771, 232] on button "Remove" at bounding box center [763, 231] width 54 height 25
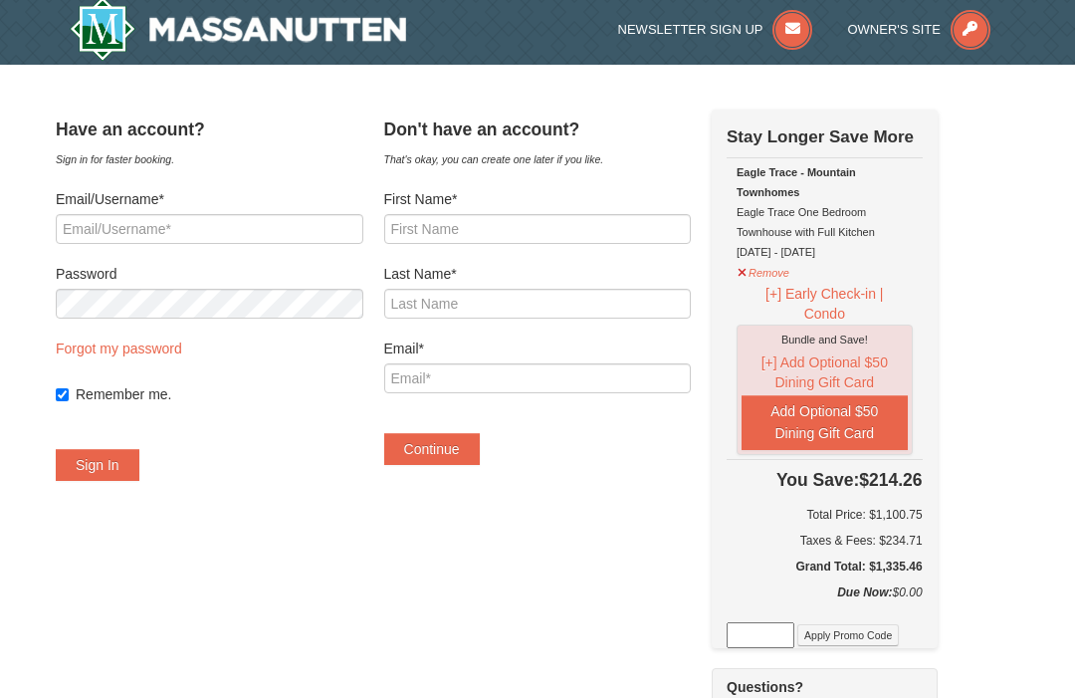
click at [772, 231] on div "Eagle Trace - Mountain Townhomes [GEOGRAPHIC_DATA] One Bedroom Townhouse with F…" at bounding box center [824, 212] width 176 height 100
click at [769, 275] on button "Remove" at bounding box center [763, 270] width 54 height 25
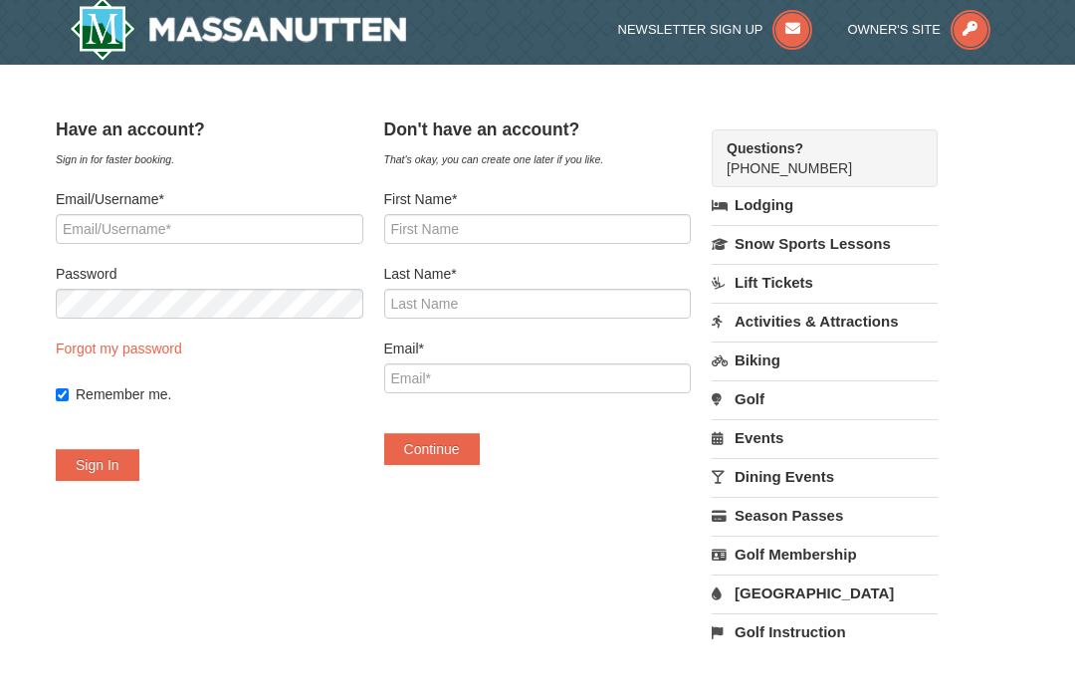
click at [786, 269] on link "Lift Tickets" at bounding box center [824, 282] width 226 height 37
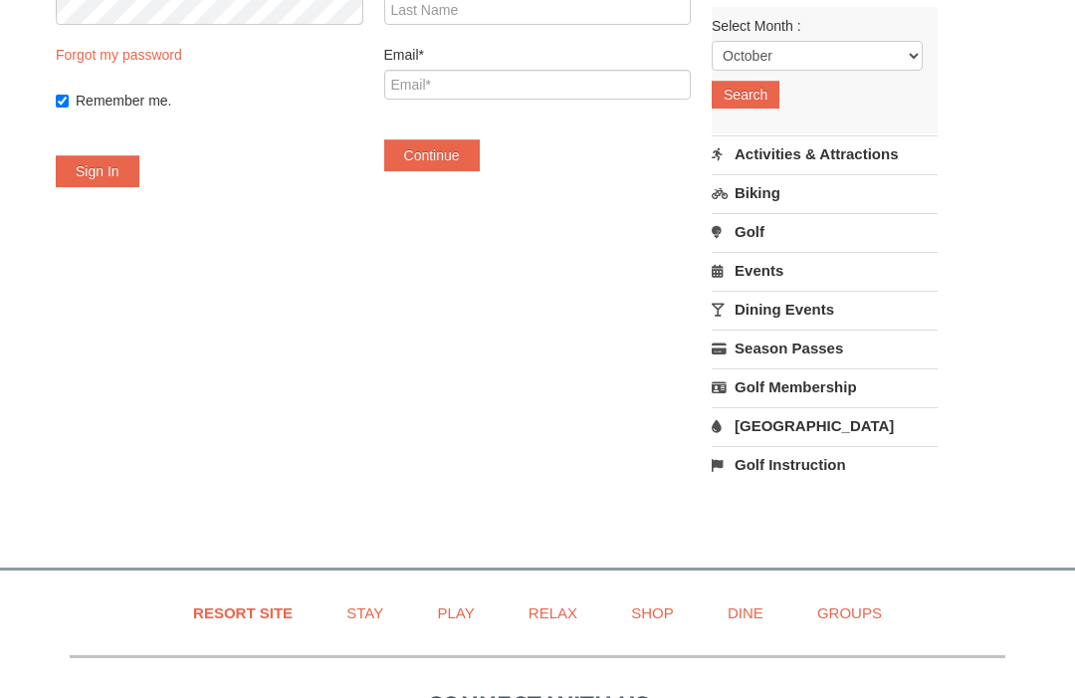
scroll to position [0, 0]
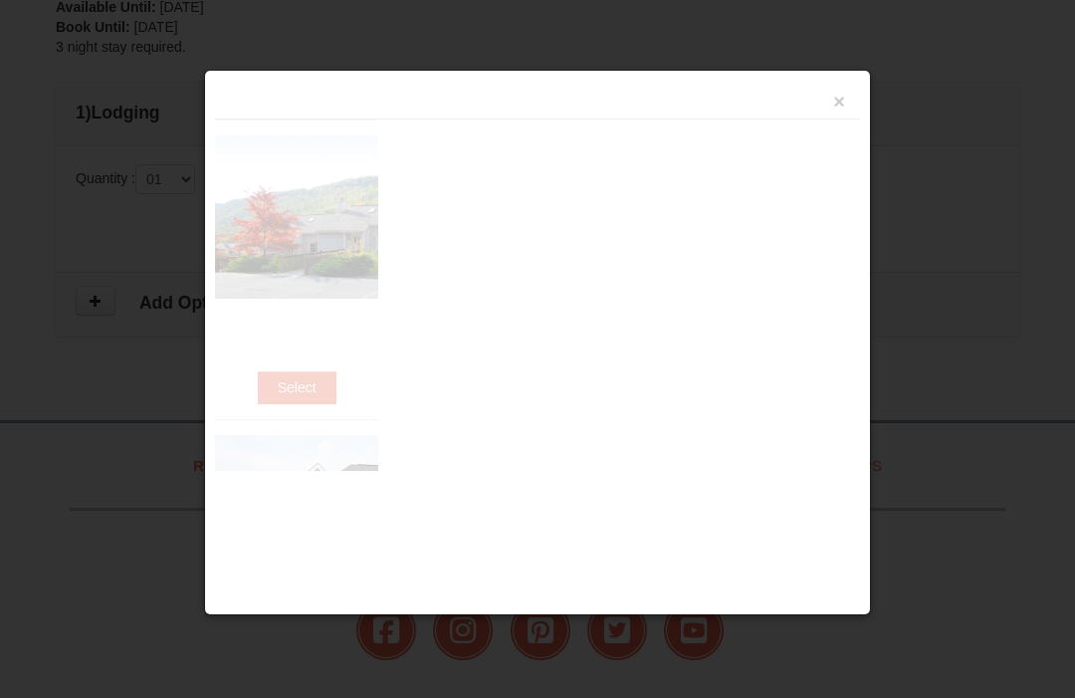
scroll to position [649, 0]
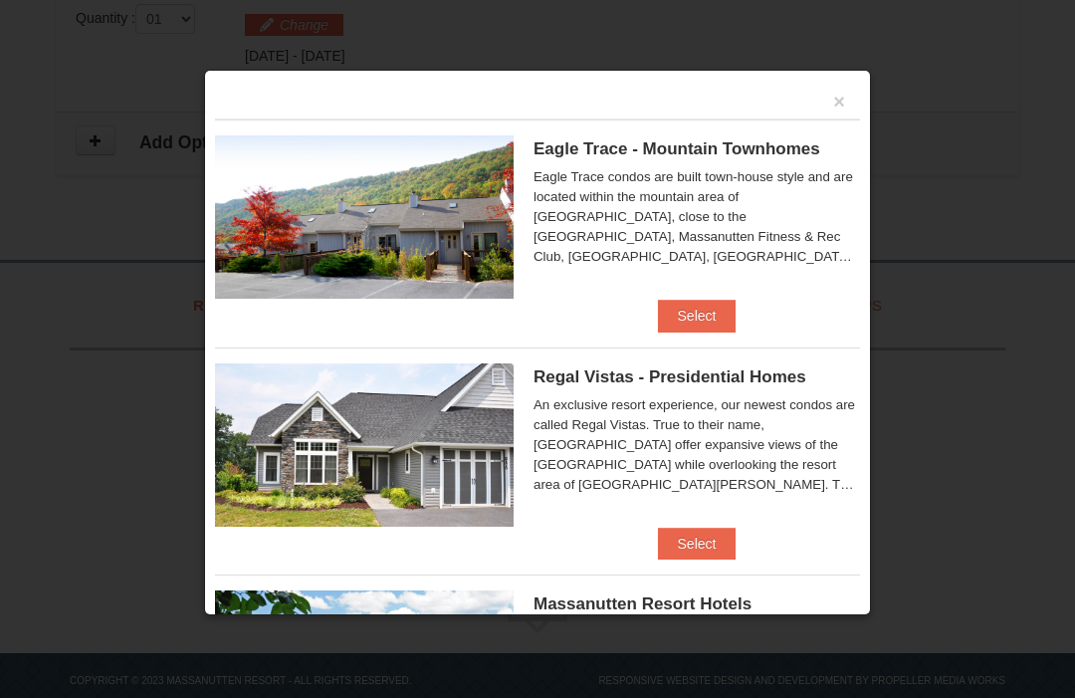
click at [704, 310] on button "Select" at bounding box center [697, 316] width 79 height 32
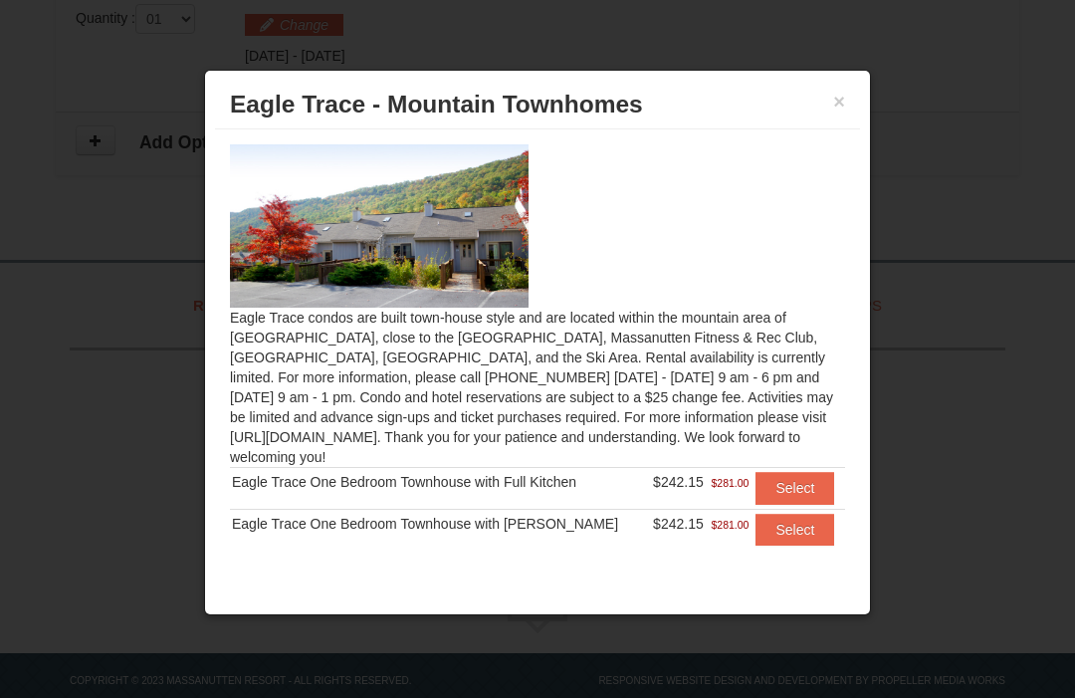
click at [808, 483] on button "Select" at bounding box center [794, 488] width 79 height 32
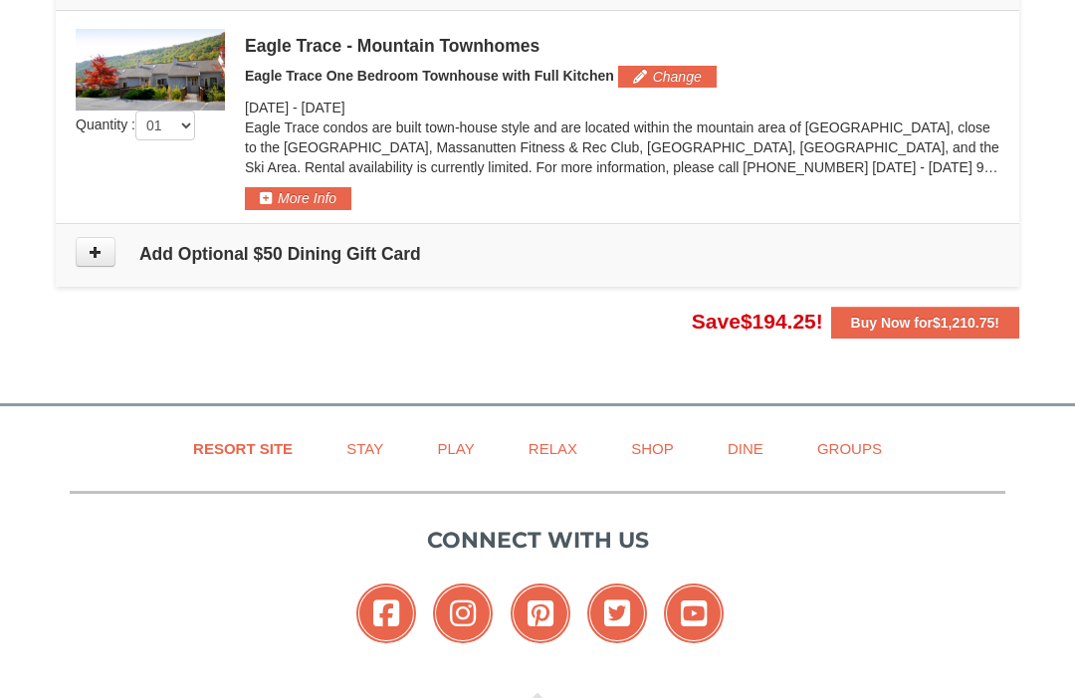
scroll to position [592, 0]
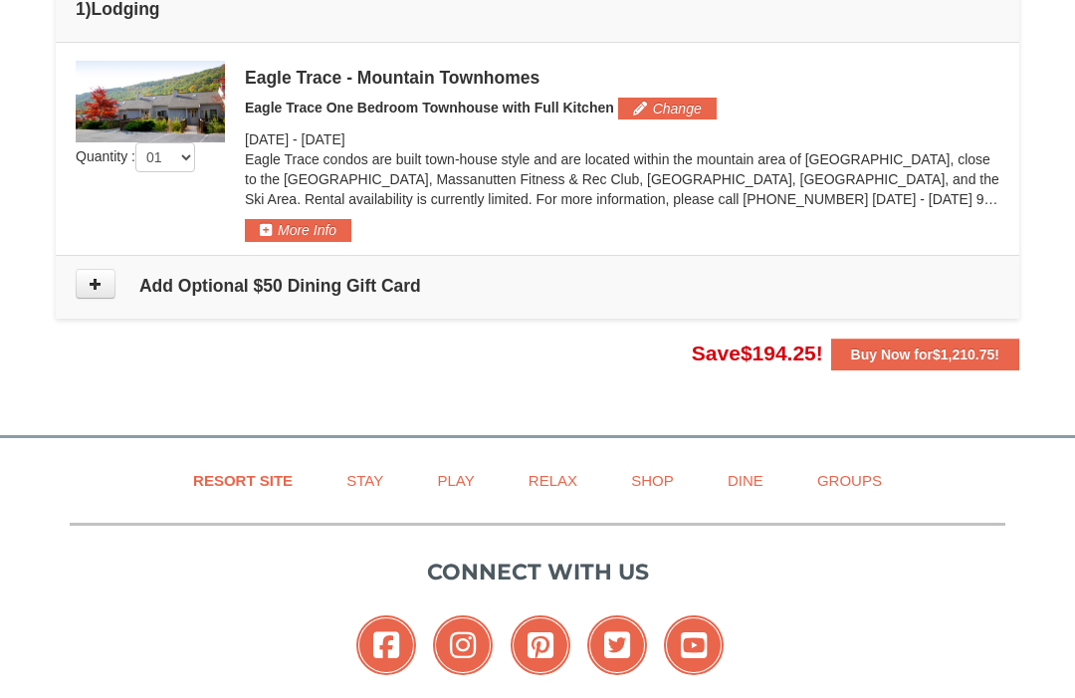
click at [959, 360] on span "$1,210.75" at bounding box center [963, 354] width 62 height 16
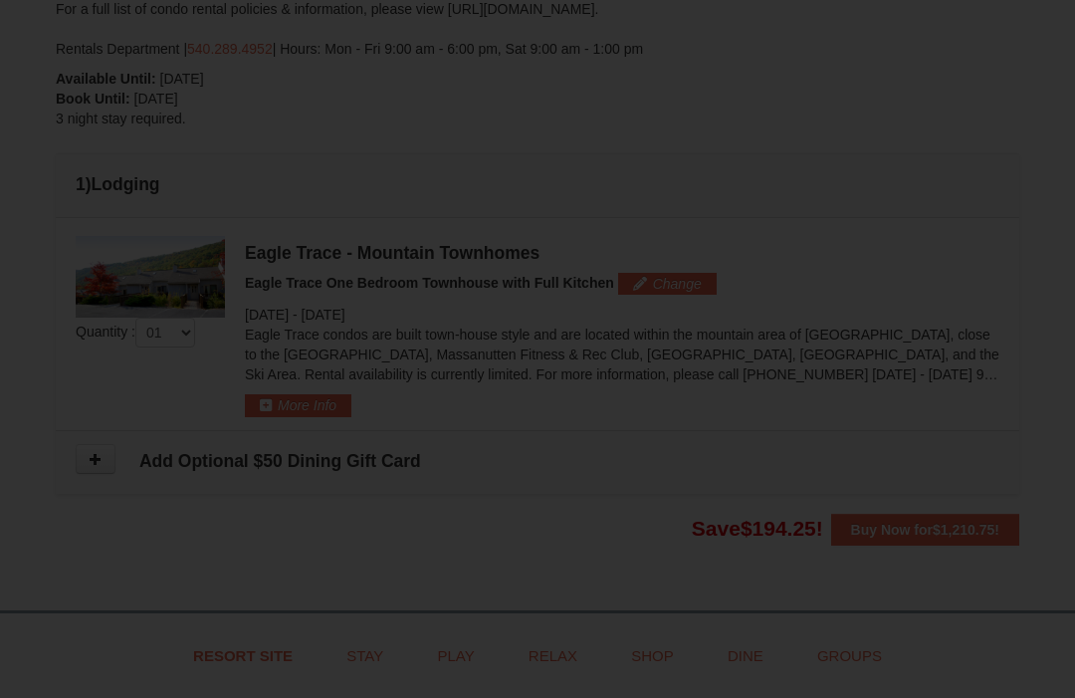
scroll to position [411, 0]
click at [76, 392] on div at bounding box center [537, 349] width 1075 height 698
click at [1053, 416] on div at bounding box center [537, 349] width 1075 height 698
click at [966, 536] on div at bounding box center [537, 349] width 1075 height 698
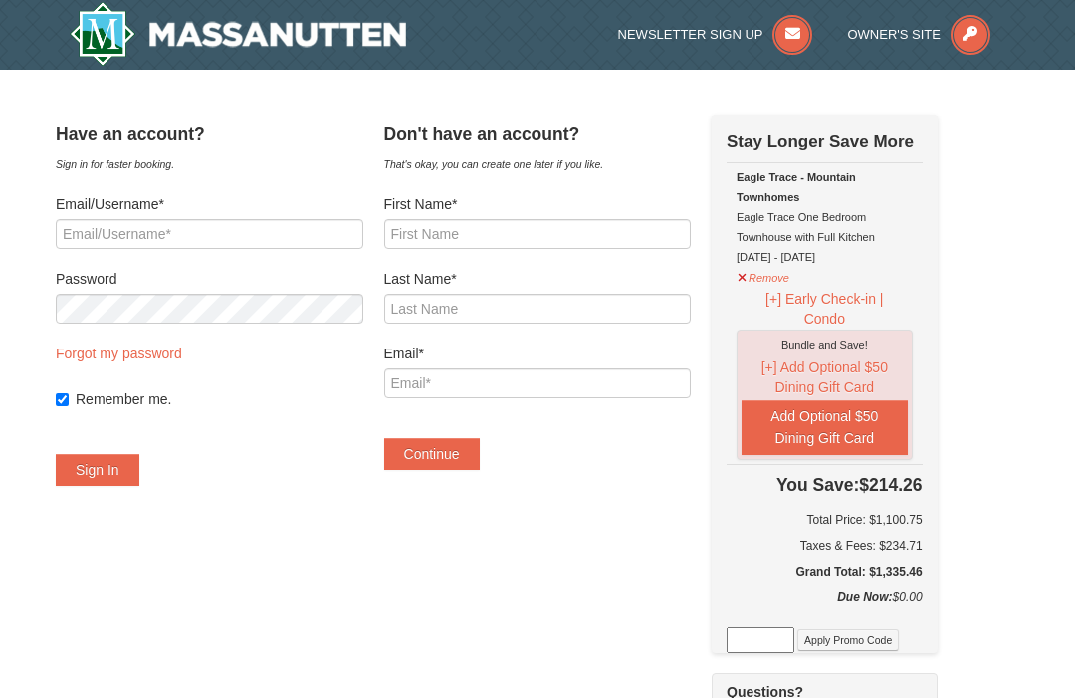
scroll to position [66, 0]
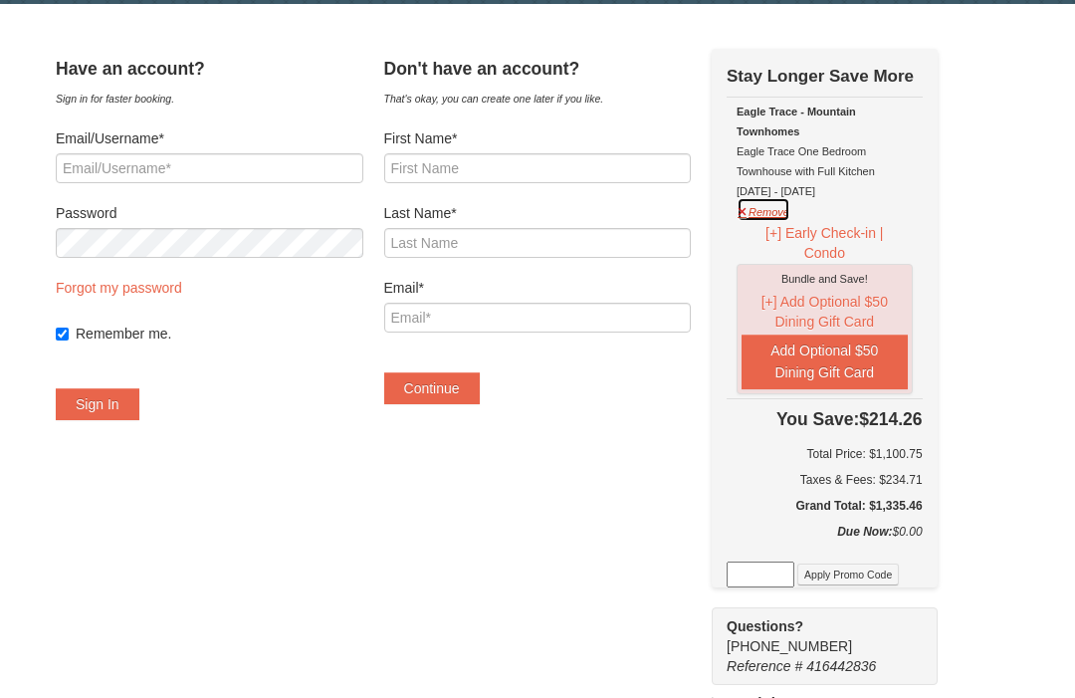
click at [766, 219] on button "Remove" at bounding box center [763, 209] width 54 height 25
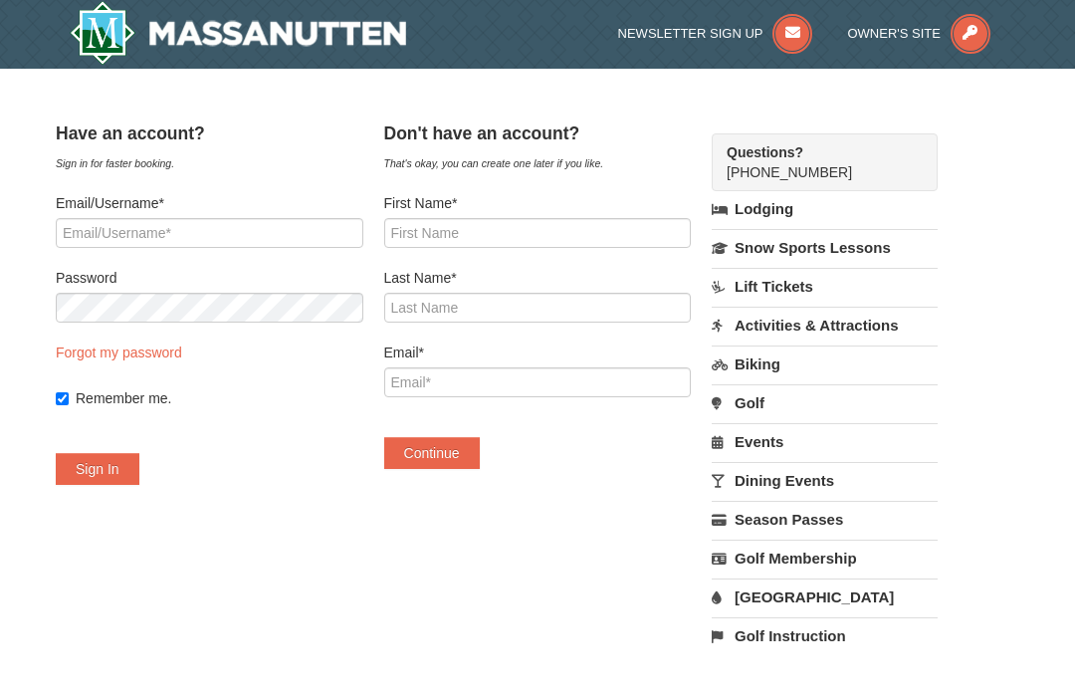
scroll to position [0, 0]
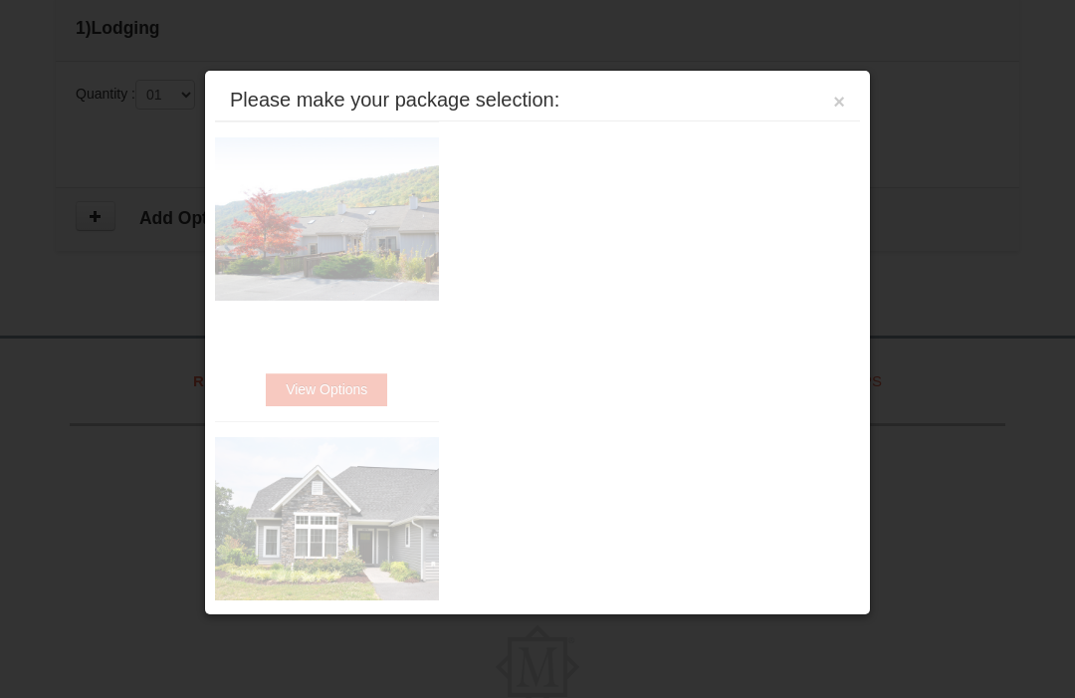
scroll to position [649, 0]
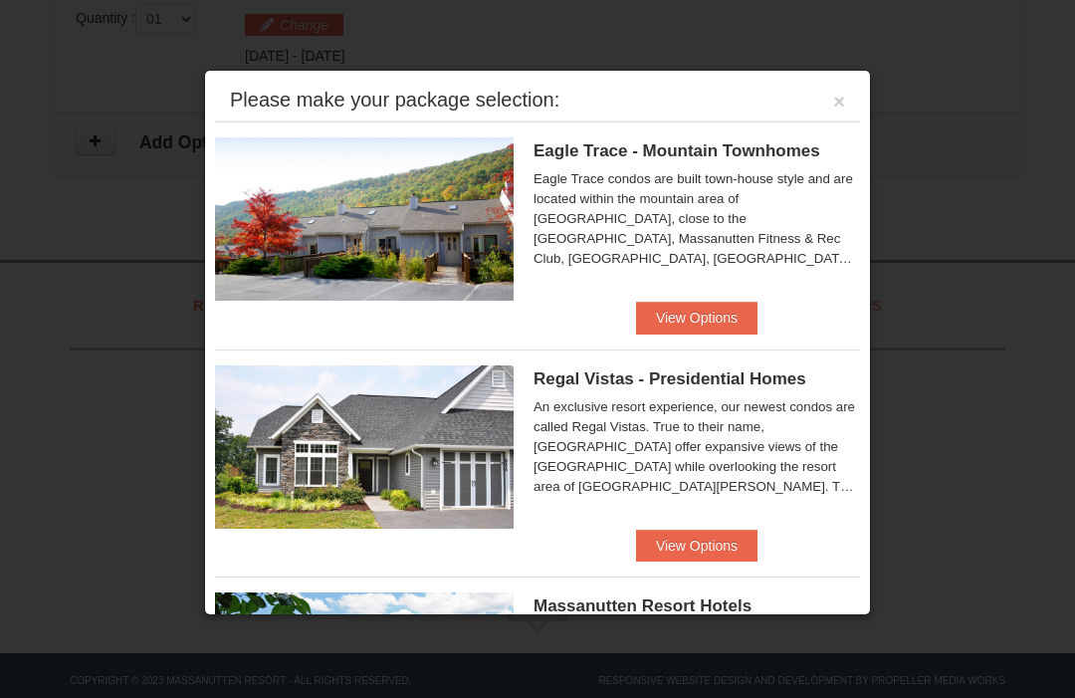
click at [712, 321] on button "View Options" at bounding box center [696, 317] width 121 height 32
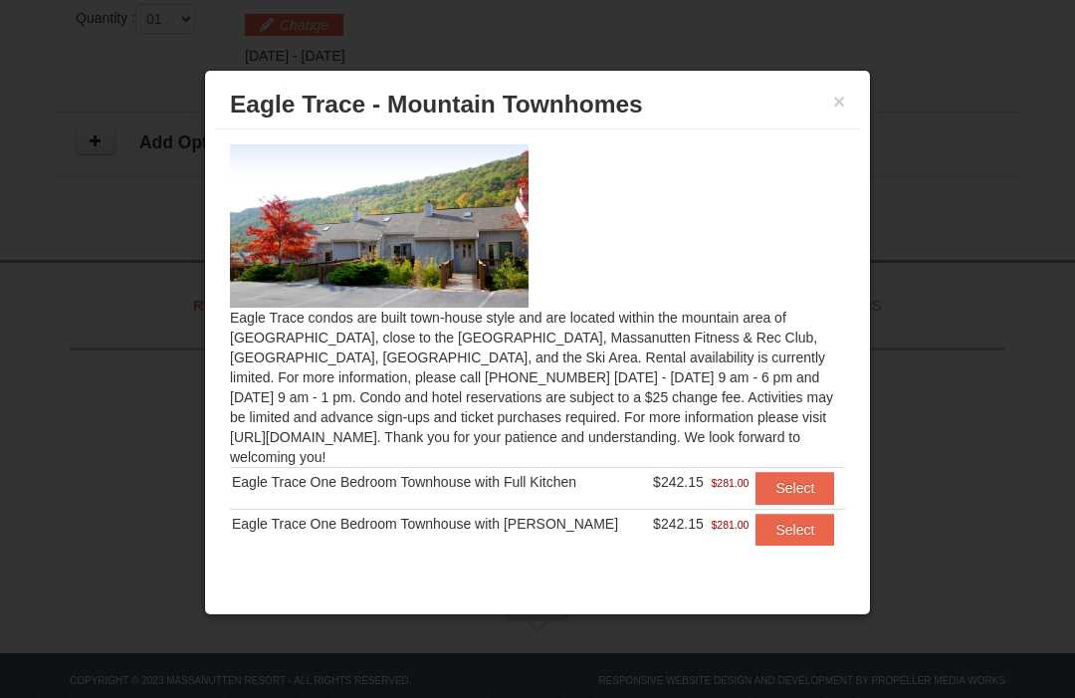
click at [809, 487] on button "Select" at bounding box center [794, 488] width 79 height 32
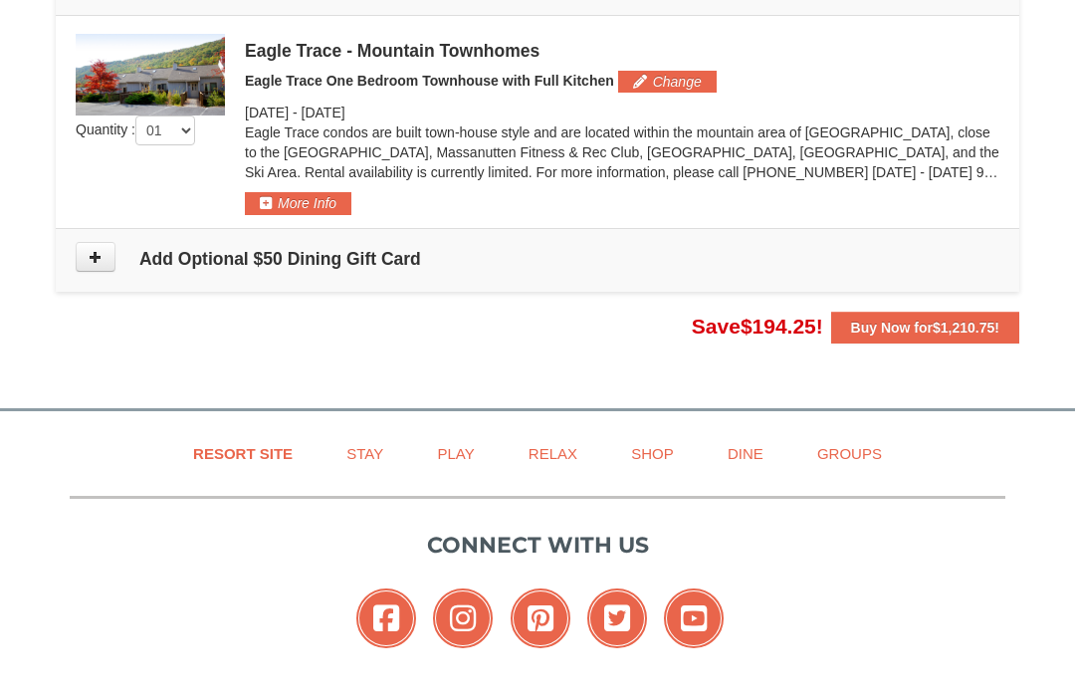
click at [982, 339] on button "Buy Now for $1,210.75 !" at bounding box center [925, 328] width 188 height 32
click at [328, 216] on div at bounding box center [537, 349] width 1075 height 698
click at [320, 210] on div at bounding box center [537, 349] width 1075 height 698
click at [283, 206] on div at bounding box center [537, 349] width 1075 height 698
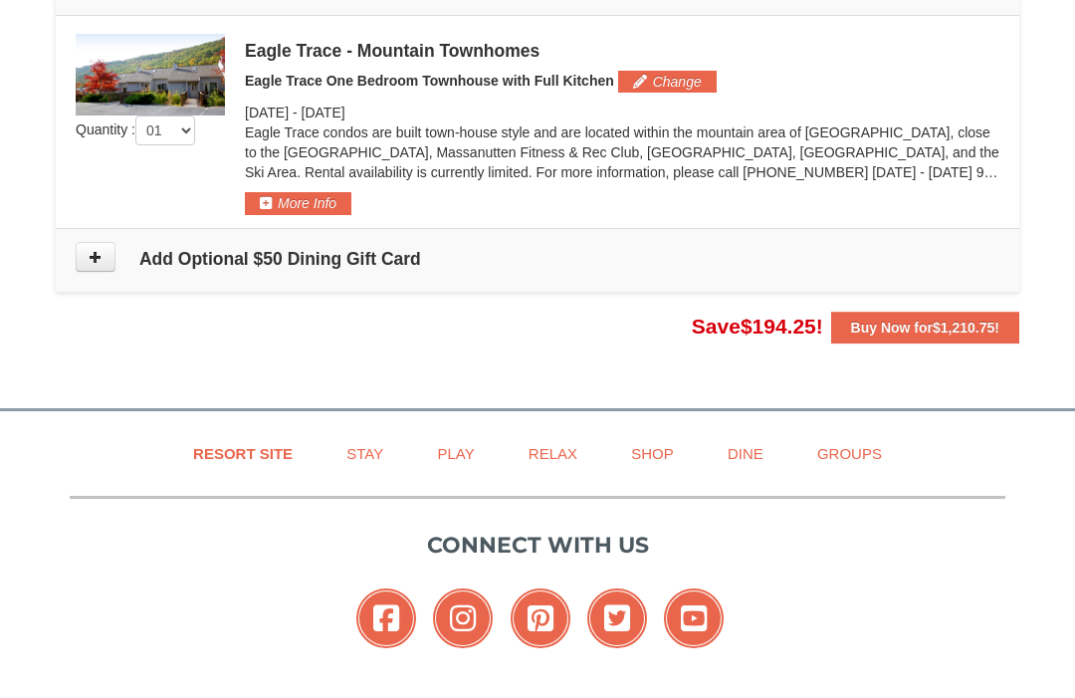
click at [310, 200] on div at bounding box center [537, 349] width 1075 height 698
click at [288, 206] on div at bounding box center [537, 349] width 1075 height 698
click at [280, 203] on div at bounding box center [537, 349] width 1075 height 698
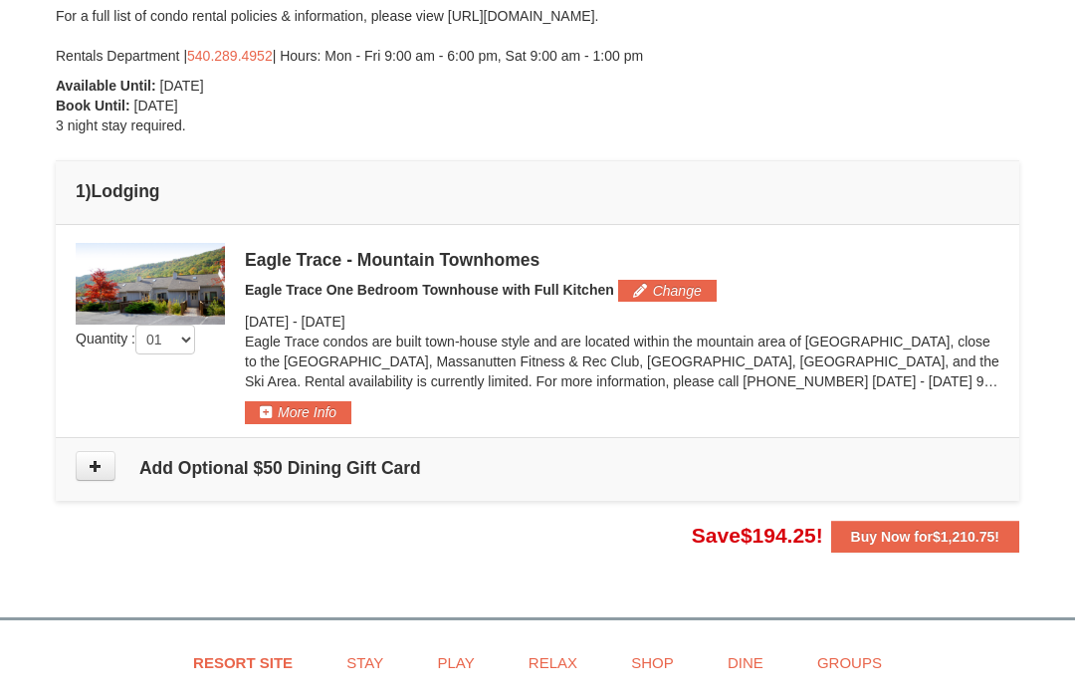
scroll to position [410, 0]
click at [932, 530] on div at bounding box center [537, 349] width 1075 height 698
click at [932, 535] on div at bounding box center [537, 349] width 1075 height 698
click at [771, 548] on div at bounding box center [537, 349] width 1075 height 698
click at [793, 530] on div at bounding box center [537, 349] width 1075 height 698
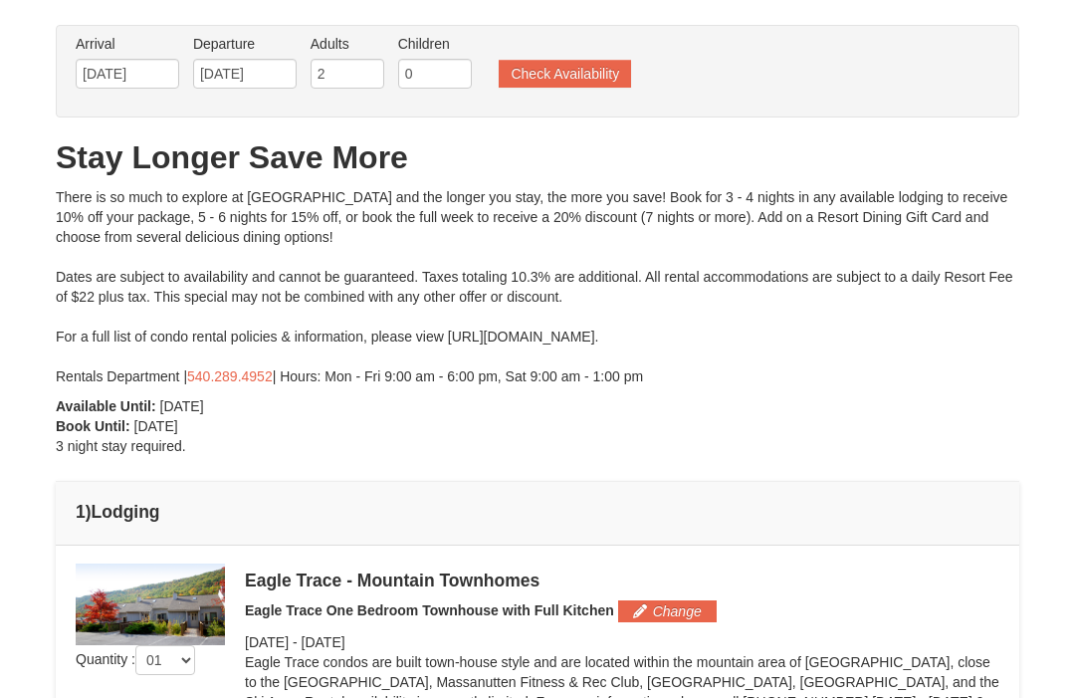
scroll to position [0, 0]
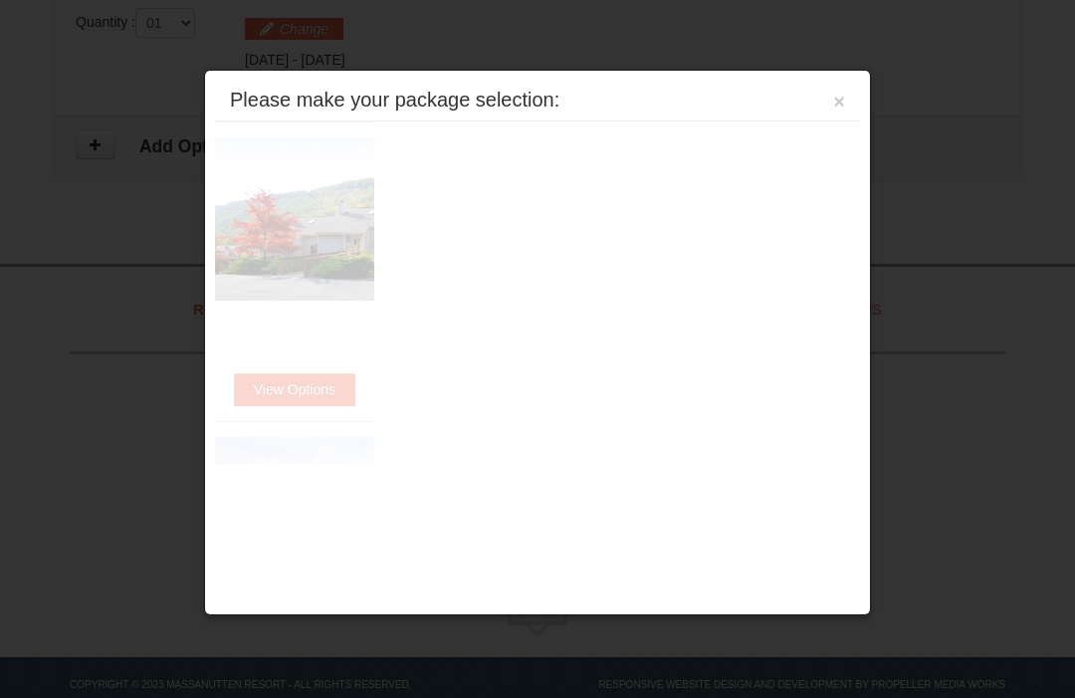
scroll to position [649, 0]
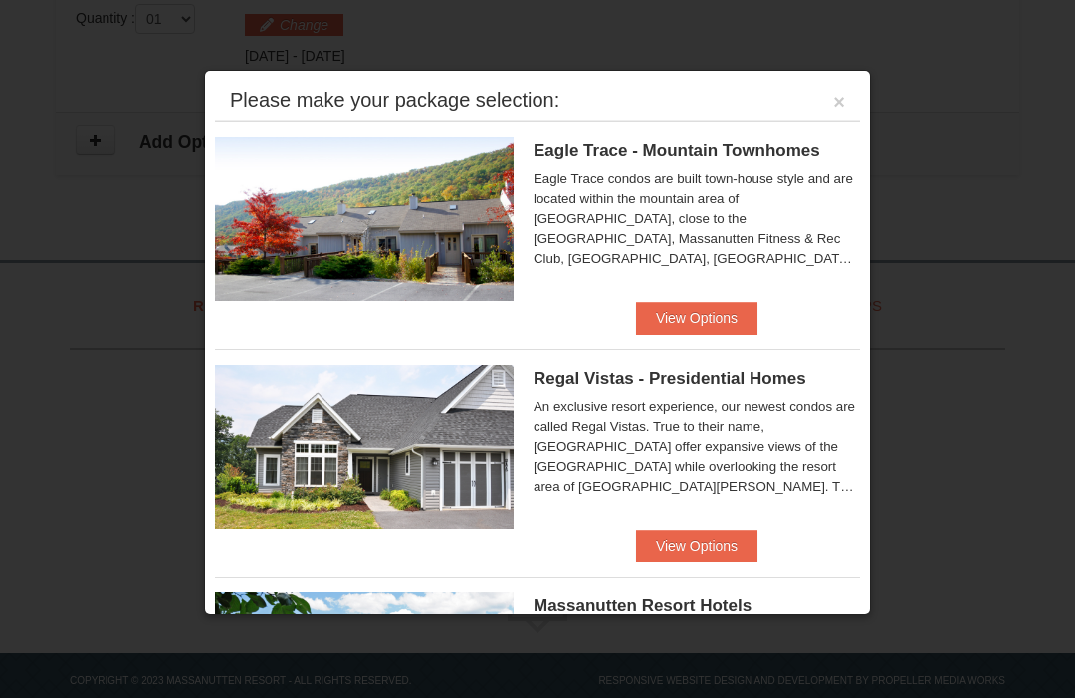
click at [719, 327] on button "View Options" at bounding box center [696, 317] width 121 height 32
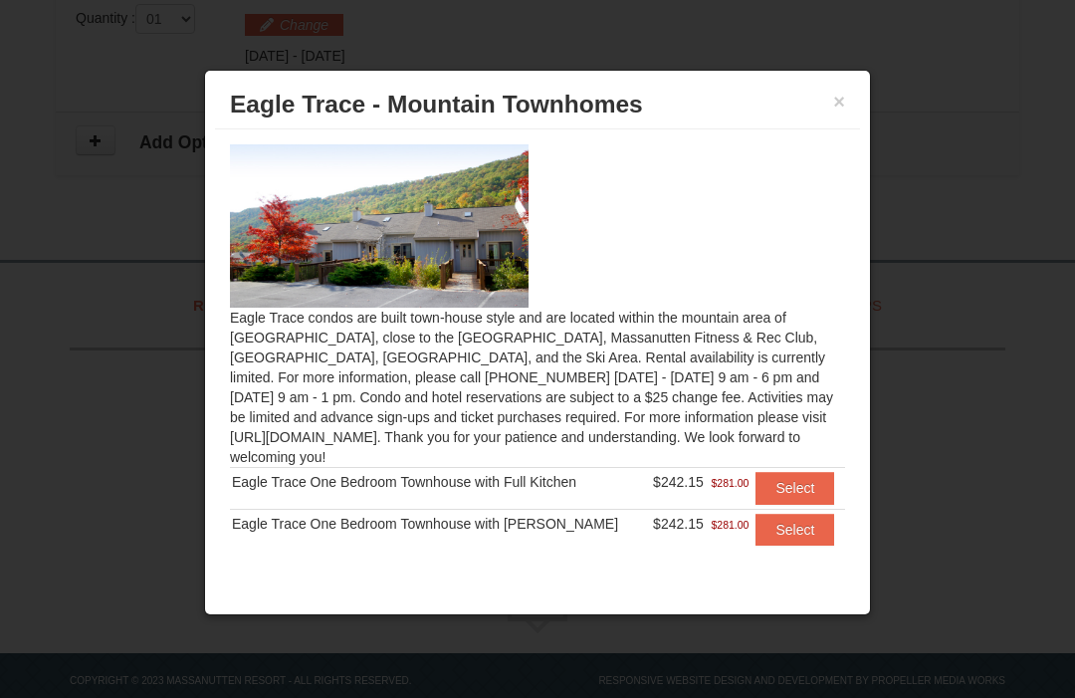
click at [797, 492] on button "Select" at bounding box center [794, 488] width 79 height 32
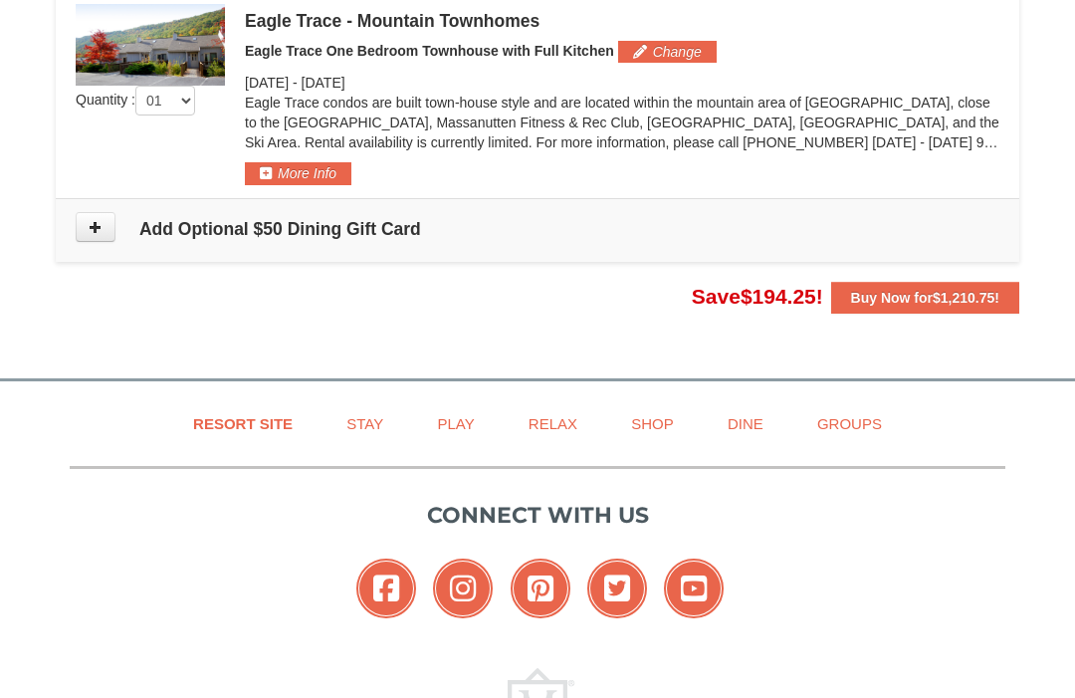
click at [962, 311] on button "Buy Now for $1,210.75 !" at bounding box center [925, 298] width 188 height 32
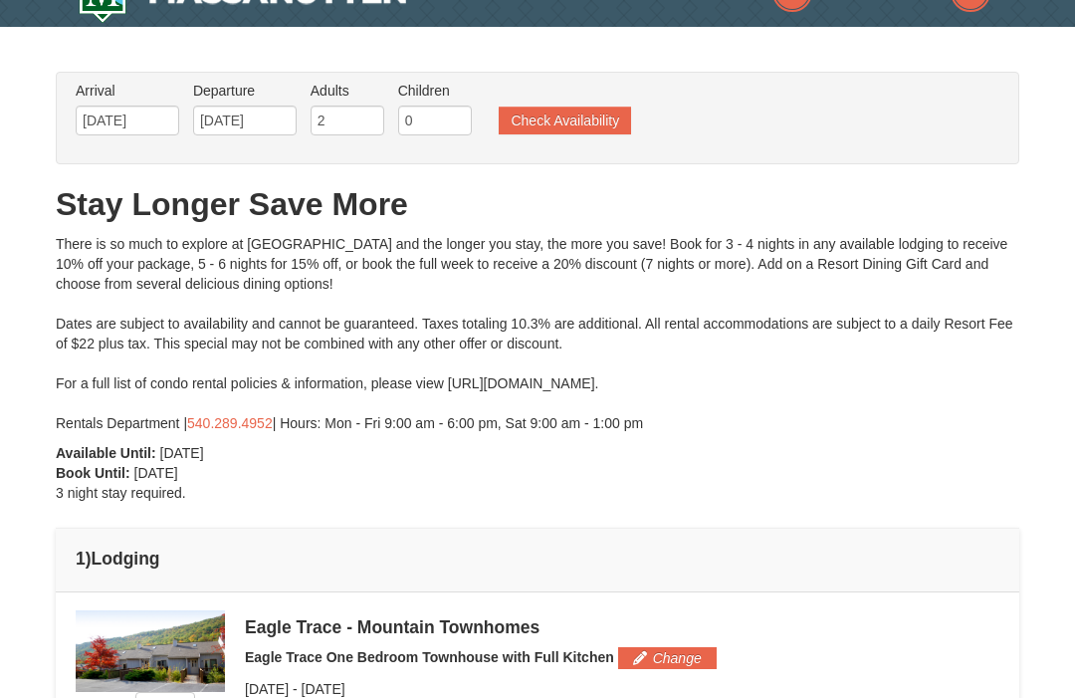
scroll to position [0, 0]
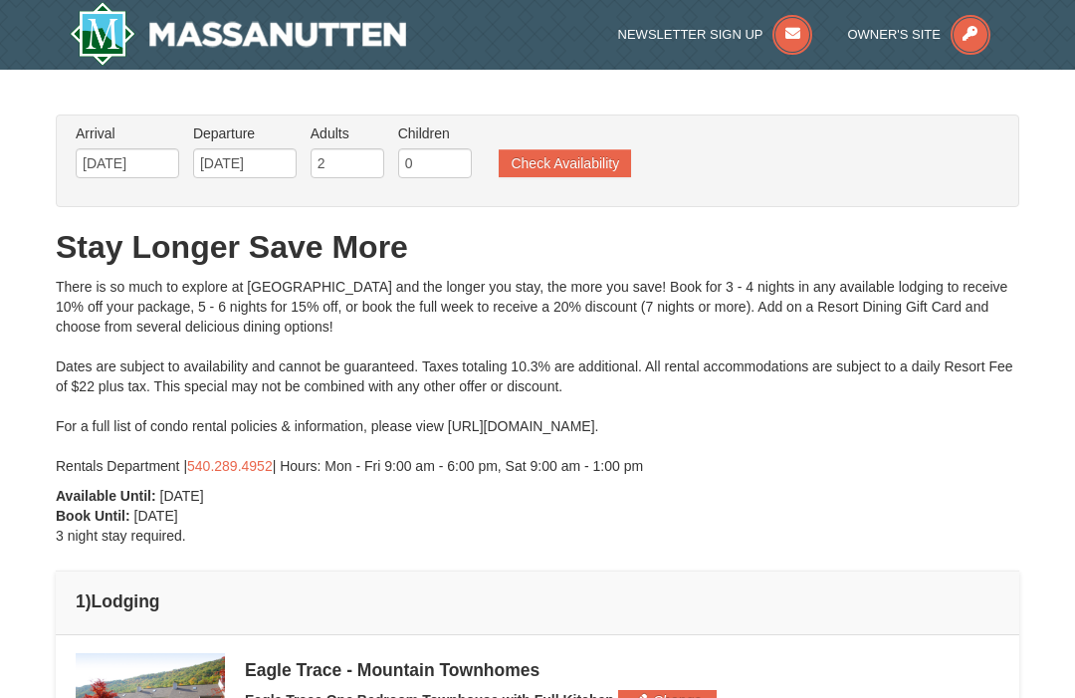
click at [106, 164] on div at bounding box center [537, 349] width 1075 height 698
click at [115, 167] on div at bounding box center [537, 349] width 1075 height 698
click at [130, 154] on div at bounding box center [537, 349] width 1075 height 698
click at [155, 178] on div at bounding box center [537, 349] width 1075 height 698
click at [158, 179] on div at bounding box center [537, 349] width 1075 height 698
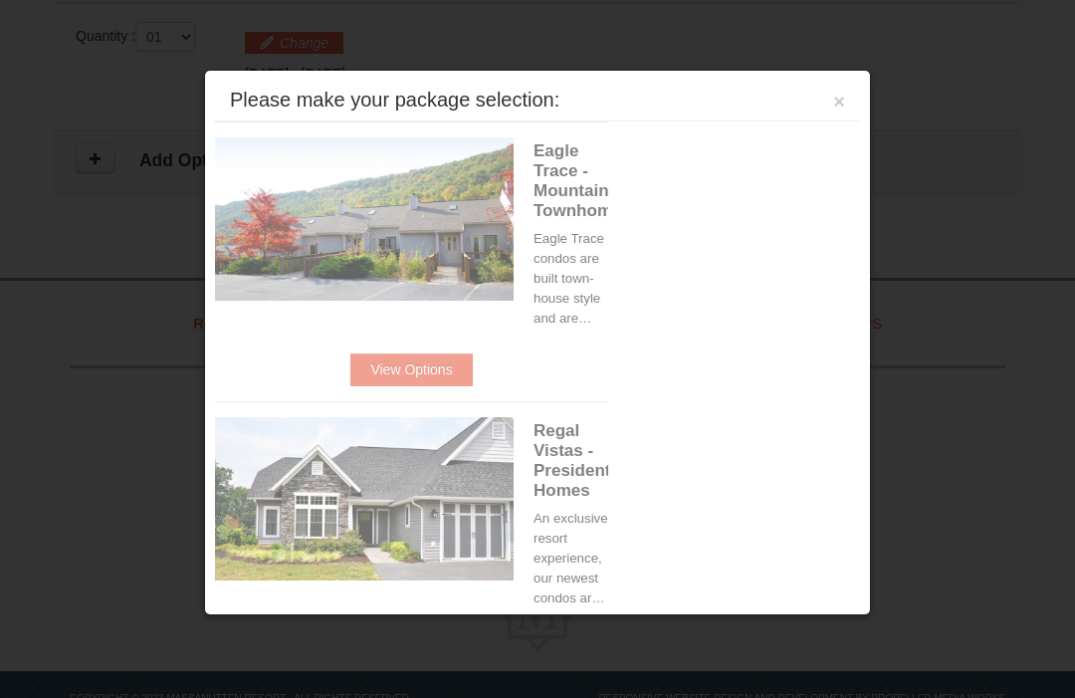
scroll to position [649, 0]
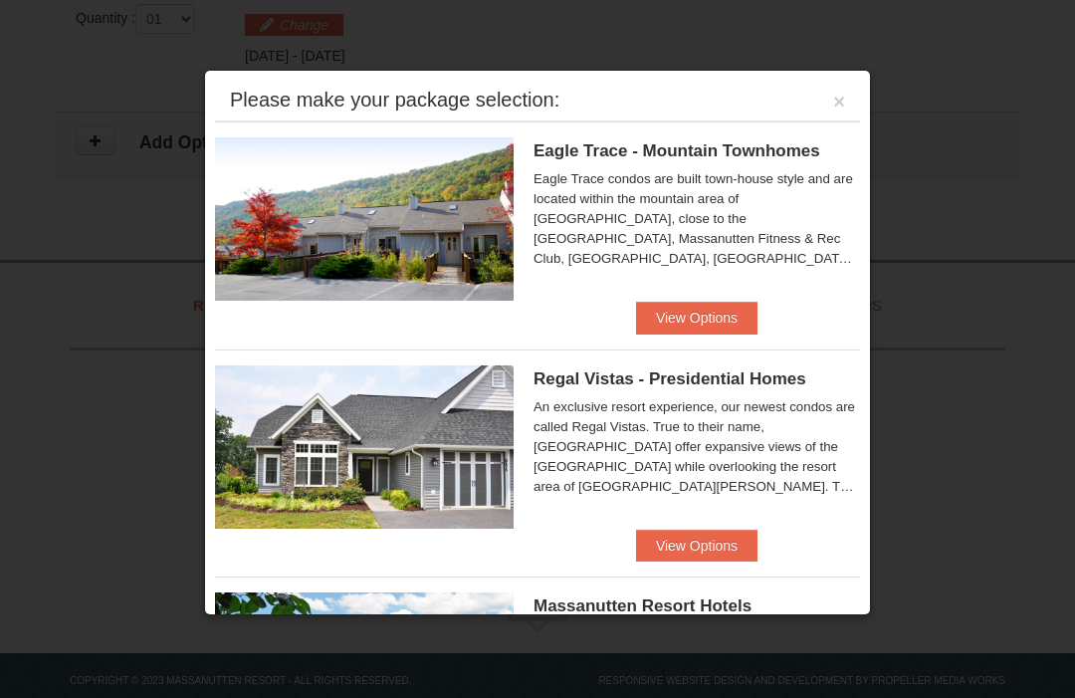
click at [834, 100] on button "×" at bounding box center [839, 102] width 12 height 20
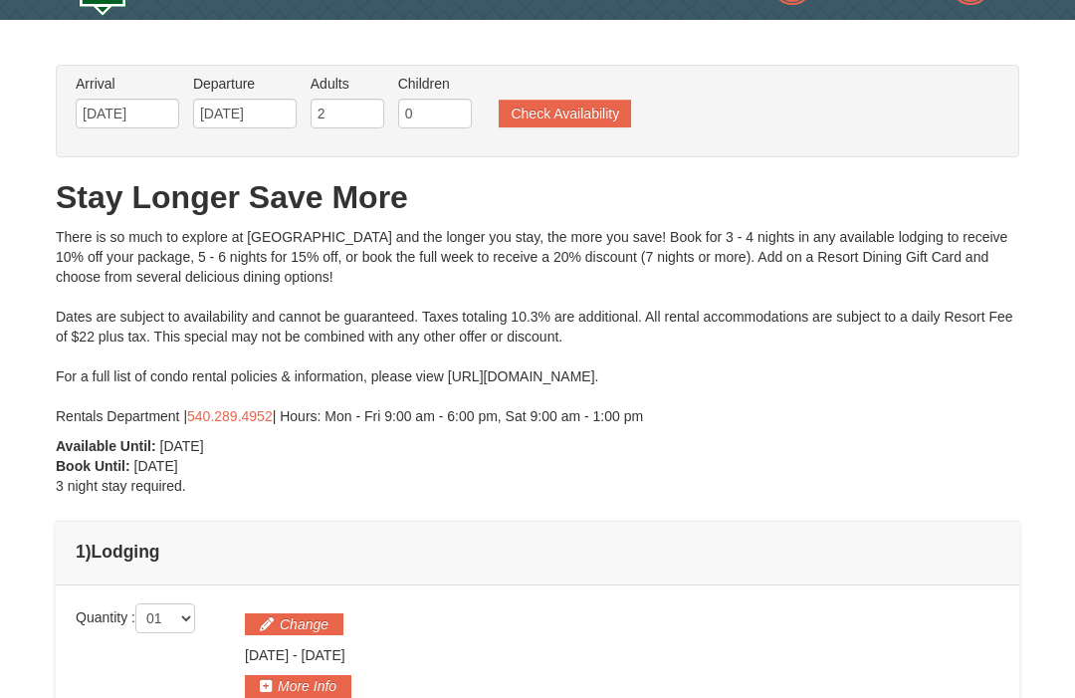
scroll to position [0, 0]
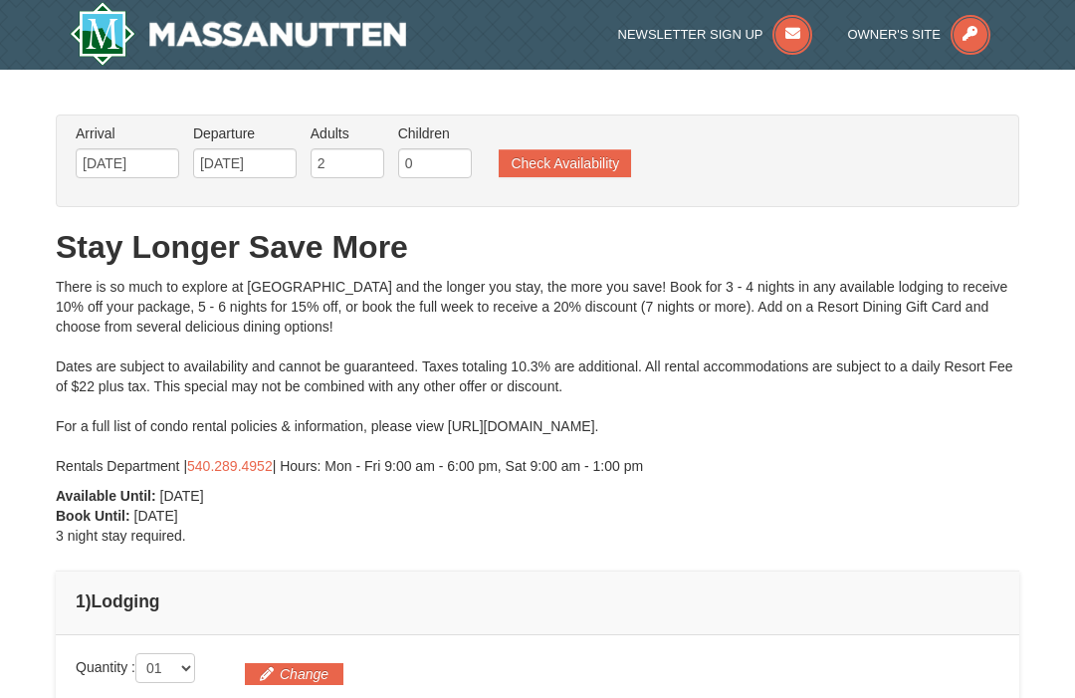
click at [596, 162] on button "Check Availability" at bounding box center [565, 163] width 132 height 28
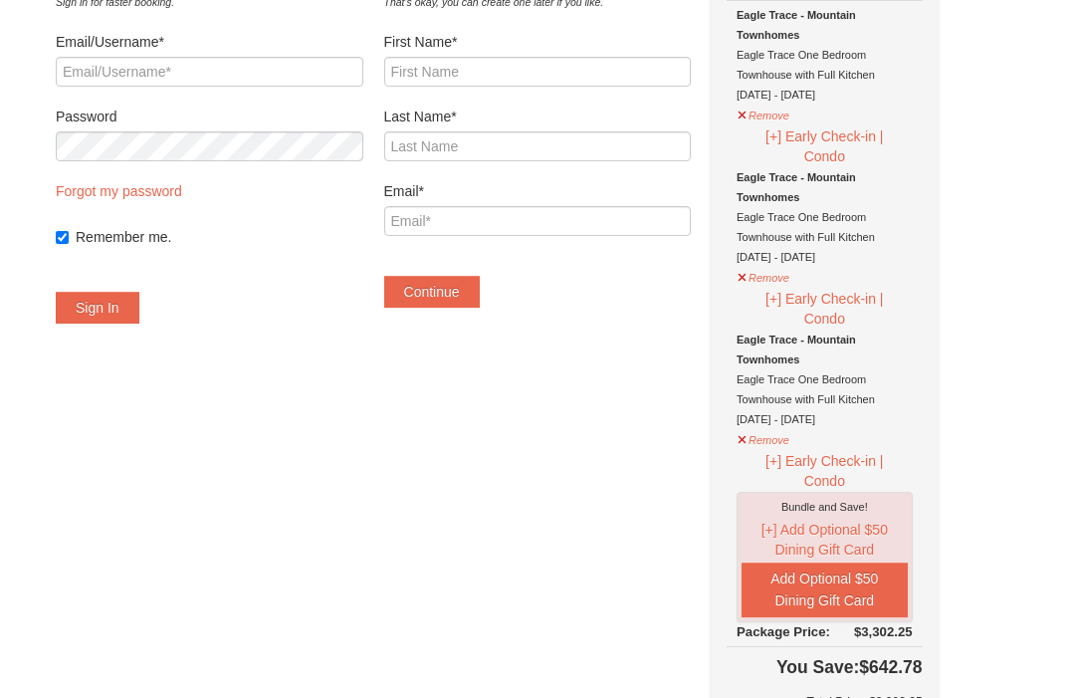
scroll to position [146, 0]
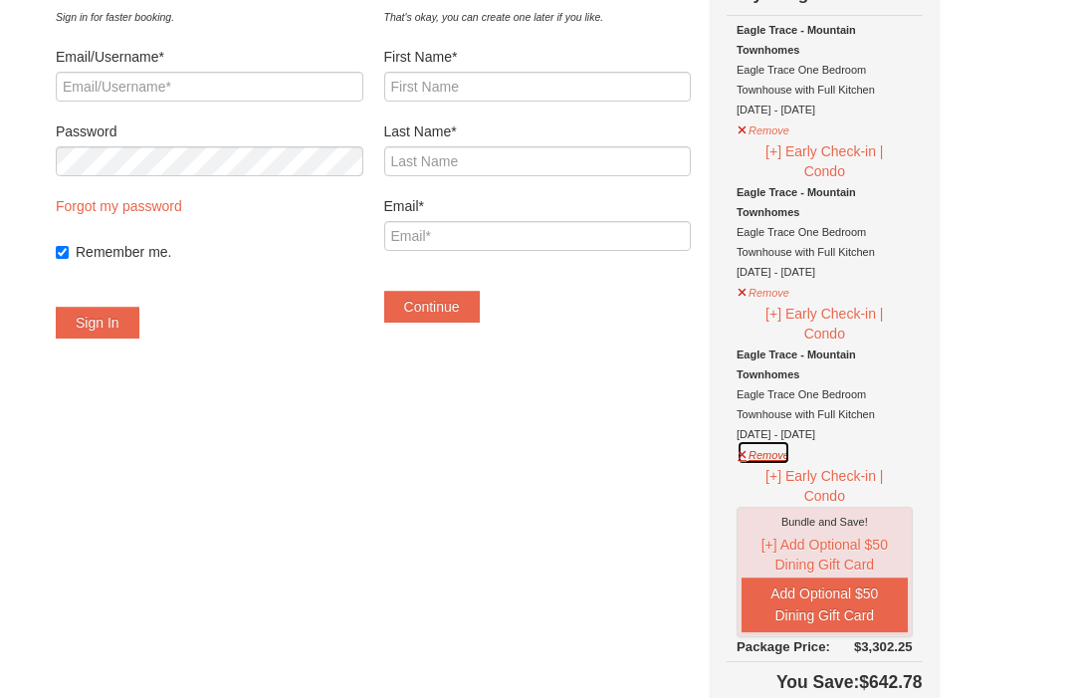
click at [766, 458] on button "Remove" at bounding box center [763, 453] width 54 height 25
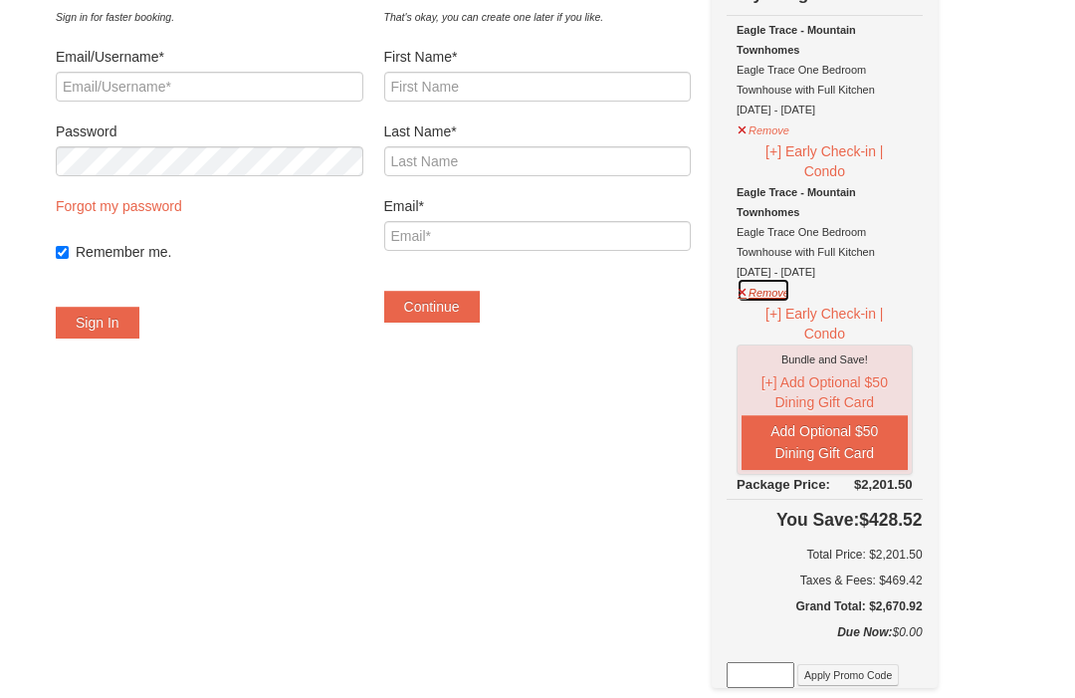
click at [772, 299] on button "Remove" at bounding box center [763, 290] width 54 height 25
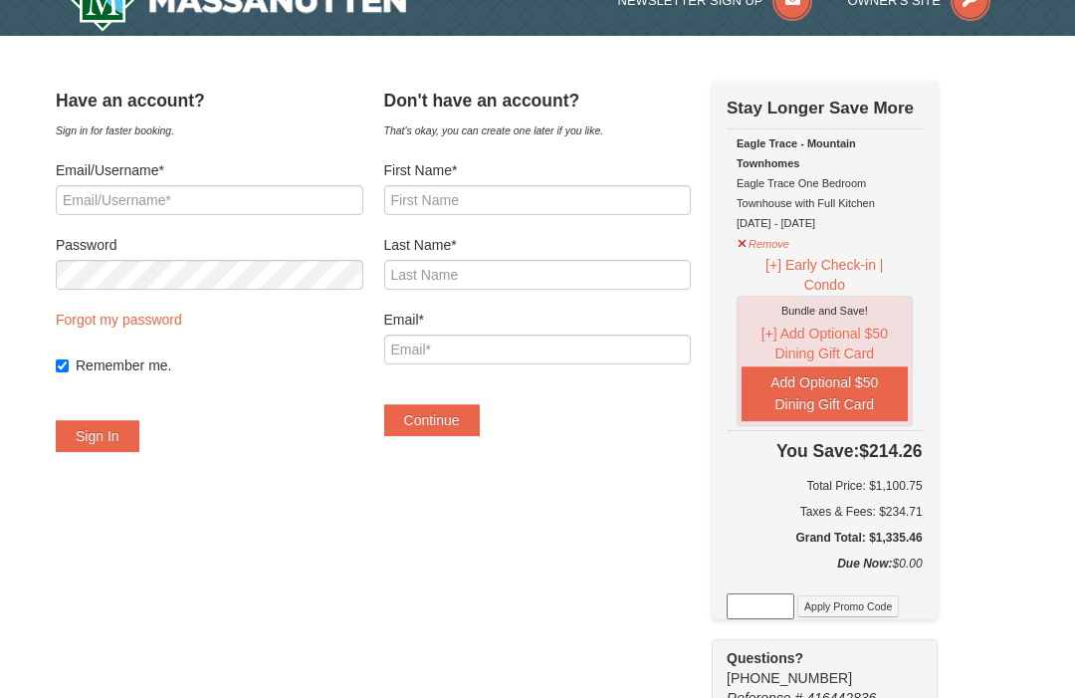
scroll to position [0, 0]
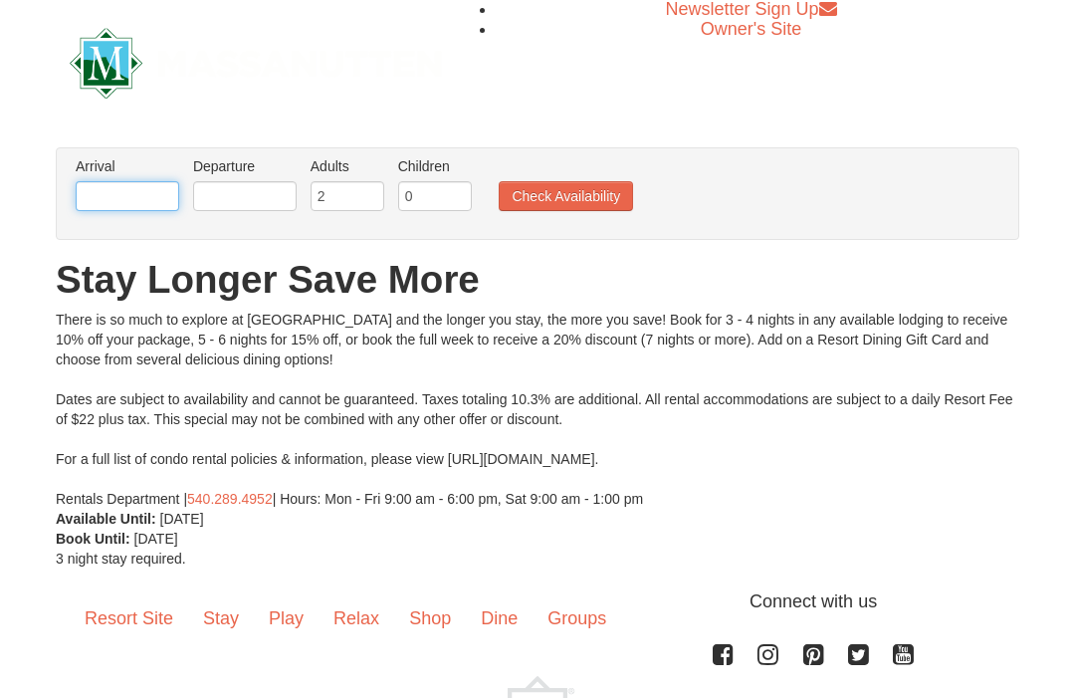
click at [149, 201] on input "text" at bounding box center [127, 196] width 103 height 30
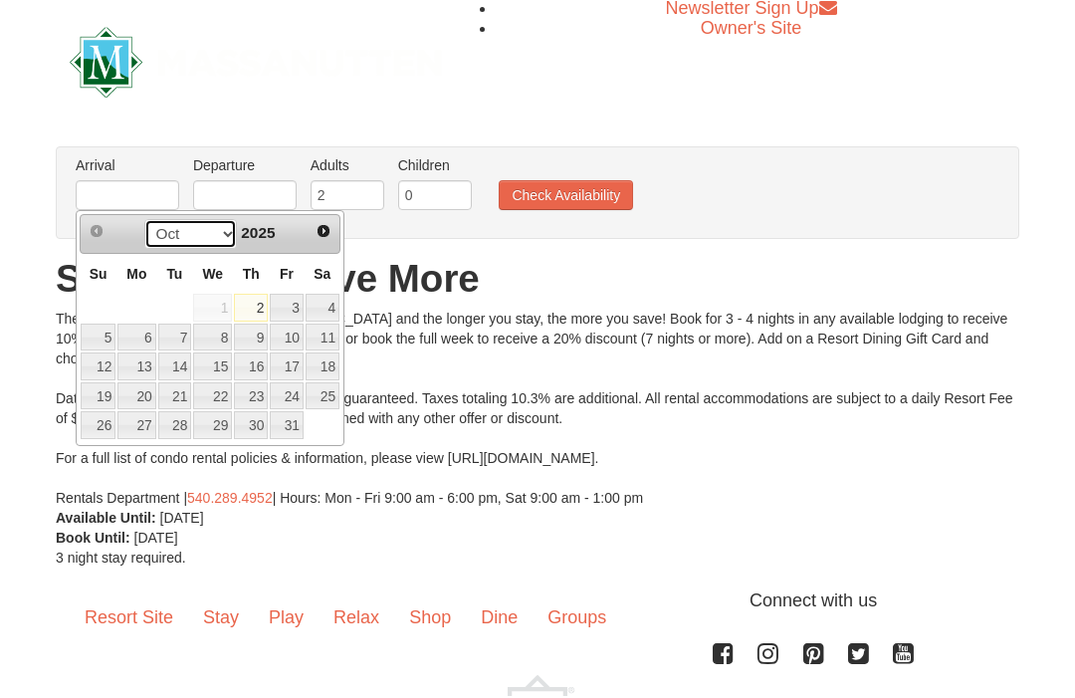
click at [227, 244] on select "Oct Nov Dec" at bounding box center [190, 236] width 93 height 30
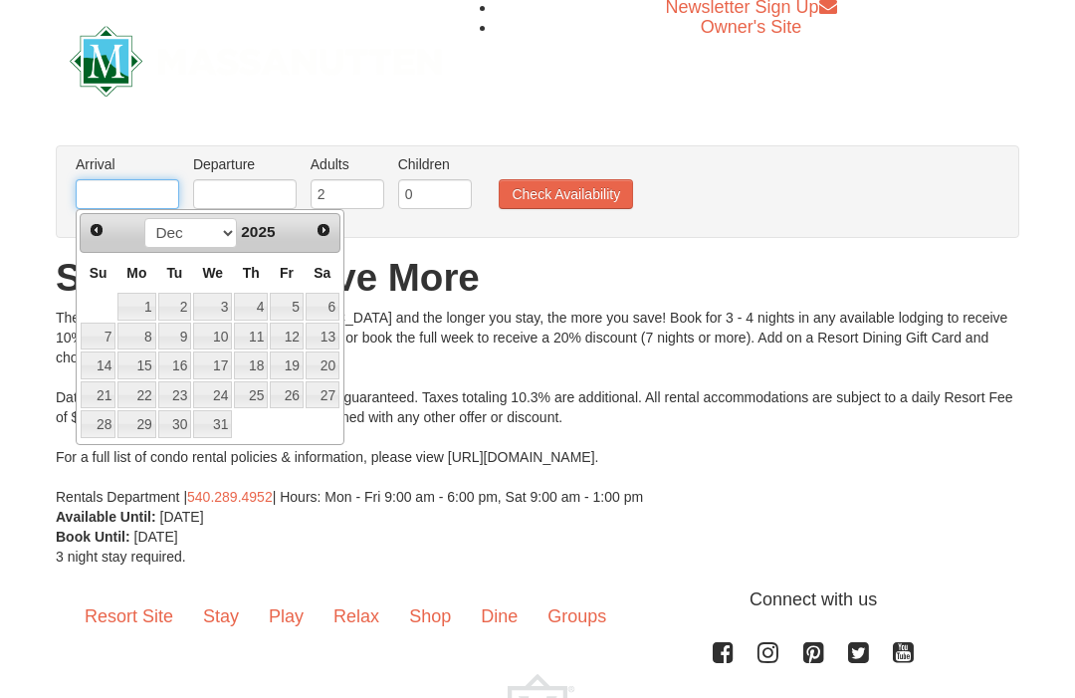
scroll to position [2, 0]
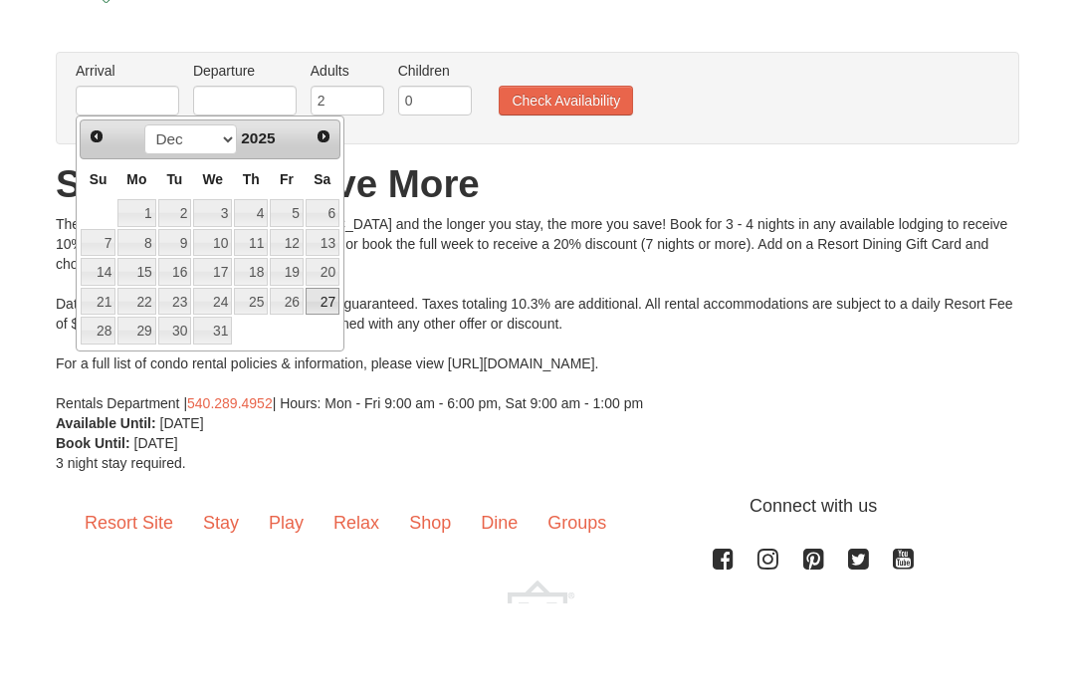
click at [329, 382] on link "27" at bounding box center [322, 396] width 34 height 28
type input "[DATE]"
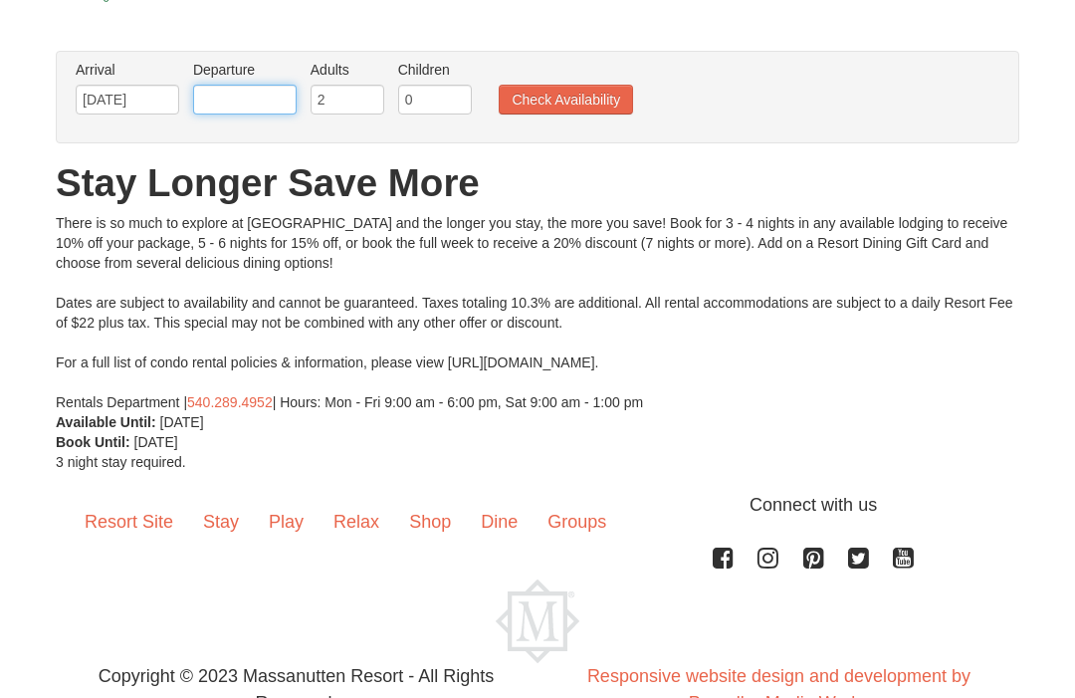
click at [256, 112] on input "text" at bounding box center [244, 100] width 103 height 30
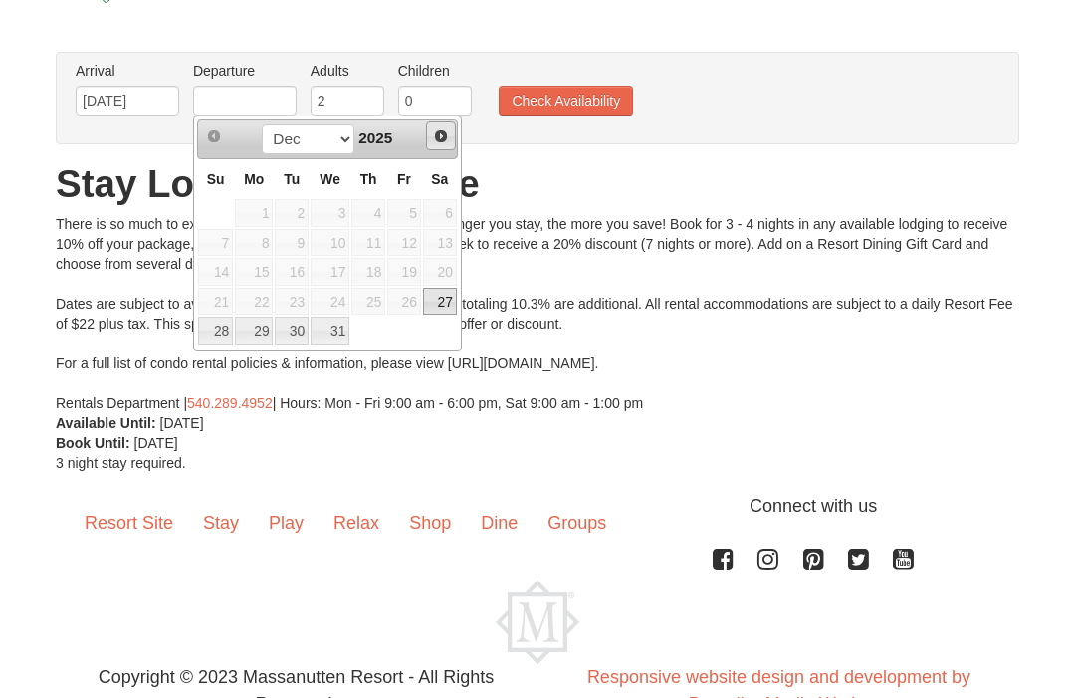
click at [441, 135] on span "Next" at bounding box center [441, 136] width 16 height 16
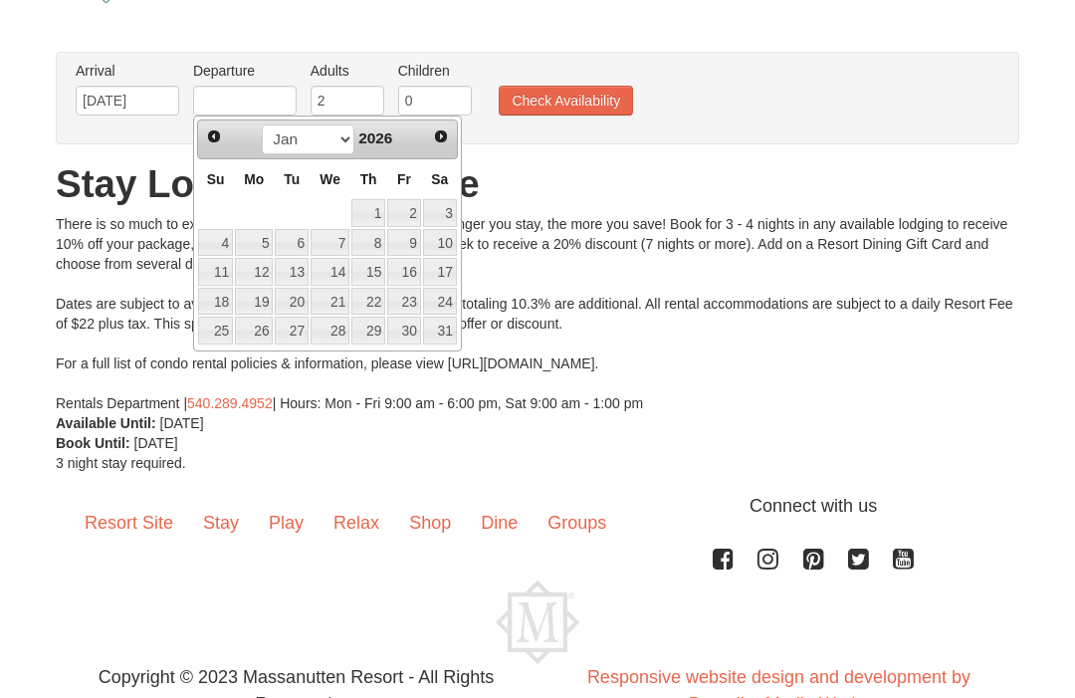
click at [417, 210] on link "2" at bounding box center [404, 213] width 34 height 28
type input "[DATE]"
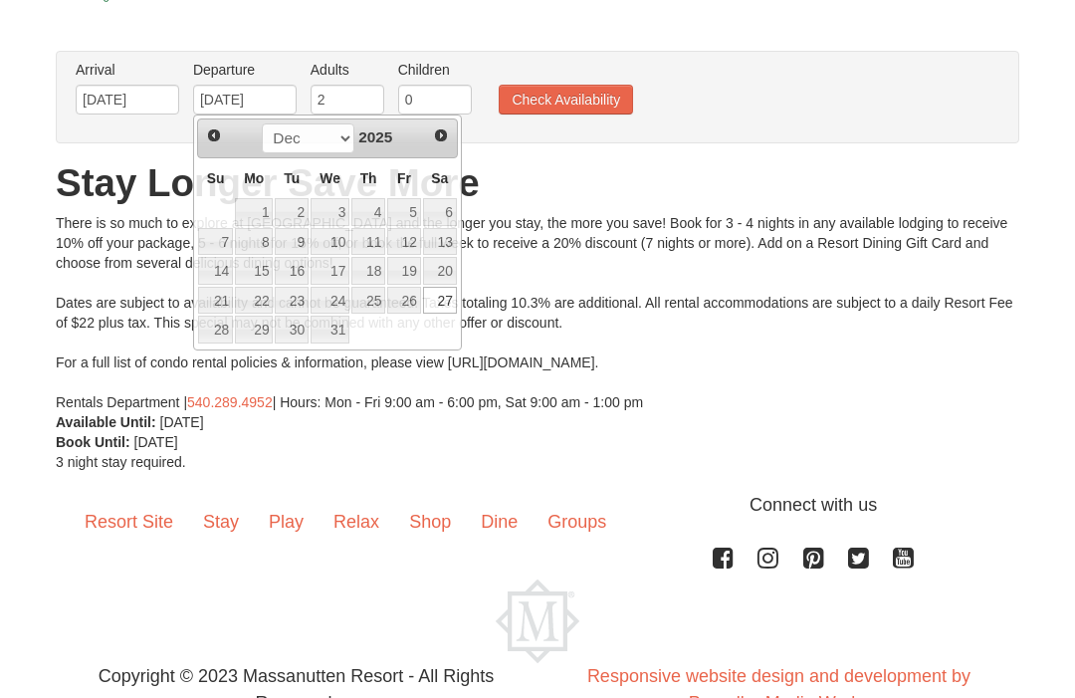
scroll to position [98, 0]
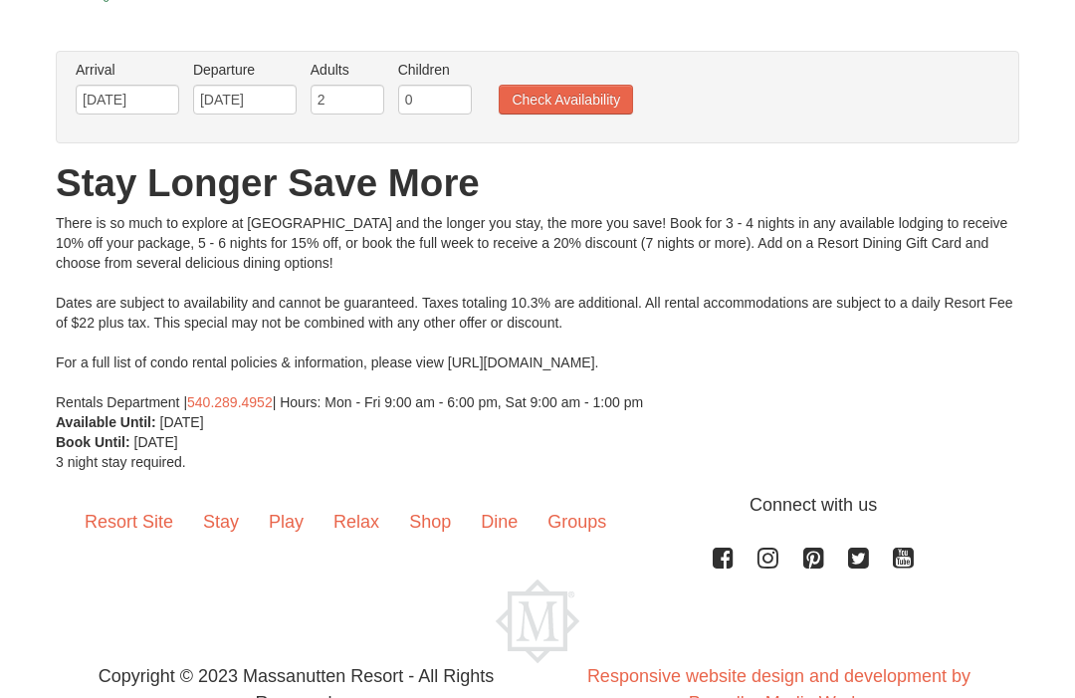
click at [613, 109] on button "Check Availability" at bounding box center [566, 100] width 134 height 30
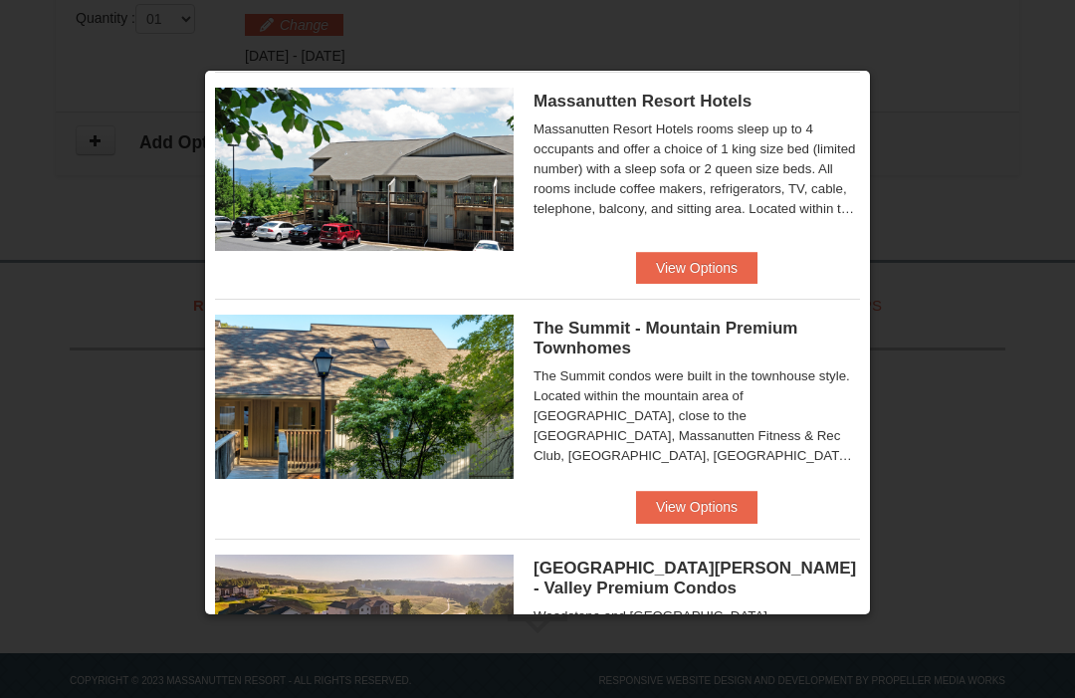
scroll to position [515, 0]
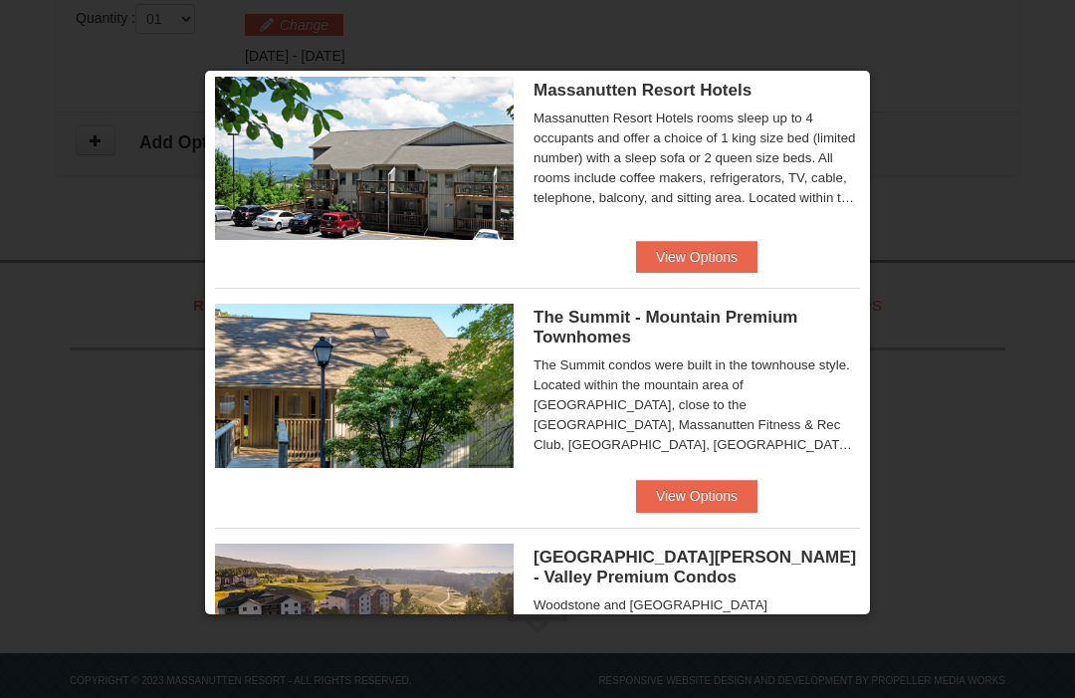
click at [714, 493] on button "View Options" at bounding box center [696, 496] width 121 height 32
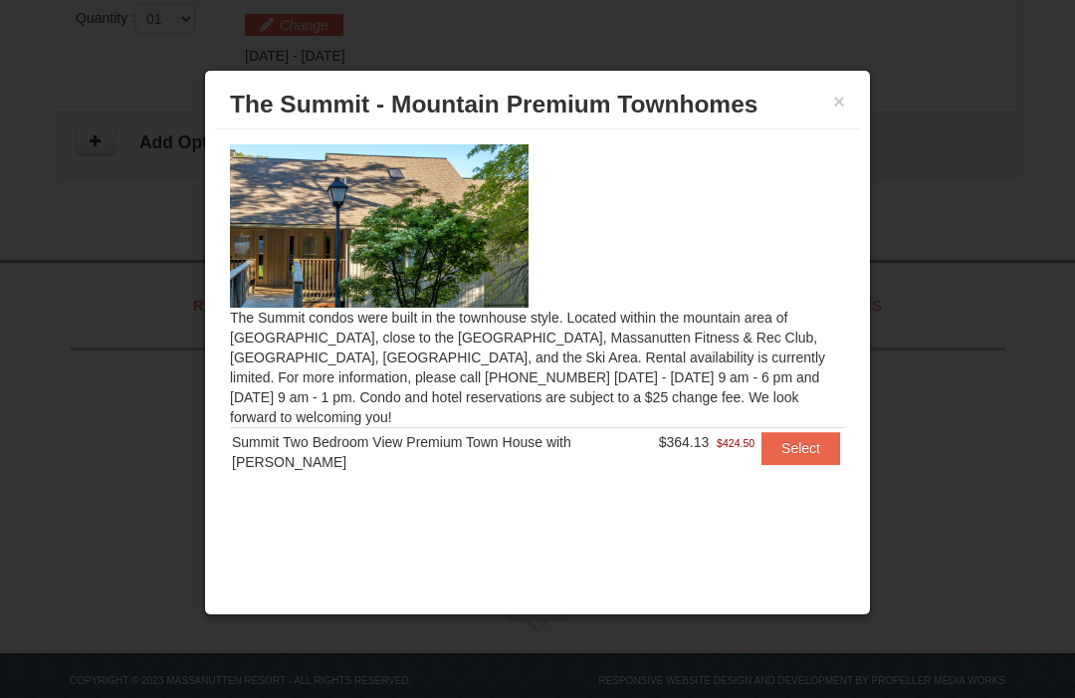
click at [835, 98] on button "×" at bounding box center [839, 102] width 12 height 20
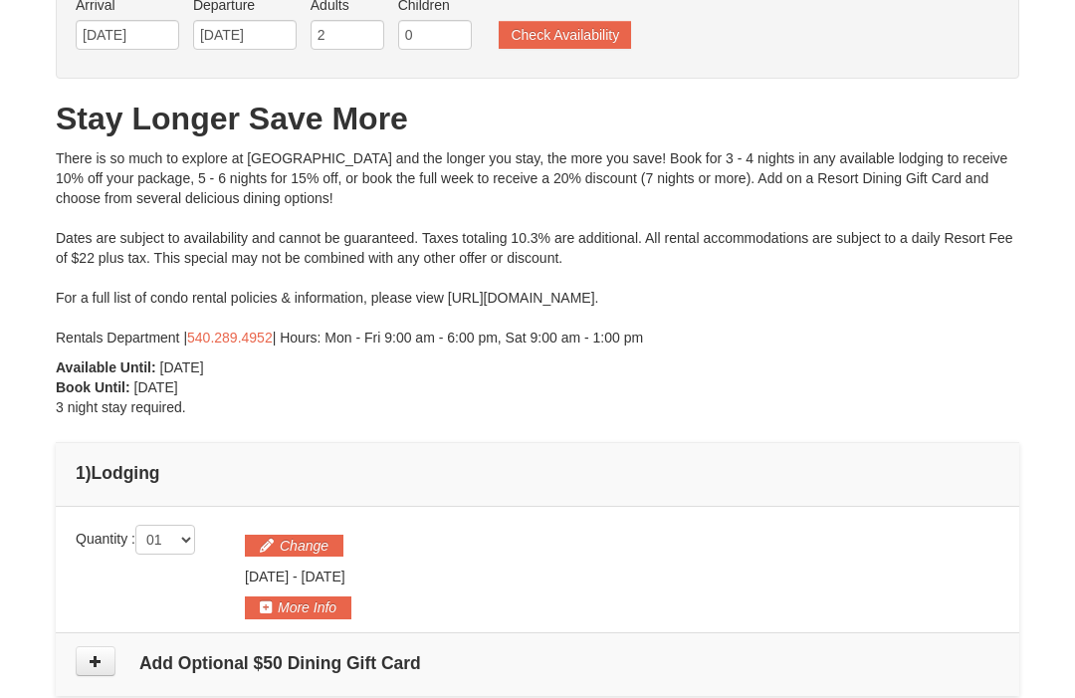
scroll to position [0, 0]
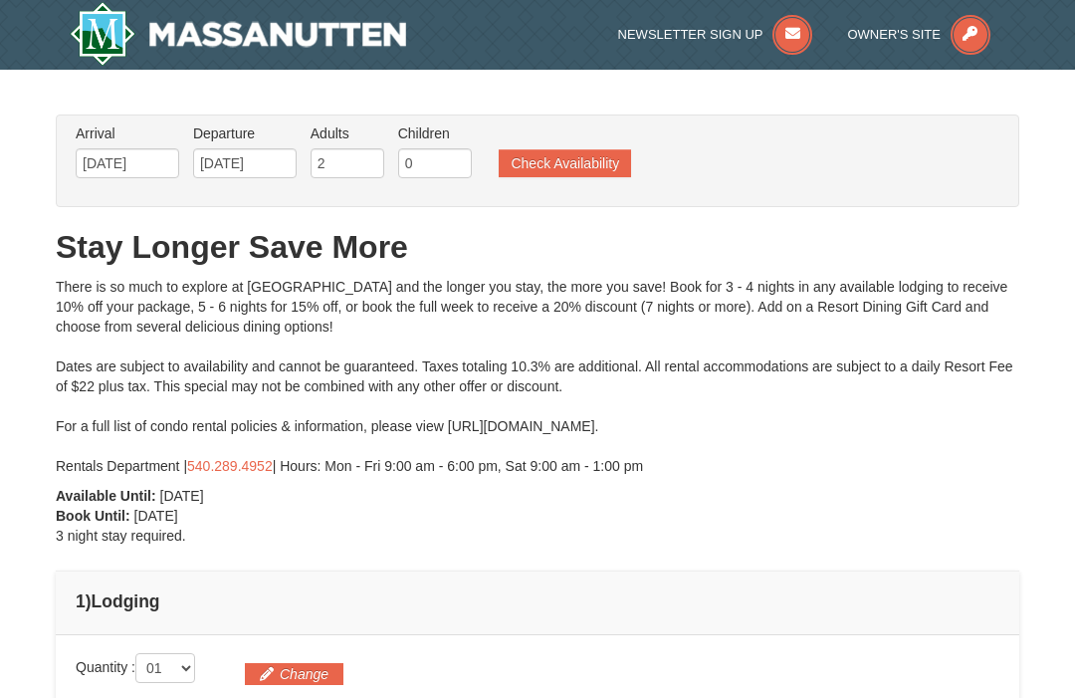
click at [602, 160] on button "Check Availability" at bounding box center [565, 163] width 132 height 28
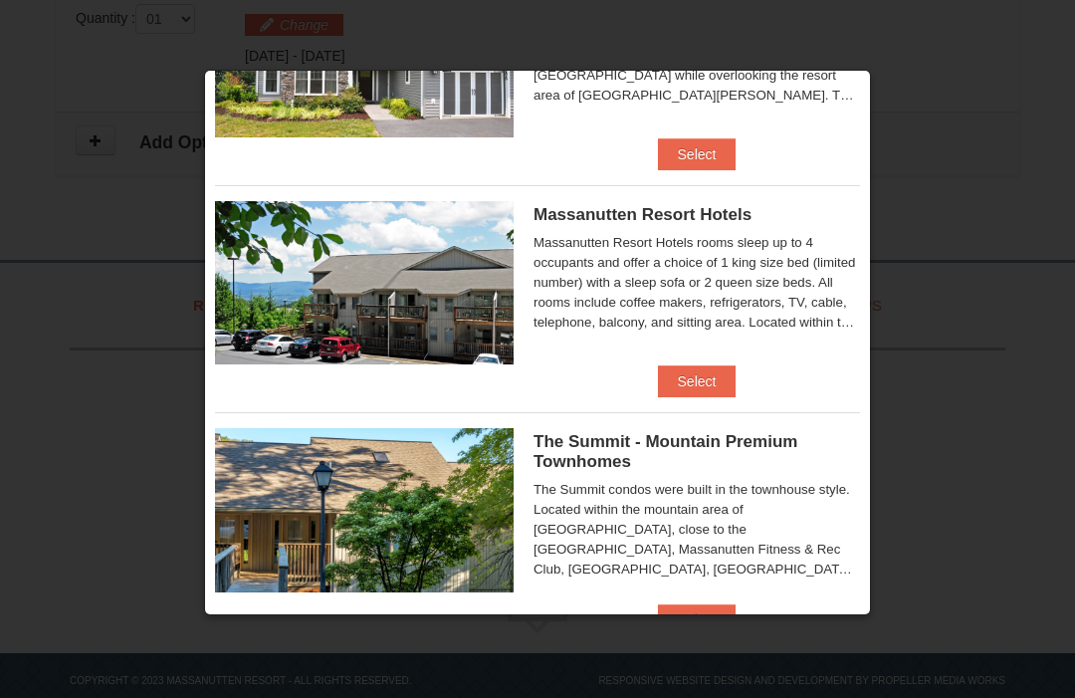
scroll to position [421, 0]
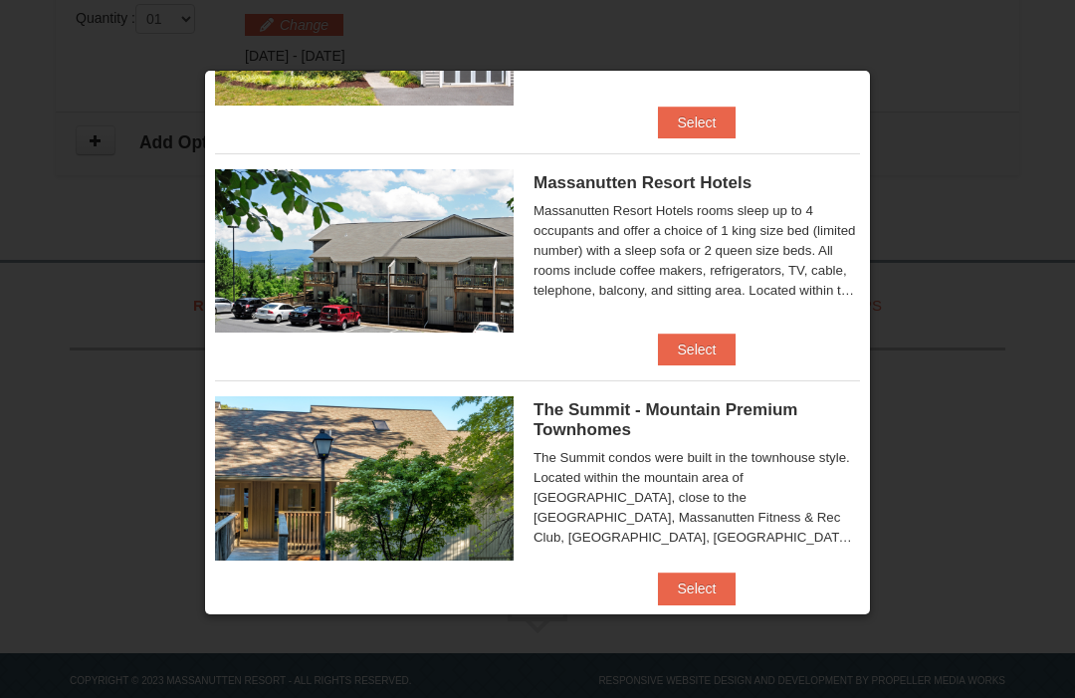
click at [719, 348] on button "Select" at bounding box center [697, 349] width 79 height 32
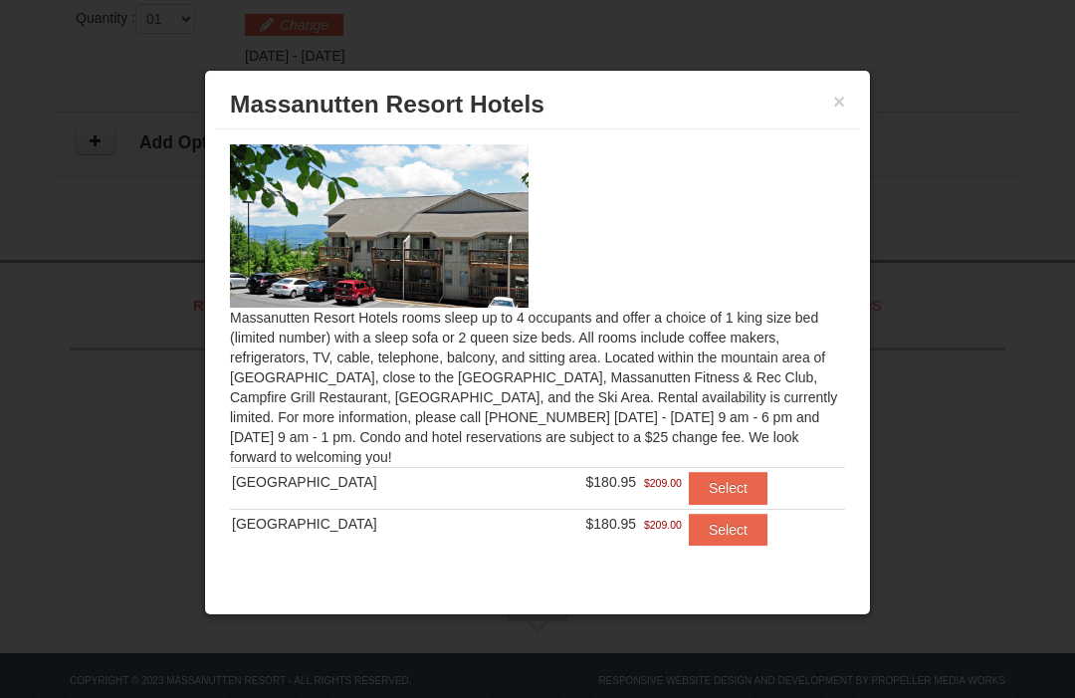
click at [854, 96] on div "× [GEOGRAPHIC_DATA] Hotels" at bounding box center [537, 105] width 645 height 49
click at [849, 88] on div "× Massanutten Resort Hotels" at bounding box center [537, 105] width 645 height 49
click at [834, 106] on button "×" at bounding box center [839, 102] width 12 height 20
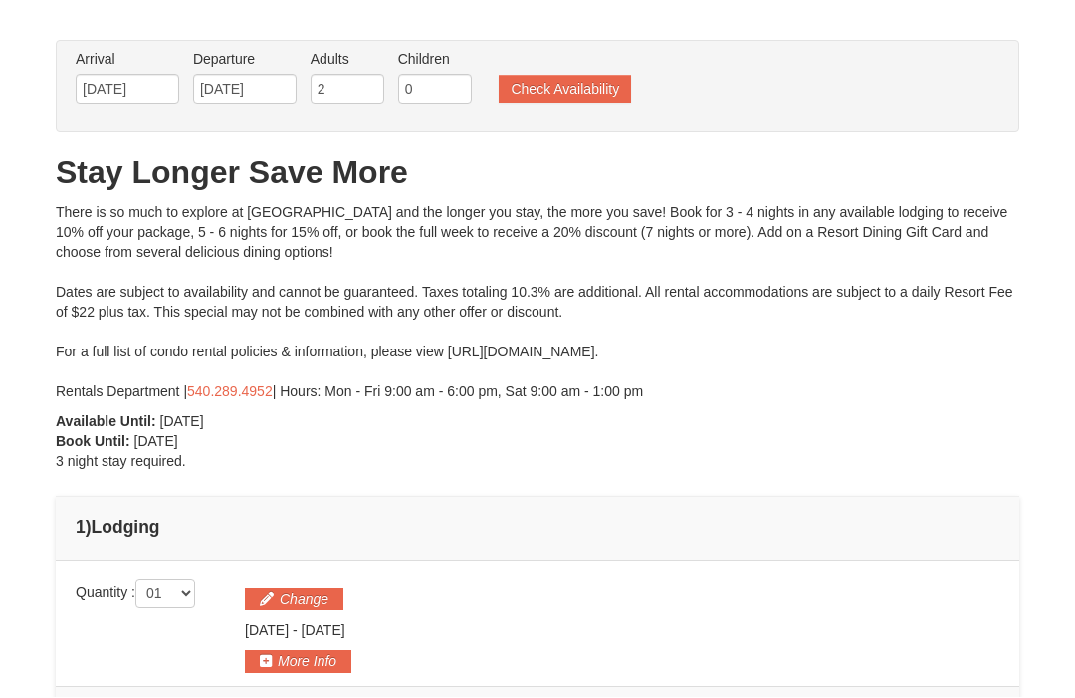
click at [597, 83] on button "Check Availability" at bounding box center [565, 90] width 132 height 28
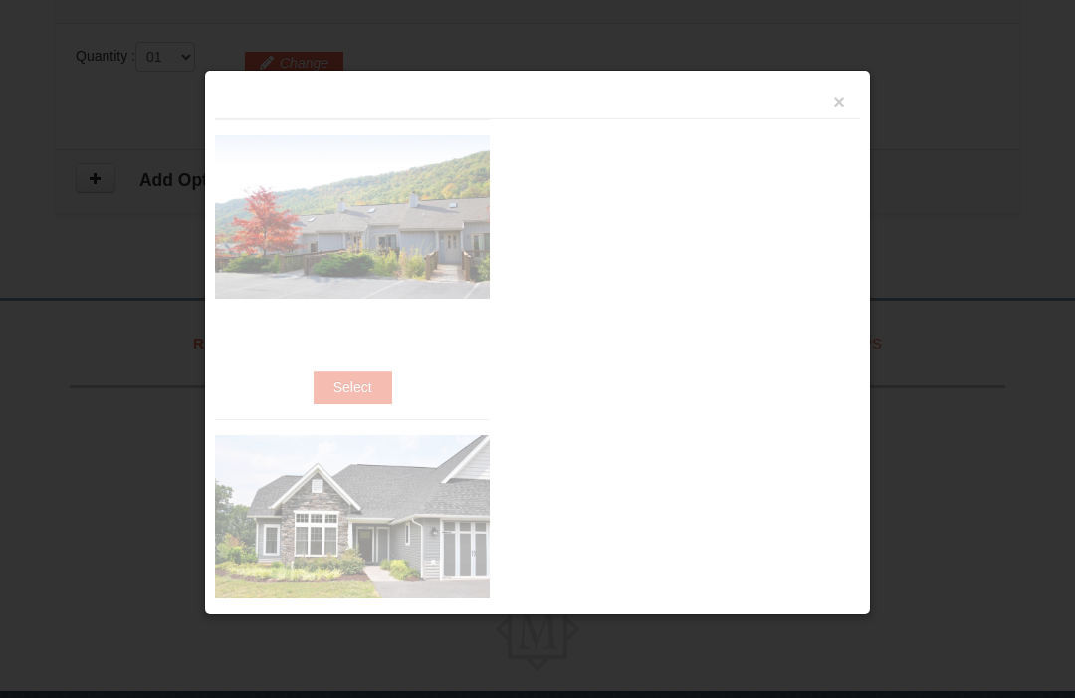
scroll to position [649, 0]
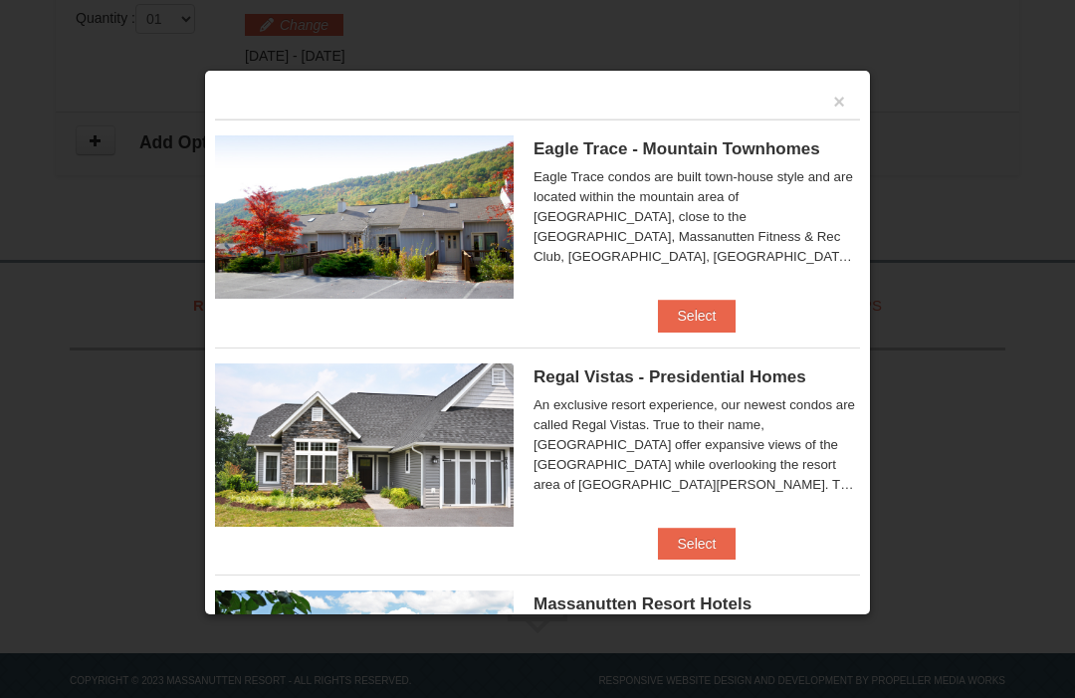
click at [442, 221] on img at bounding box center [364, 216] width 299 height 163
click at [703, 315] on button "Select" at bounding box center [697, 316] width 79 height 32
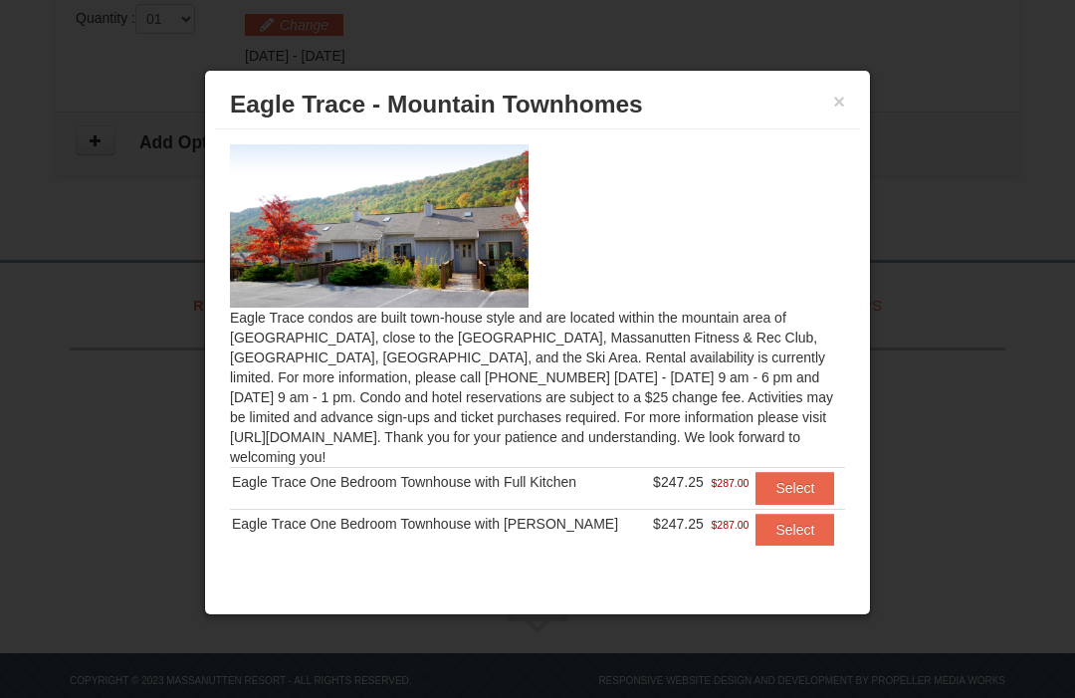
click at [800, 530] on button "Select" at bounding box center [794, 529] width 79 height 32
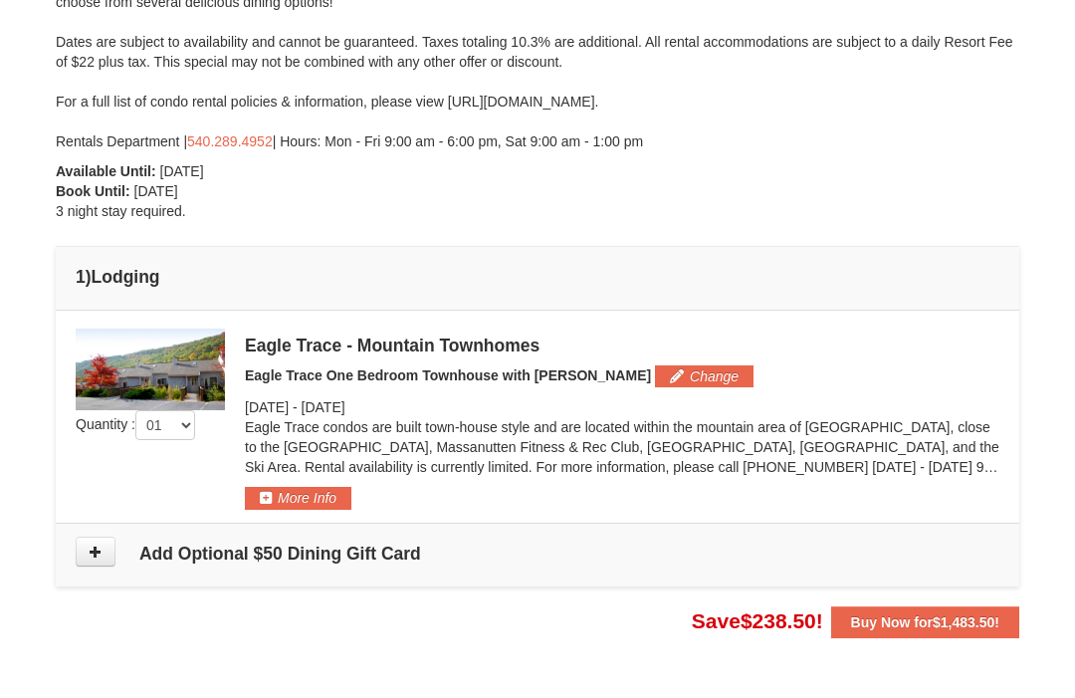
scroll to position [322, 0]
click at [322, 494] on button "More Info" at bounding box center [298, 500] width 106 height 22
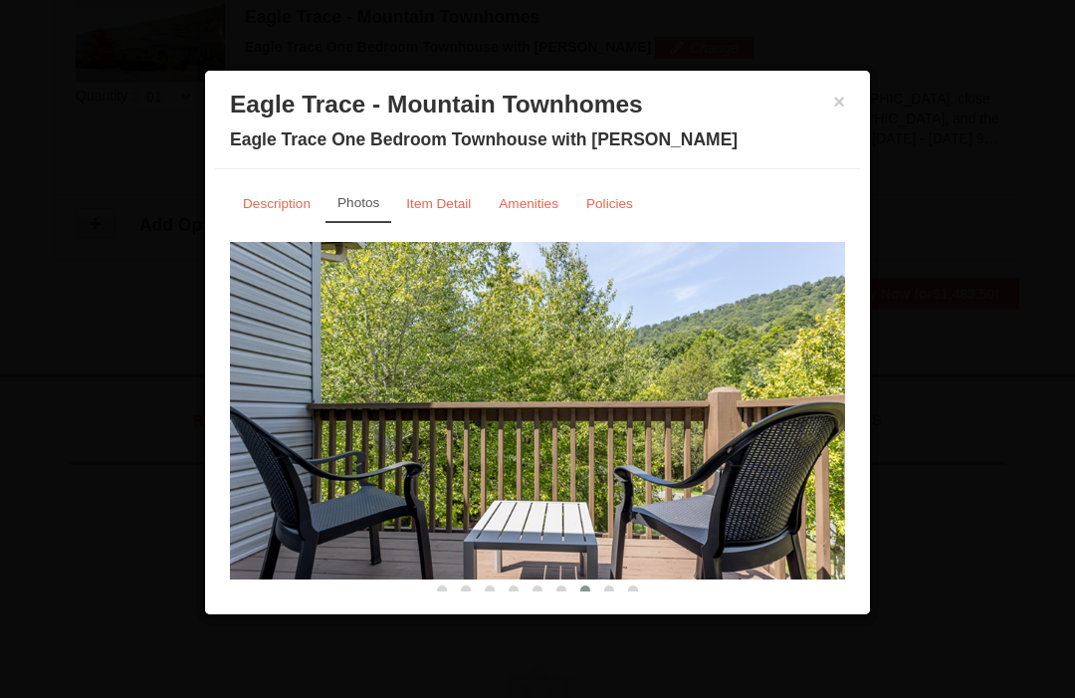
scroll to position [0, 0]
click at [861, 83] on div "× Eagle Trace - Mountain Townhomes [GEOGRAPHIC_DATA] One Bedroom Townhouse with…" at bounding box center [537, 342] width 667 height 545
click at [842, 92] on button "×" at bounding box center [839, 102] width 12 height 20
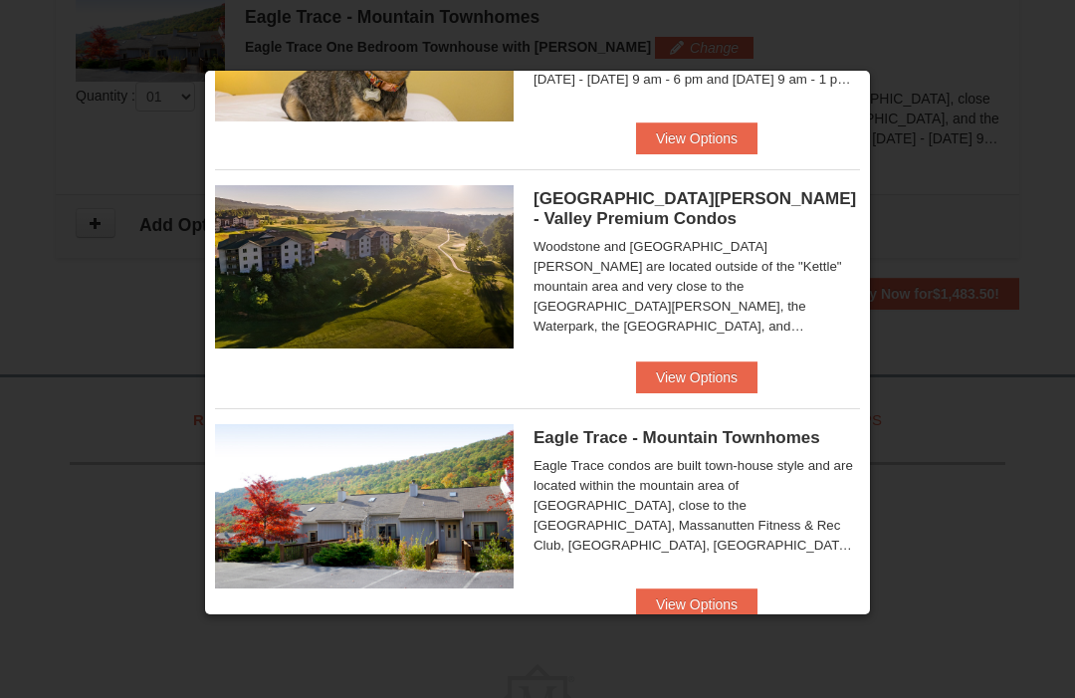
scroll to position [408, 0]
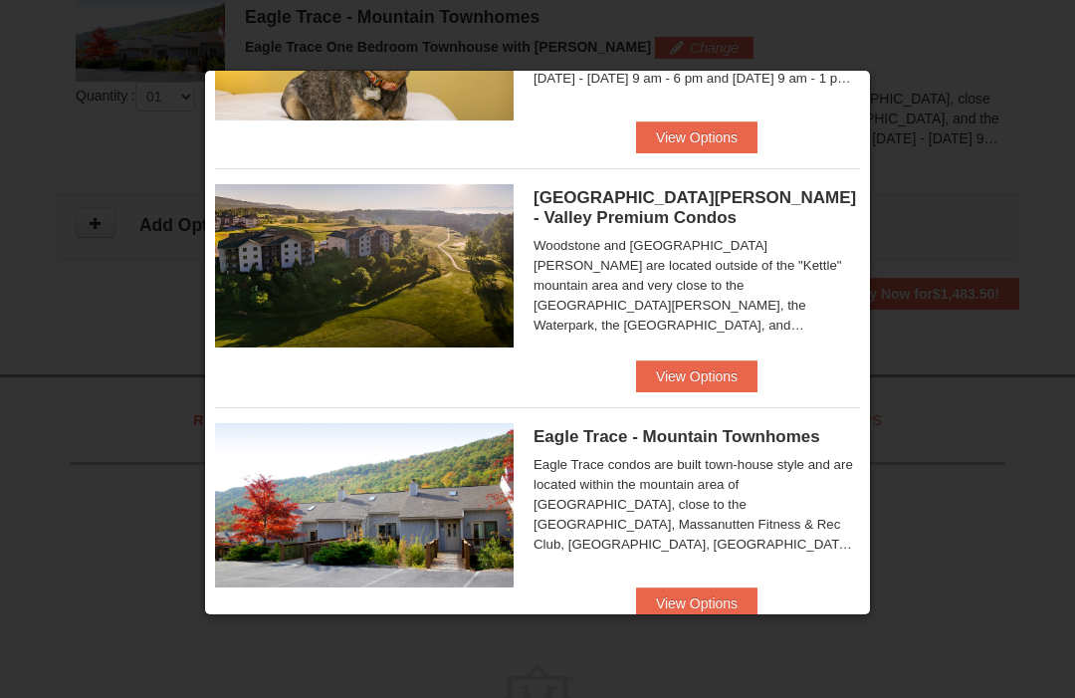
click at [725, 372] on button "View Options" at bounding box center [696, 376] width 121 height 32
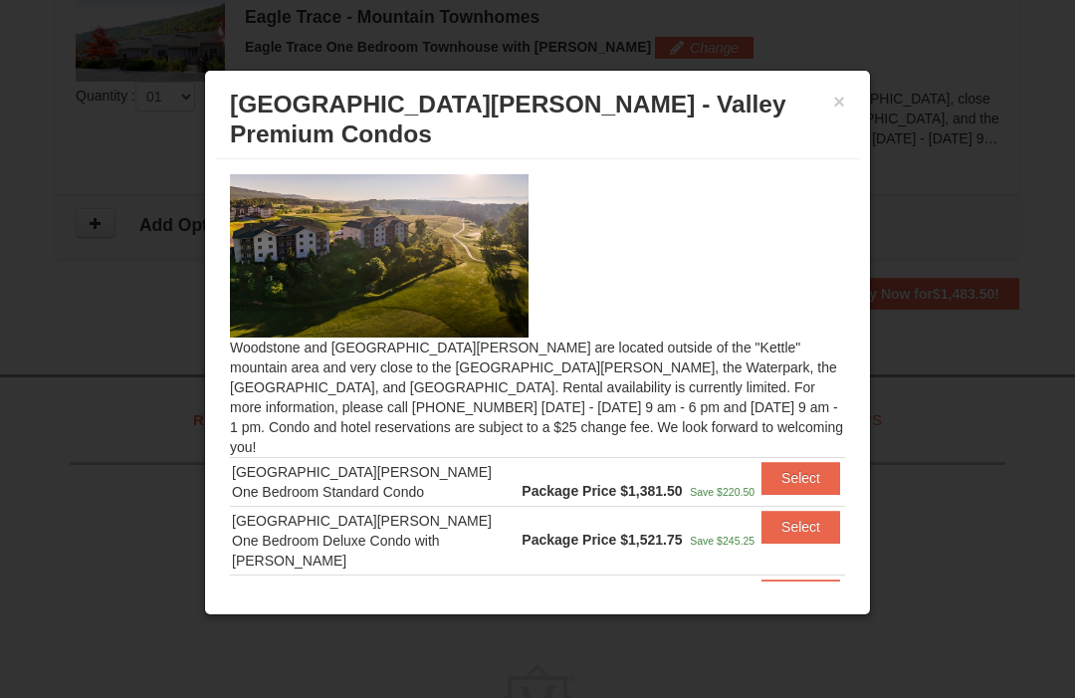
click at [836, 95] on button "×" at bounding box center [839, 102] width 12 height 20
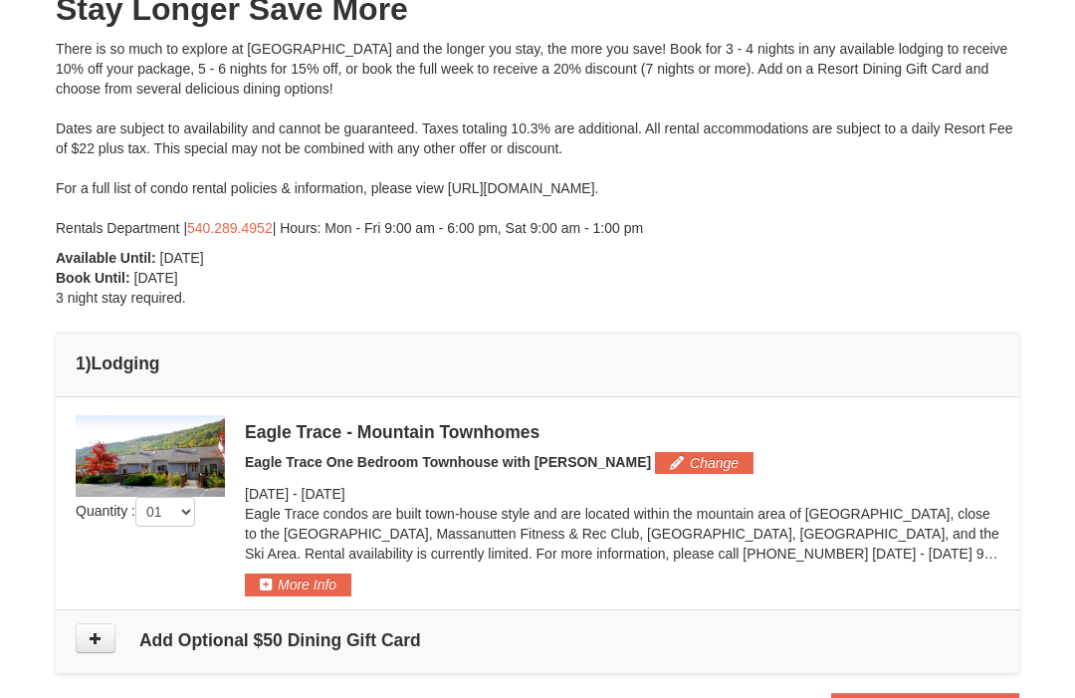
click at [661, 466] on button "Change" at bounding box center [704, 464] width 99 height 22
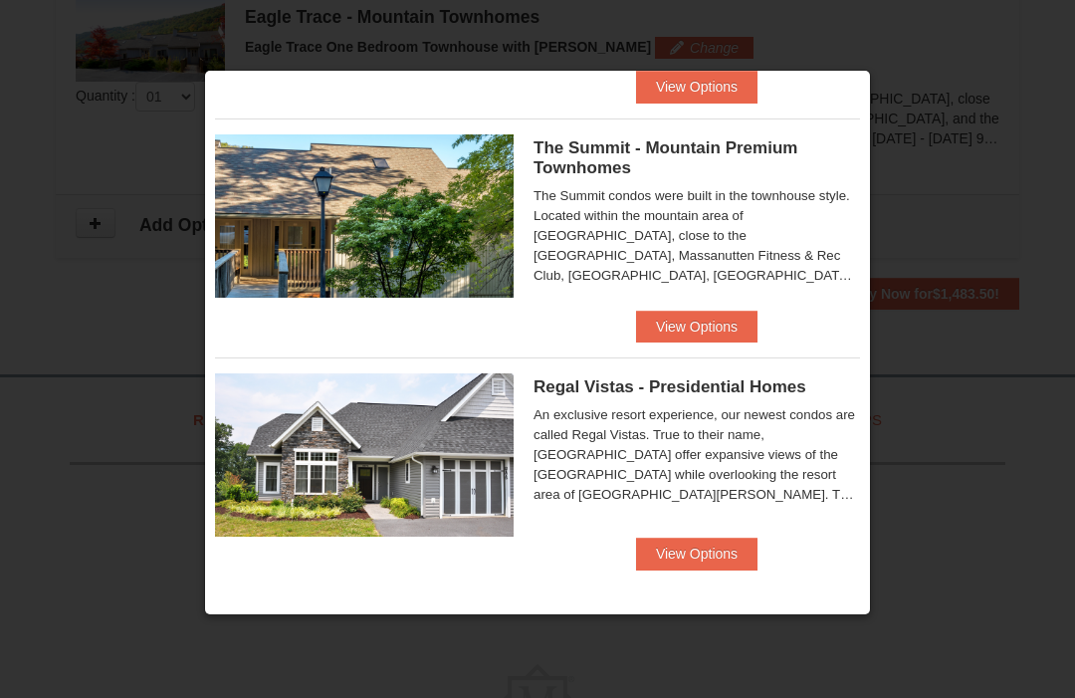
scroll to position [926, 0]
click at [724, 545] on button "View Options" at bounding box center [696, 553] width 121 height 32
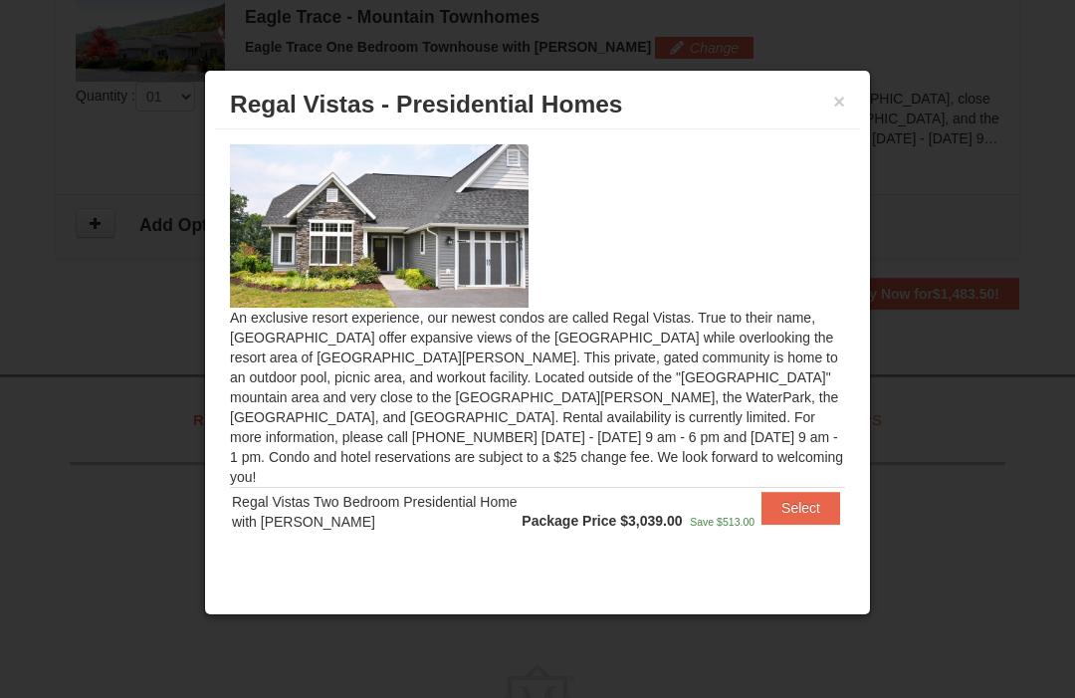
click at [824, 96] on h3 "Regal Vistas - Presidential Homes" at bounding box center [537, 105] width 615 height 30
click at [841, 93] on button "×" at bounding box center [839, 102] width 12 height 20
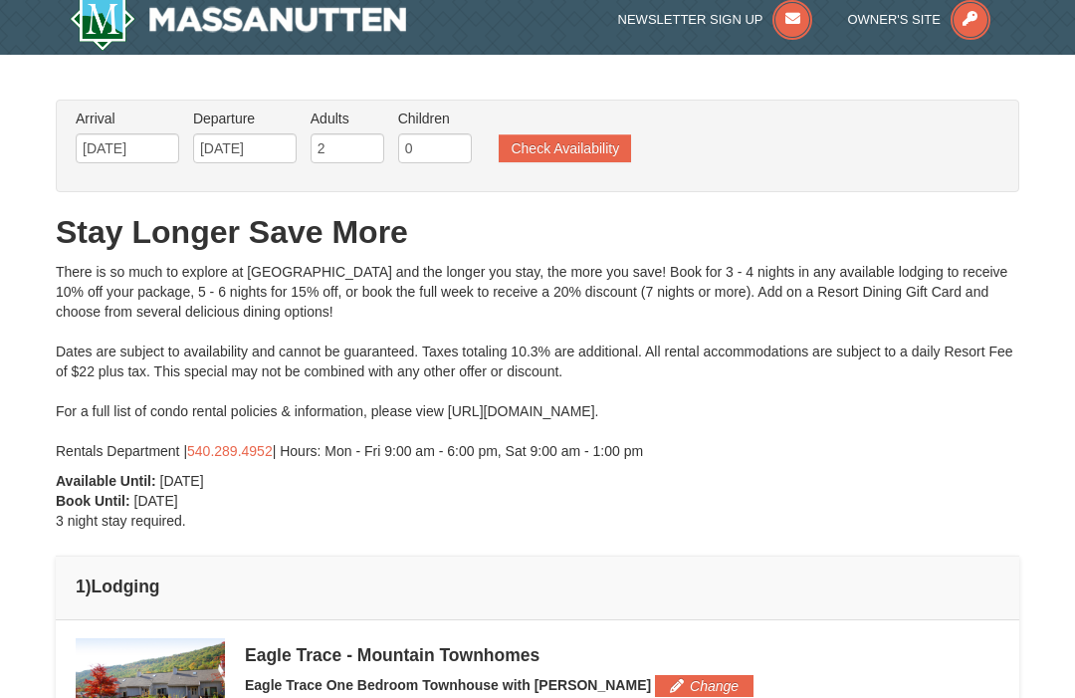
scroll to position [0, 0]
